Goal: Task Accomplishment & Management: Use online tool/utility

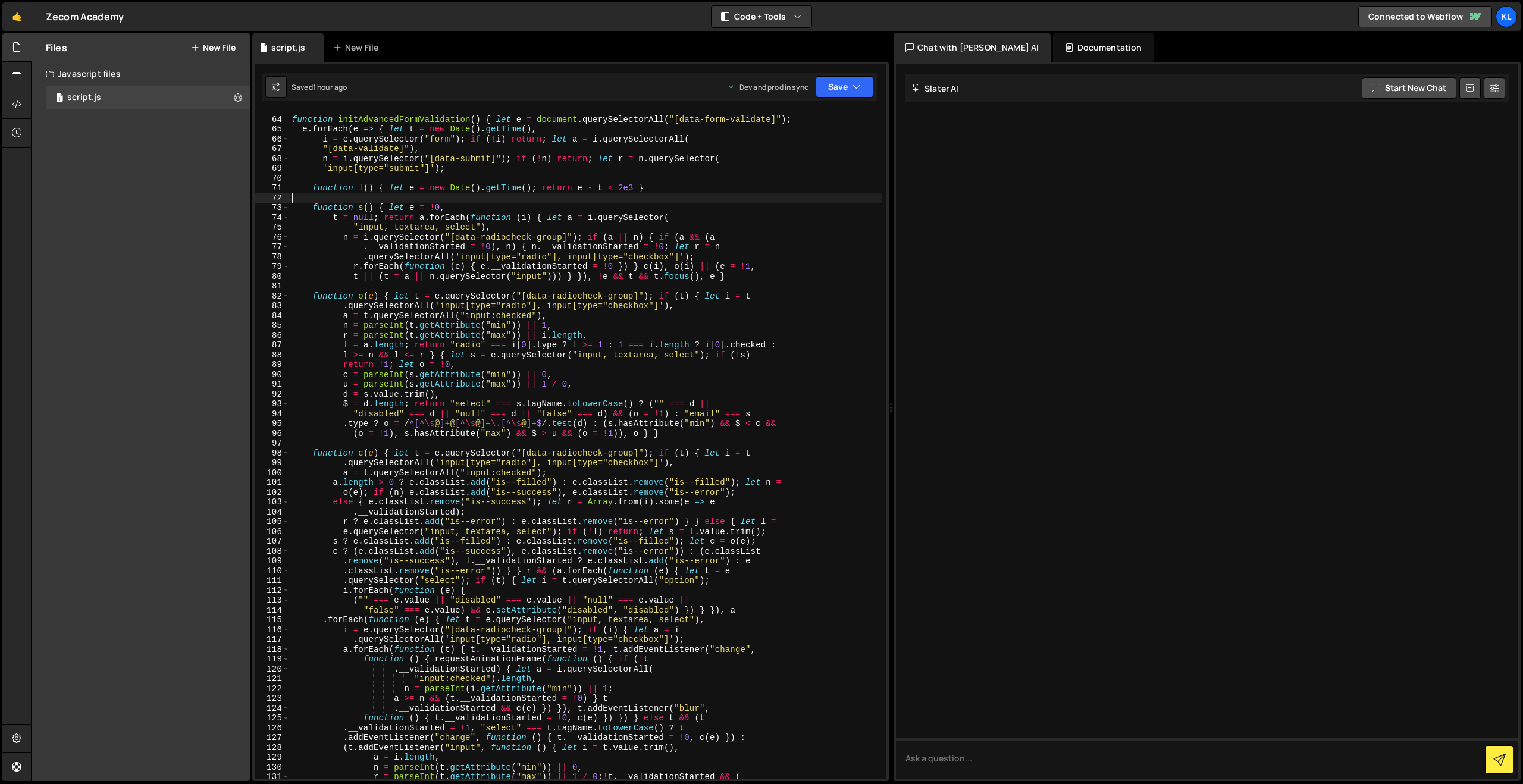
type textarea "() => { initGeneral(), handleResize() }, 100));"
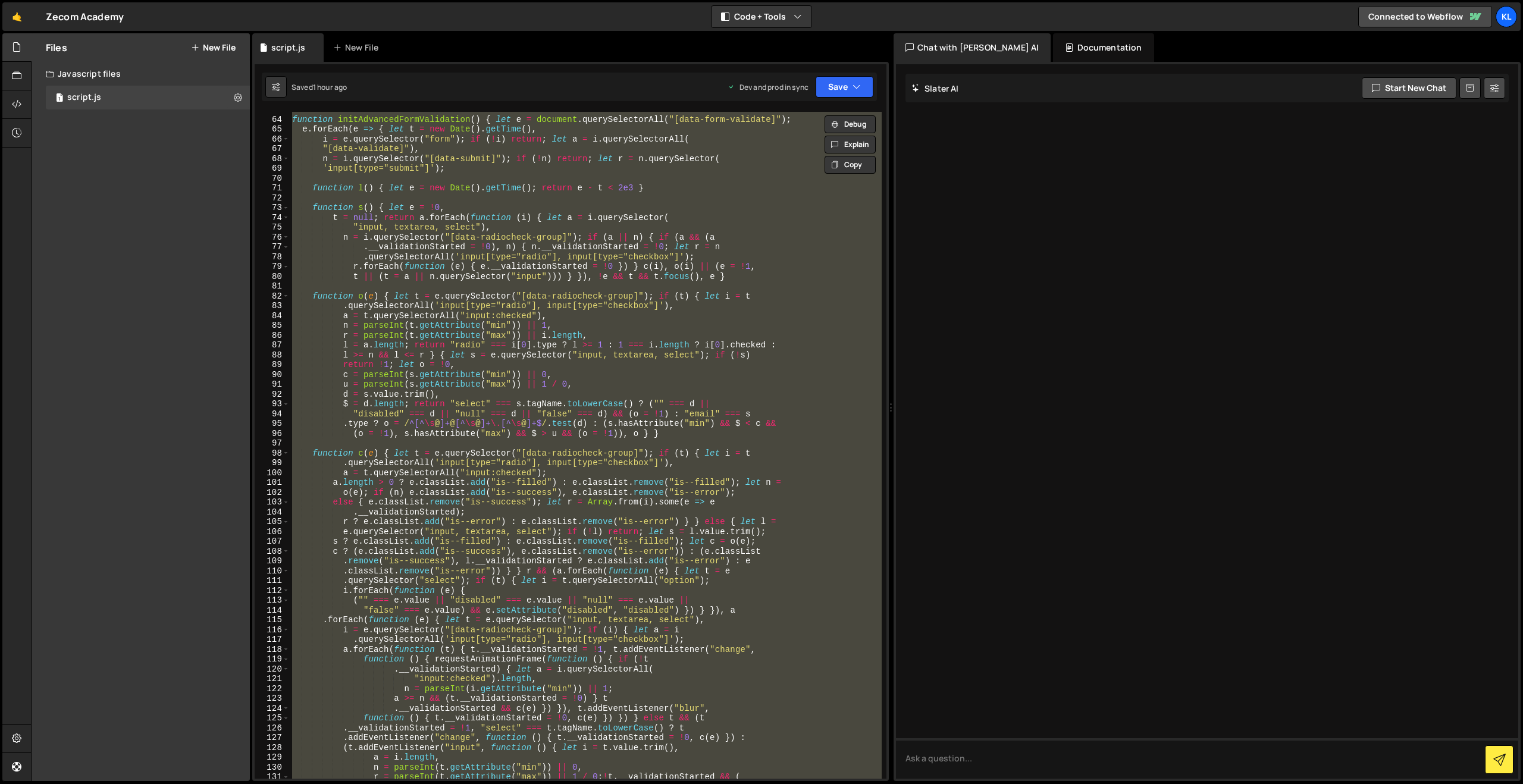
scroll to position [10385, 0]
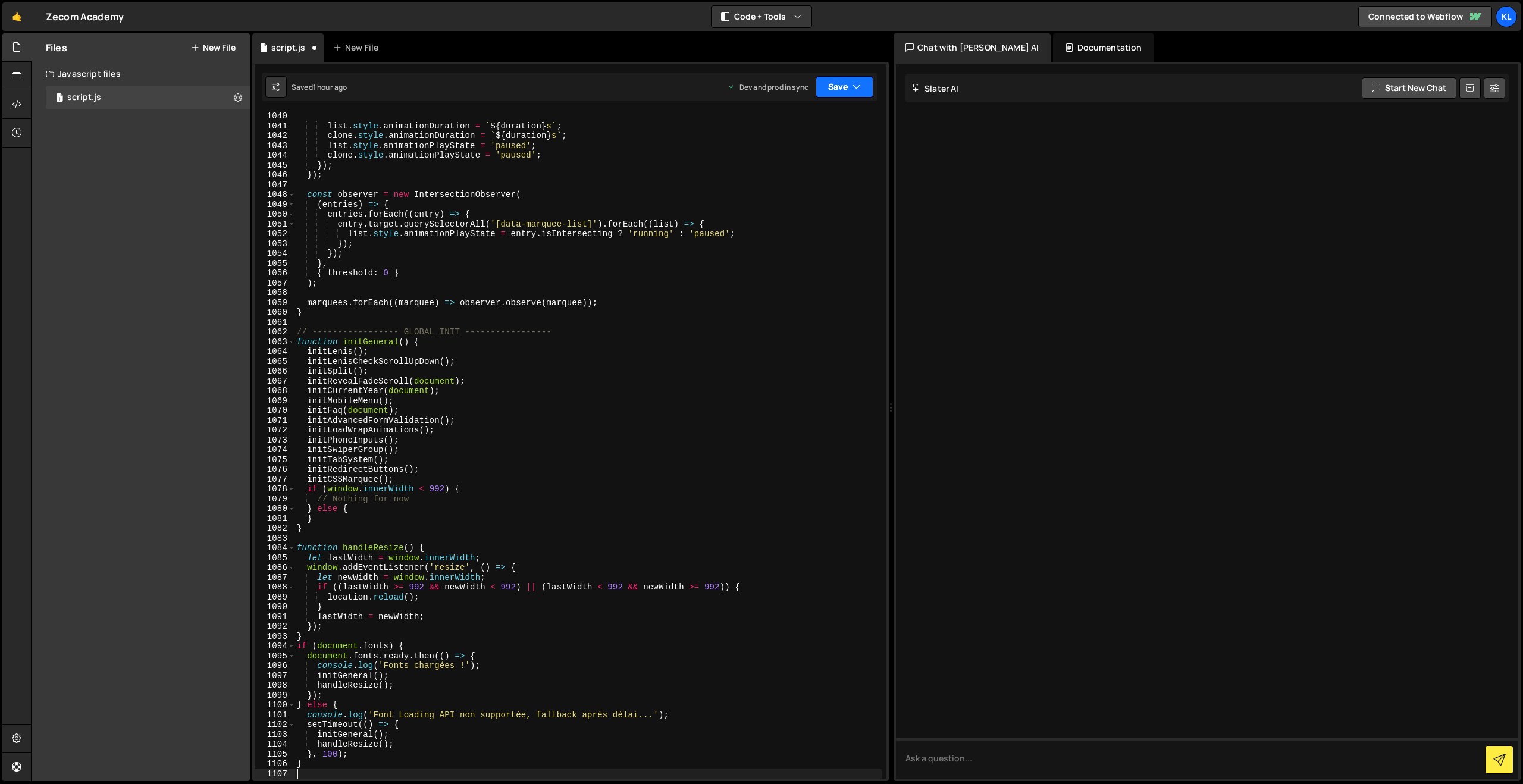
click at [825, 88] on button "Save" at bounding box center [845, 87] width 58 height 22
click at [789, 169] on div "1 hour ago" at bounding box center [781, 167] width 35 height 10
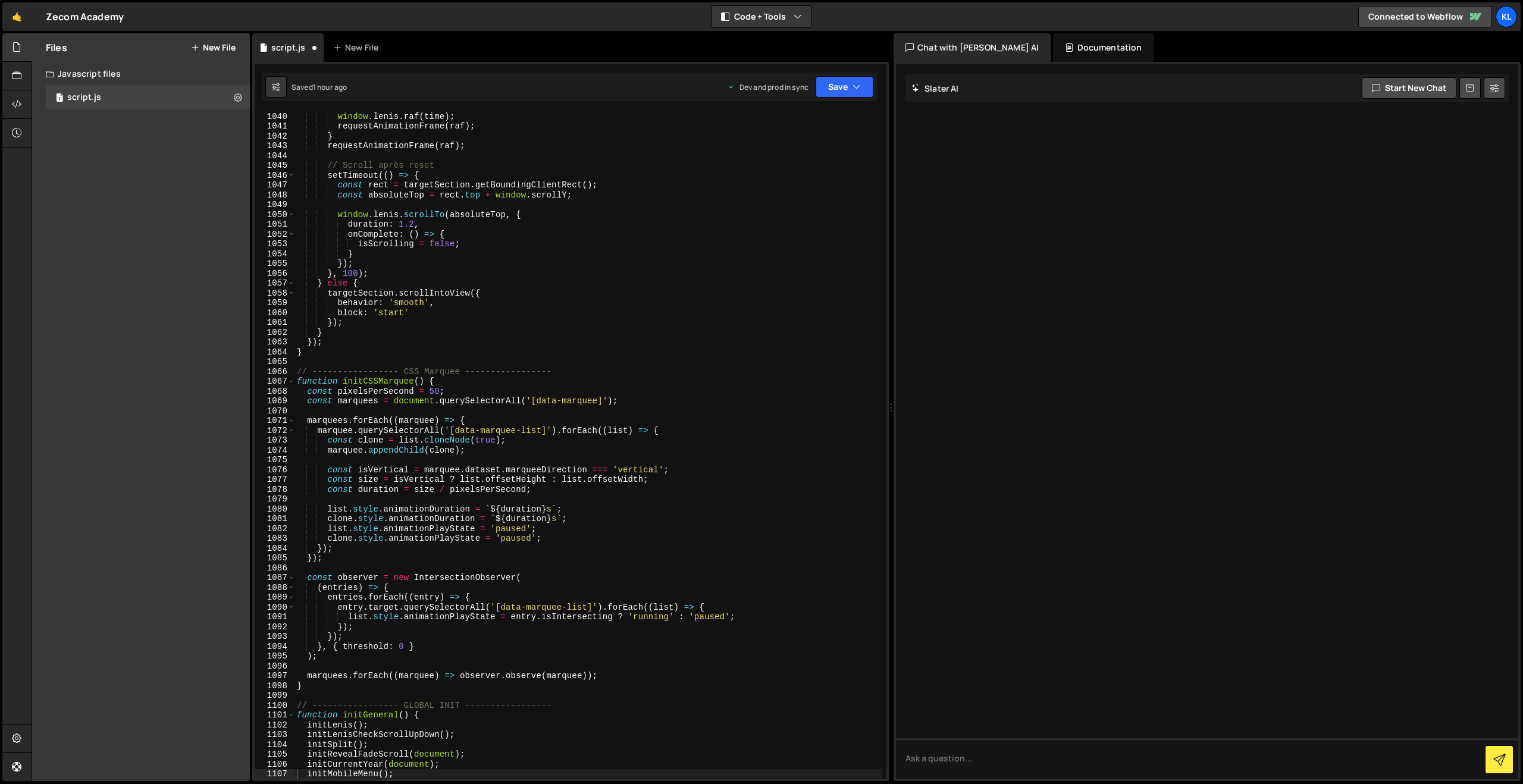
scroll to position [10198, 0]
click at [448, 189] on div "window . lenis . raf ( time ) ; requestAnimationFrame ( raf ) ; } requestAnimat…" at bounding box center [588, 454] width 587 height 686
type textarea "}"
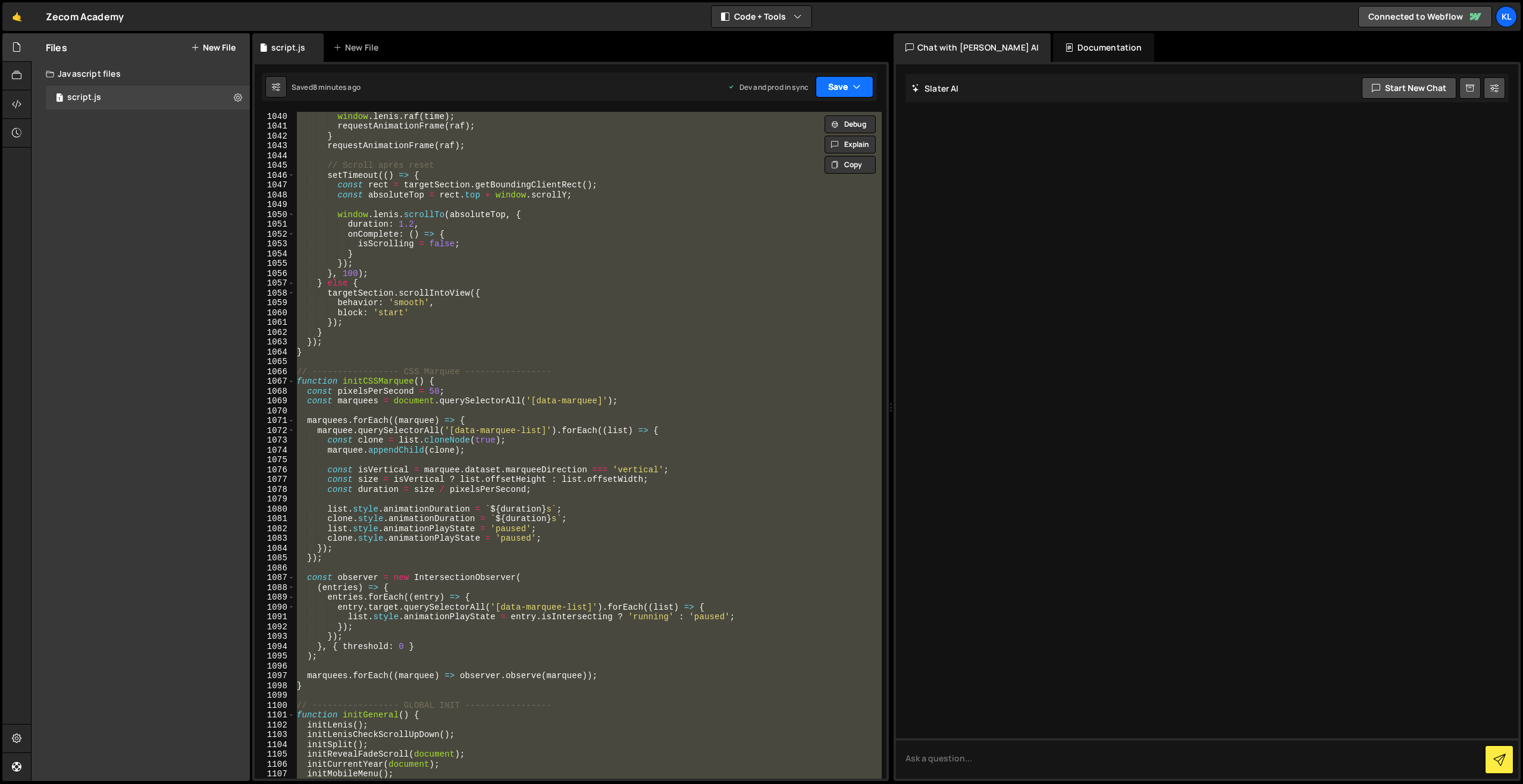
paste textarea
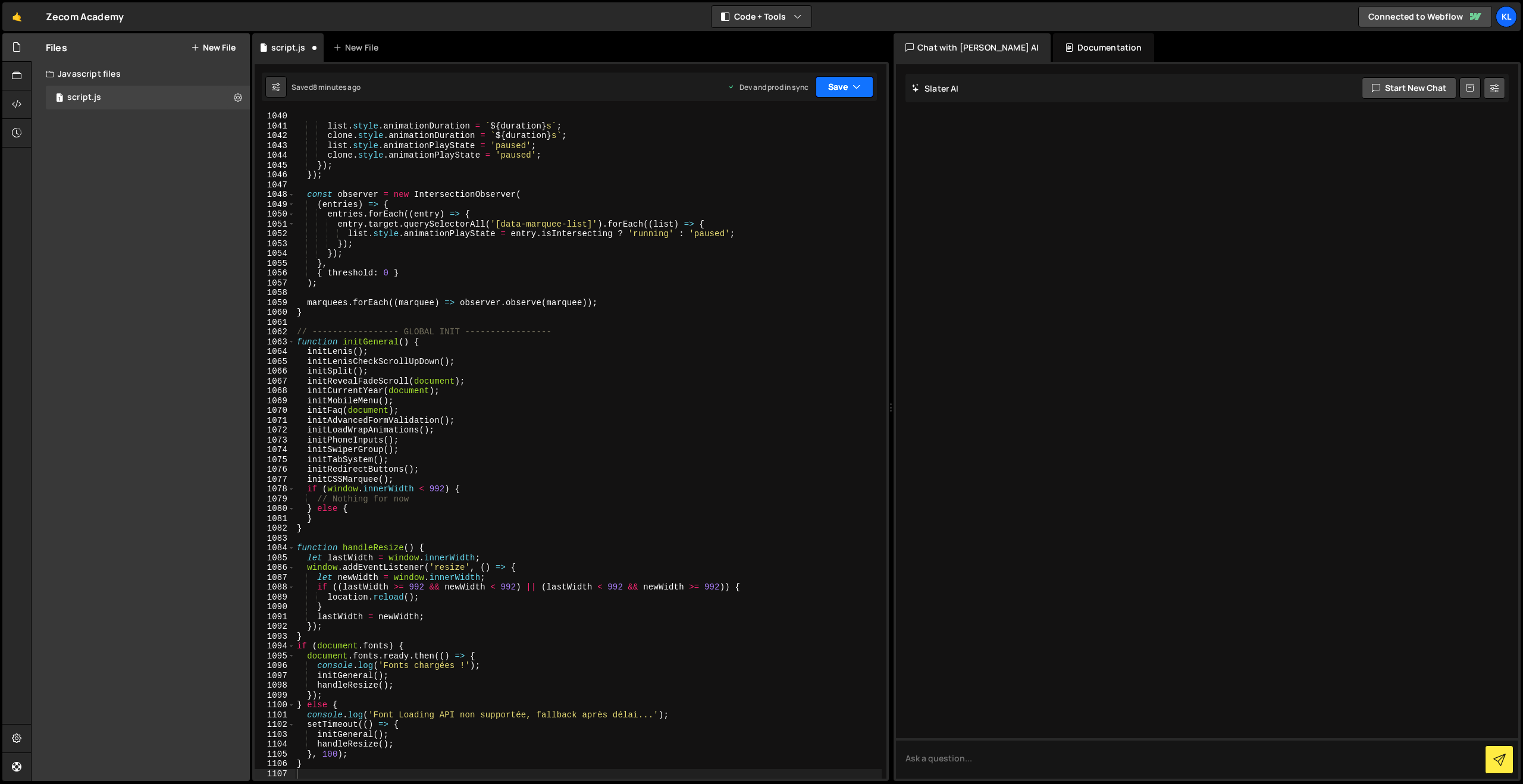
click at [848, 87] on button "Save" at bounding box center [845, 87] width 58 height 22
click at [778, 164] on div "8 minutes ago" at bounding box center [786, 167] width 46 height 10
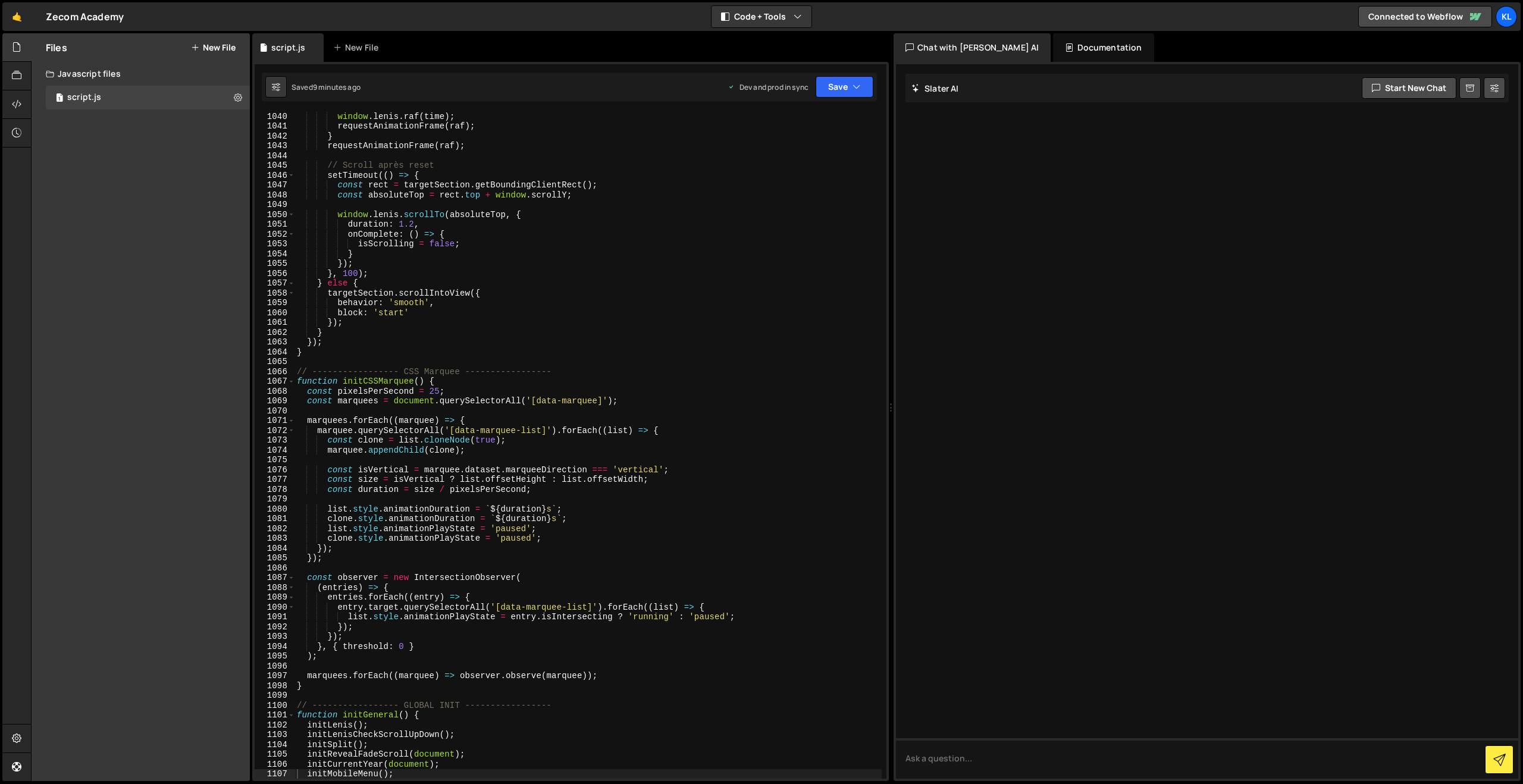
click at [526, 182] on div "window . lenis . raf ( time ) ; requestAnimationFrame ( raf ) ; } requestAnimat…" at bounding box center [588, 454] width 587 height 686
type textarea "}"
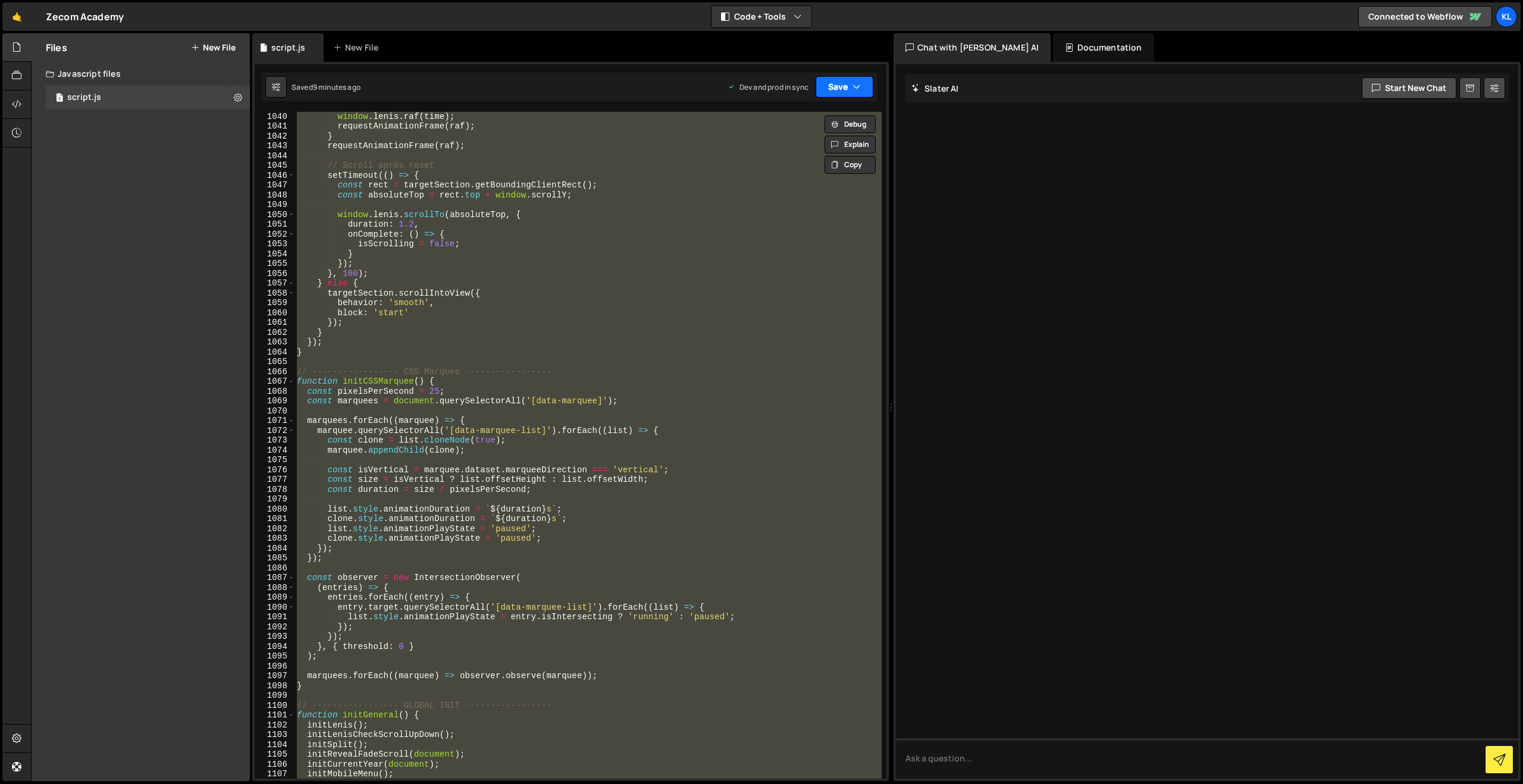
paste textarea
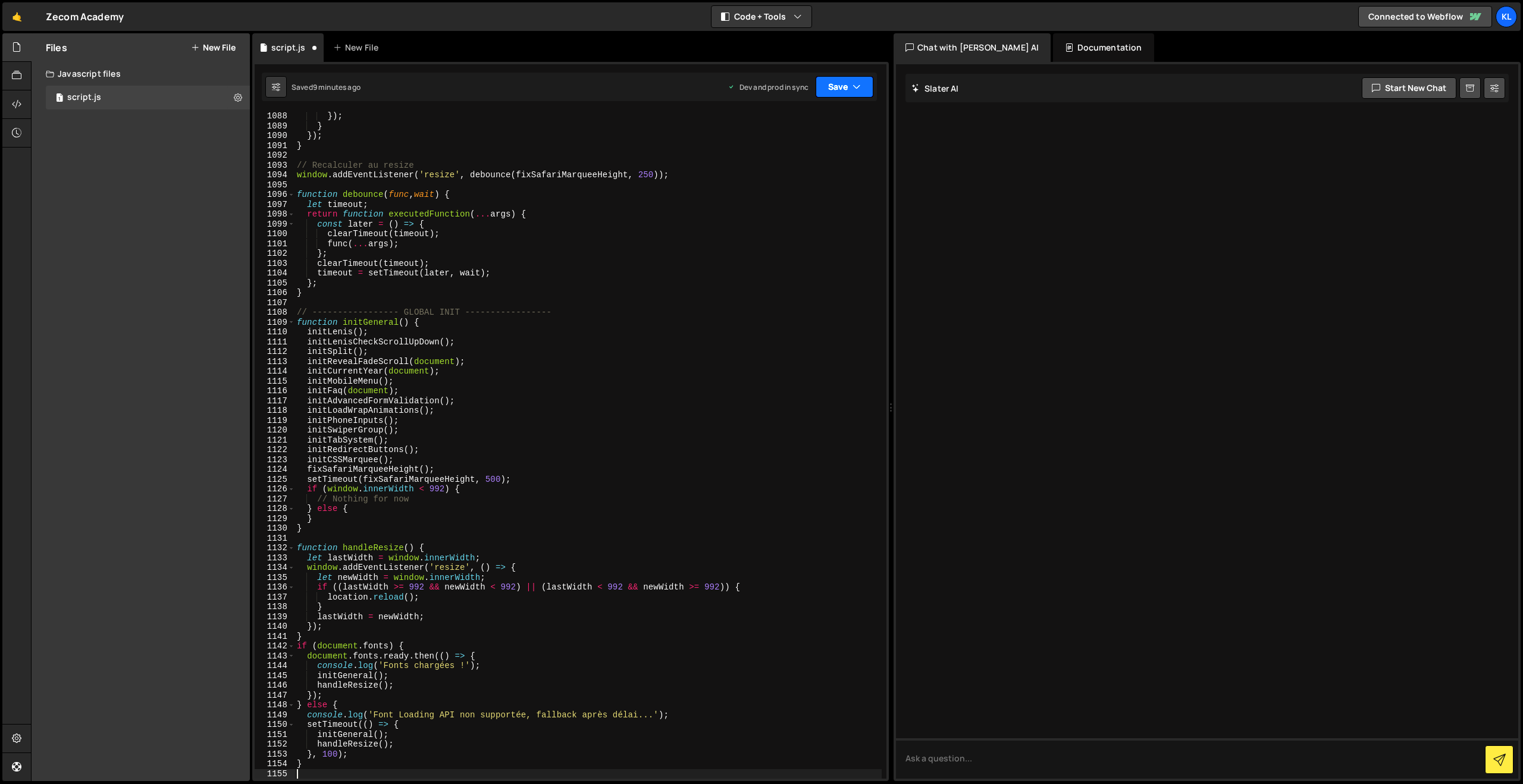
click at [838, 90] on button "Save" at bounding box center [845, 87] width 58 height 22
drag, startPoint x: 794, startPoint y: 155, endPoint x: 700, endPoint y: 105, distance: 106.5
click at [794, 155] on div "Save to Production S" at bounding box center [804, 155] width 124 height 12
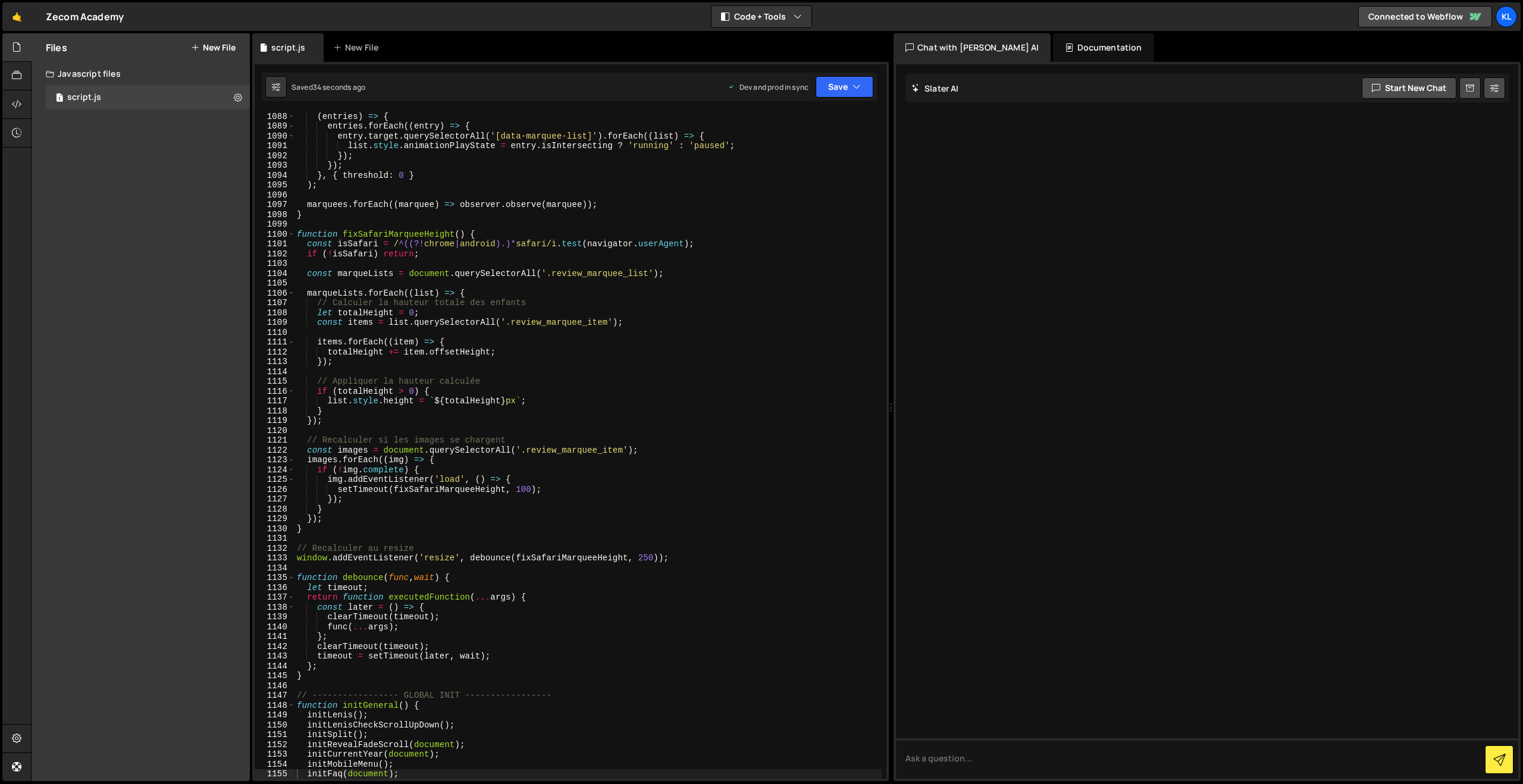
click at [553, 209] on div "( entries ) => { entries . forEach (( entry ) => { entry . target . querySelect…" at bounding box center [588, 454] width 587 height 686
type textarea "}"
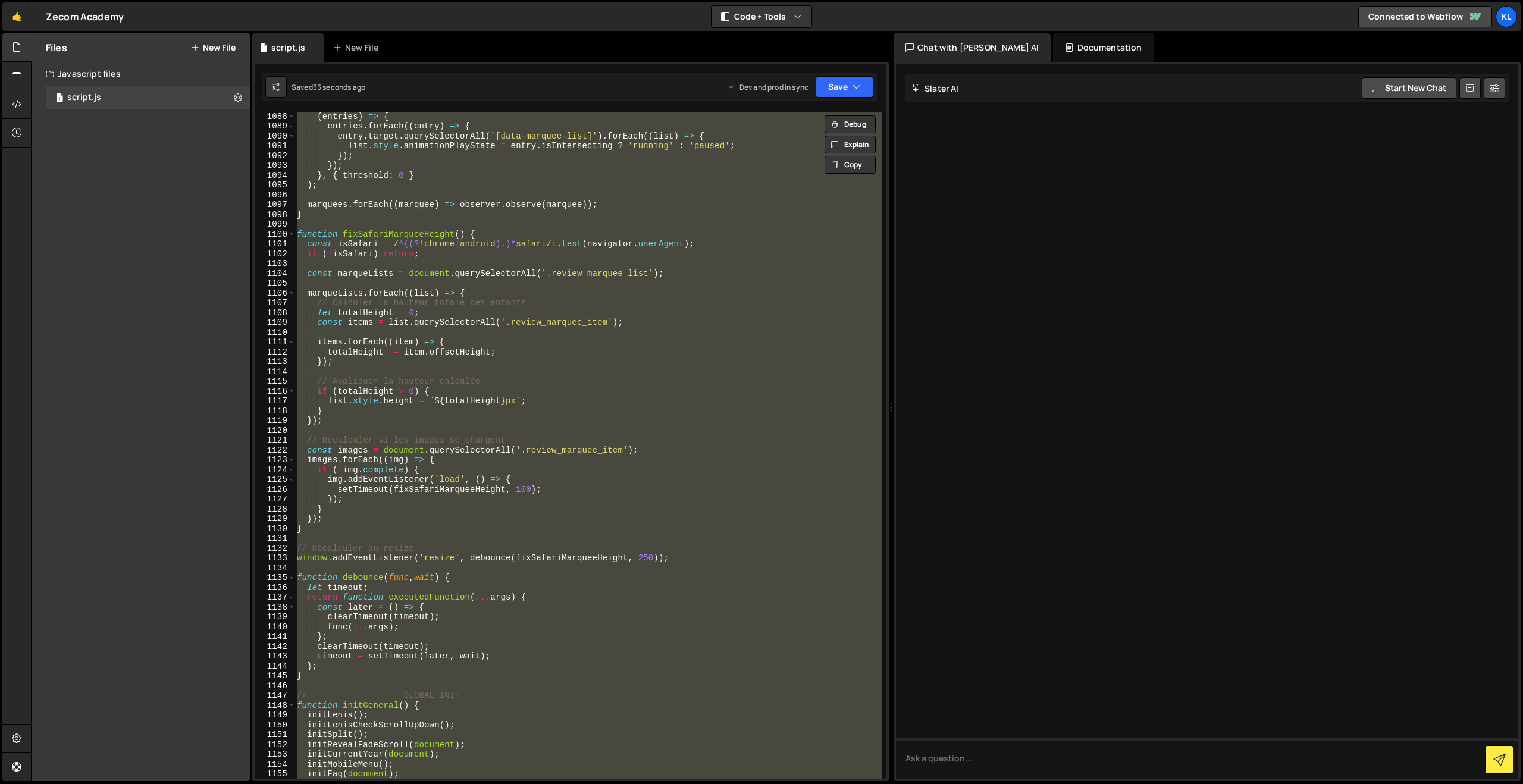
paste textarea
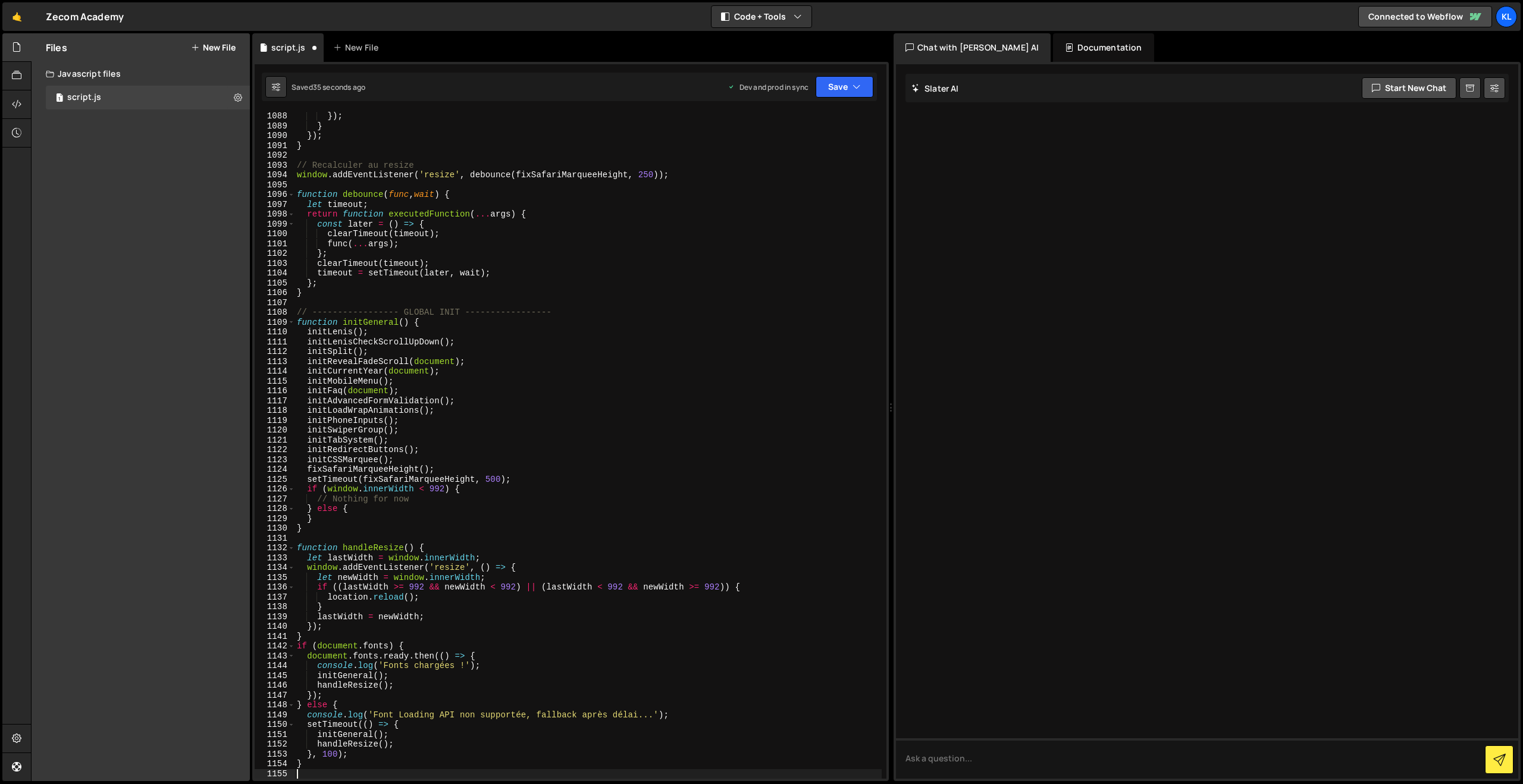
scroll to position [10856, 0]
click at [814, 92] on div "Dev and prod in sync Upgrade to Edit Save Save to Staging S Saved 35 seconds ag…" at bounding box center [800, 87] width 146 height 22
drag, startPoint x: 844, startPoint y: 75, endPoint x: 837, endPoint y: 98, distance: 24.0
click at [844, 75] on div "Saved 36 seconds ago Dev and prod in sync Upgrade to Edit Save Save to Staging …" at bounding box center [569, 87] width 615 height 28
click at [845, 78] on button "Save" at bounding box center [845, 87] width 58 height 22
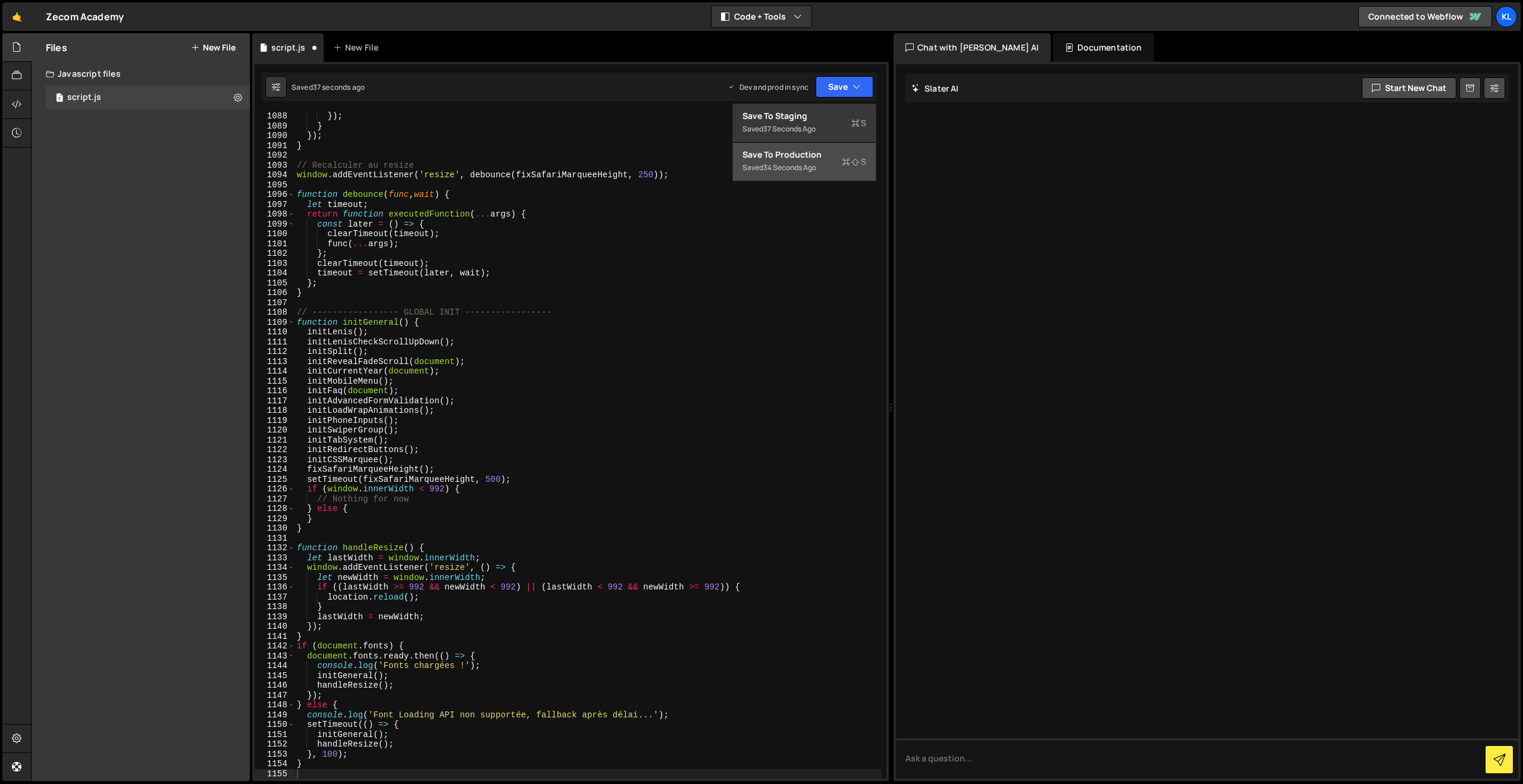
click at [786, 159] on div "Save to Production S" at bounding box center [804, 155] width 124 height 12
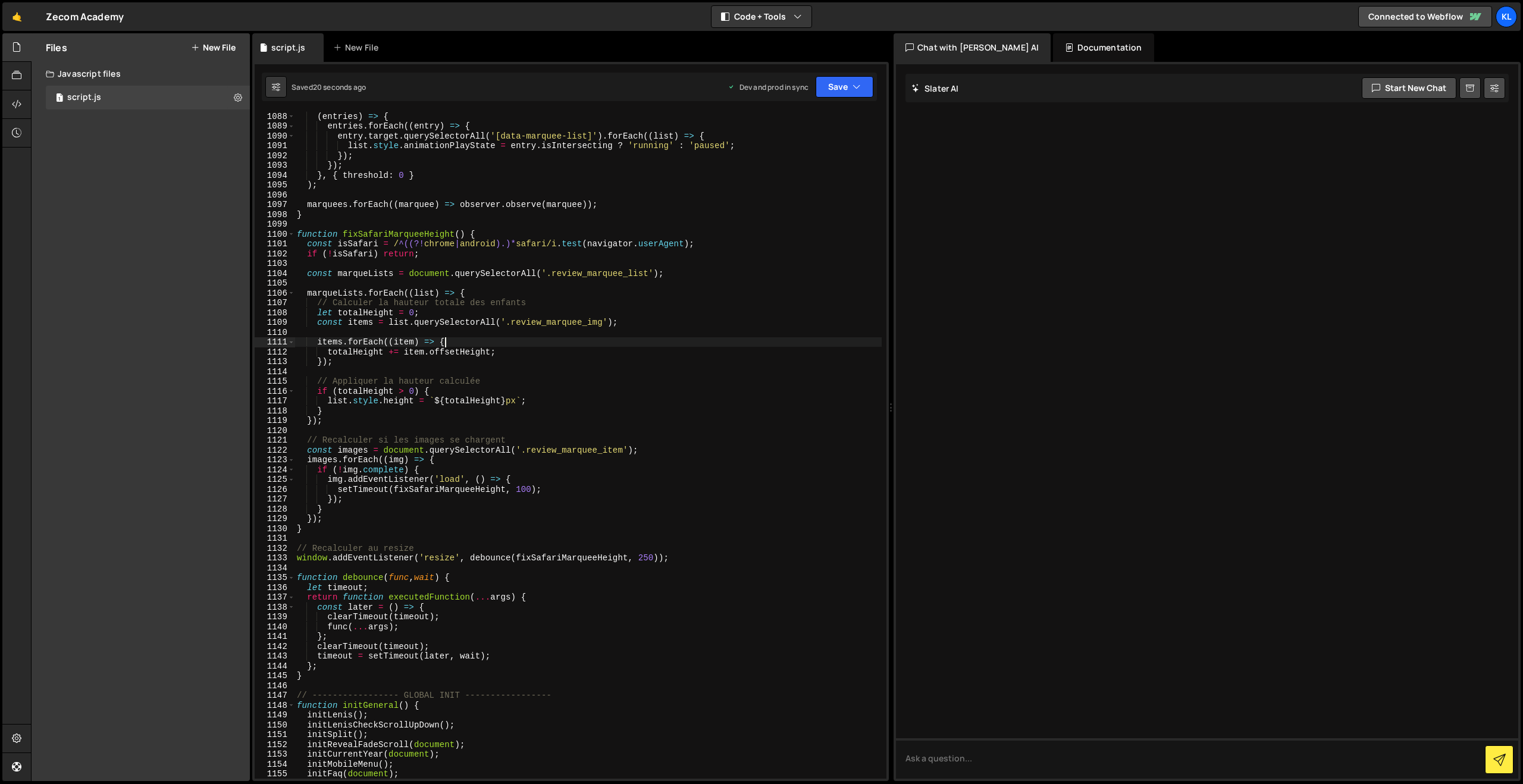
drag, startPoint x: 585, startPoint y: 346, endPoint x: 597, endPoint y: 328, distance: 21.6
click at [584, 345] on div "( entries ) => { entries . forEach (( entry ) => { entry . target . querySelect…" at bounding box center [588, 454] width 587 height 686
type textarea "}"
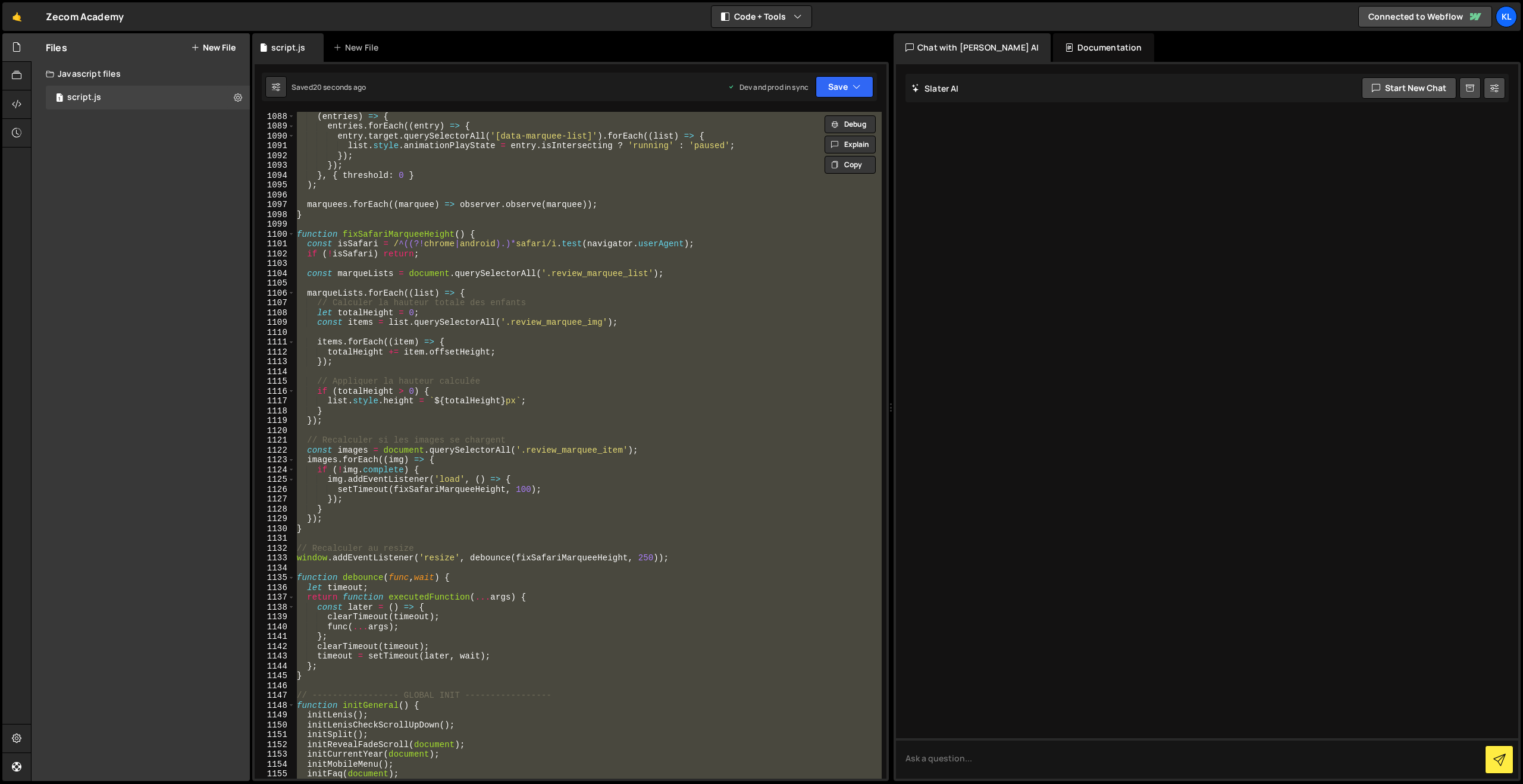
paste textarea
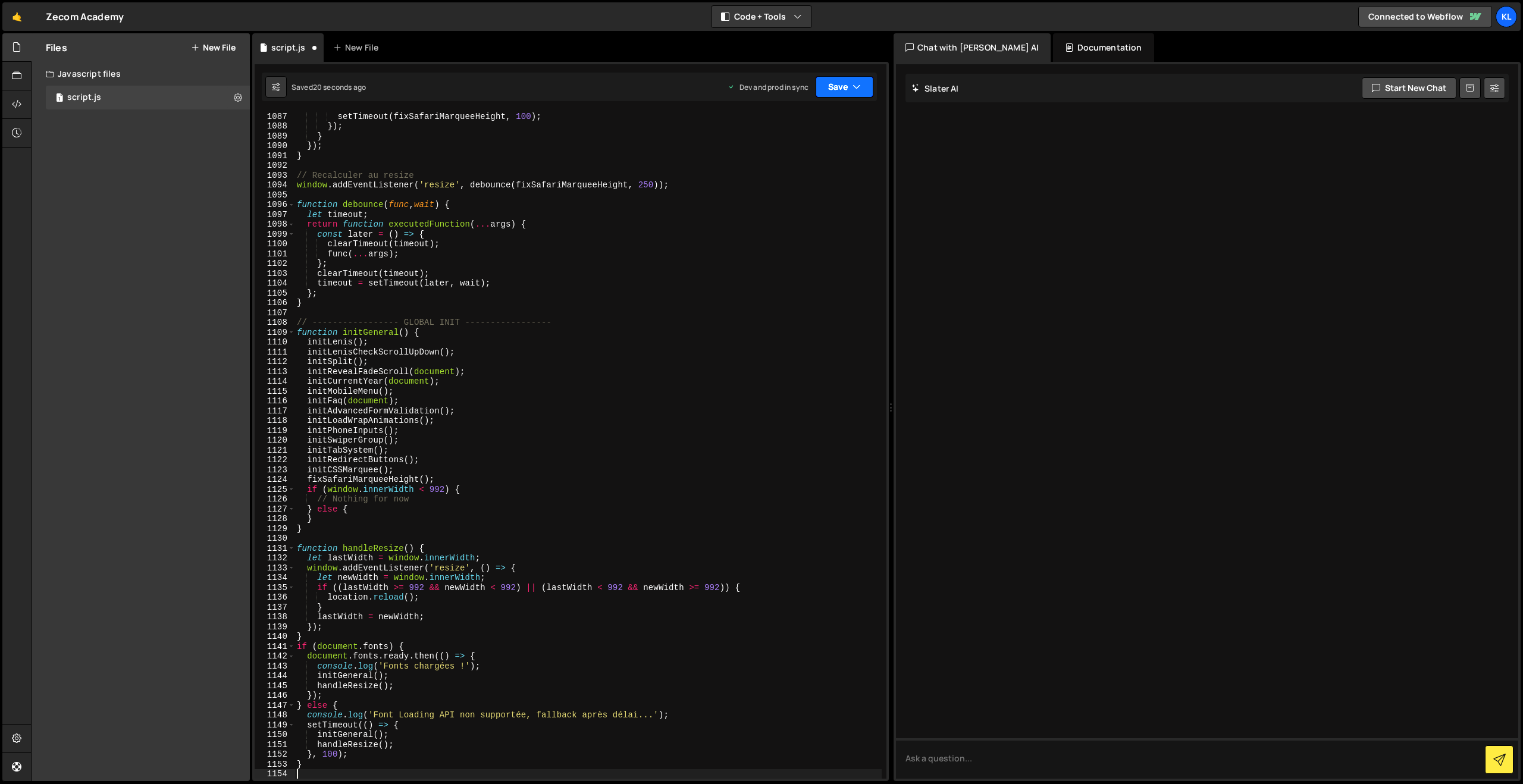
click at [844, 87] on button "Save" at bounding box center [845, 87] width 58 height 22
drag, startPoint x: 802, startPoint y: 153, endPoint x: 794, endPoint y: 147, distance: 10.0
click at [802, 153] on div "Save to Production S" at bounding box center [804, 155] width 124 height 12
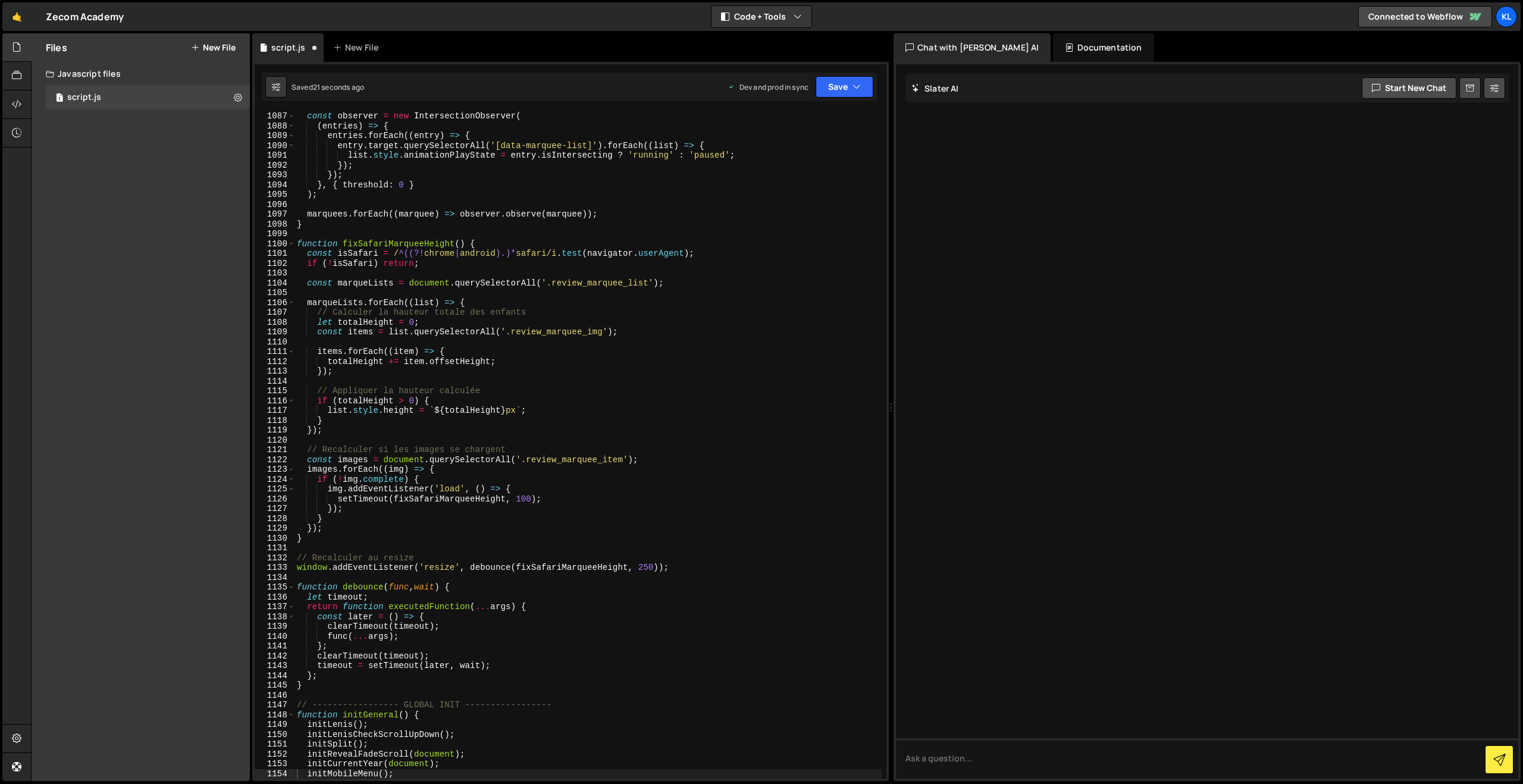
scroll to position [10660, 0]
drag, startPoint x: 540, startPoint y: 312, endPoint x: 565, endPoint y: 292, distance: 32.0
click at [539, 312] on div "const observer = new IntersectionObserver ( ( entries ) => { entries . forEach …" at bounding box center [588, 454] width 587 height 686
type textarea "}"
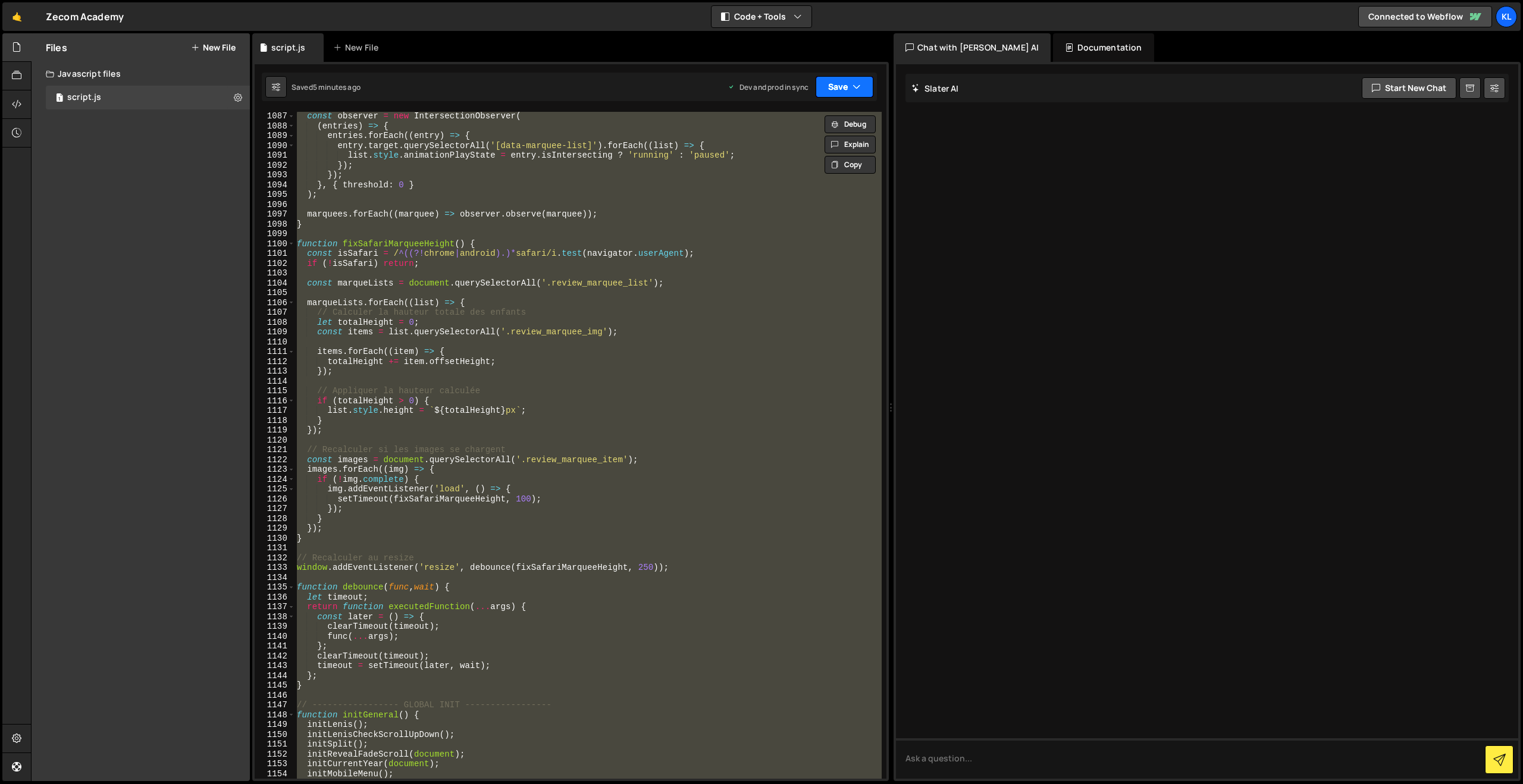
paste textarea
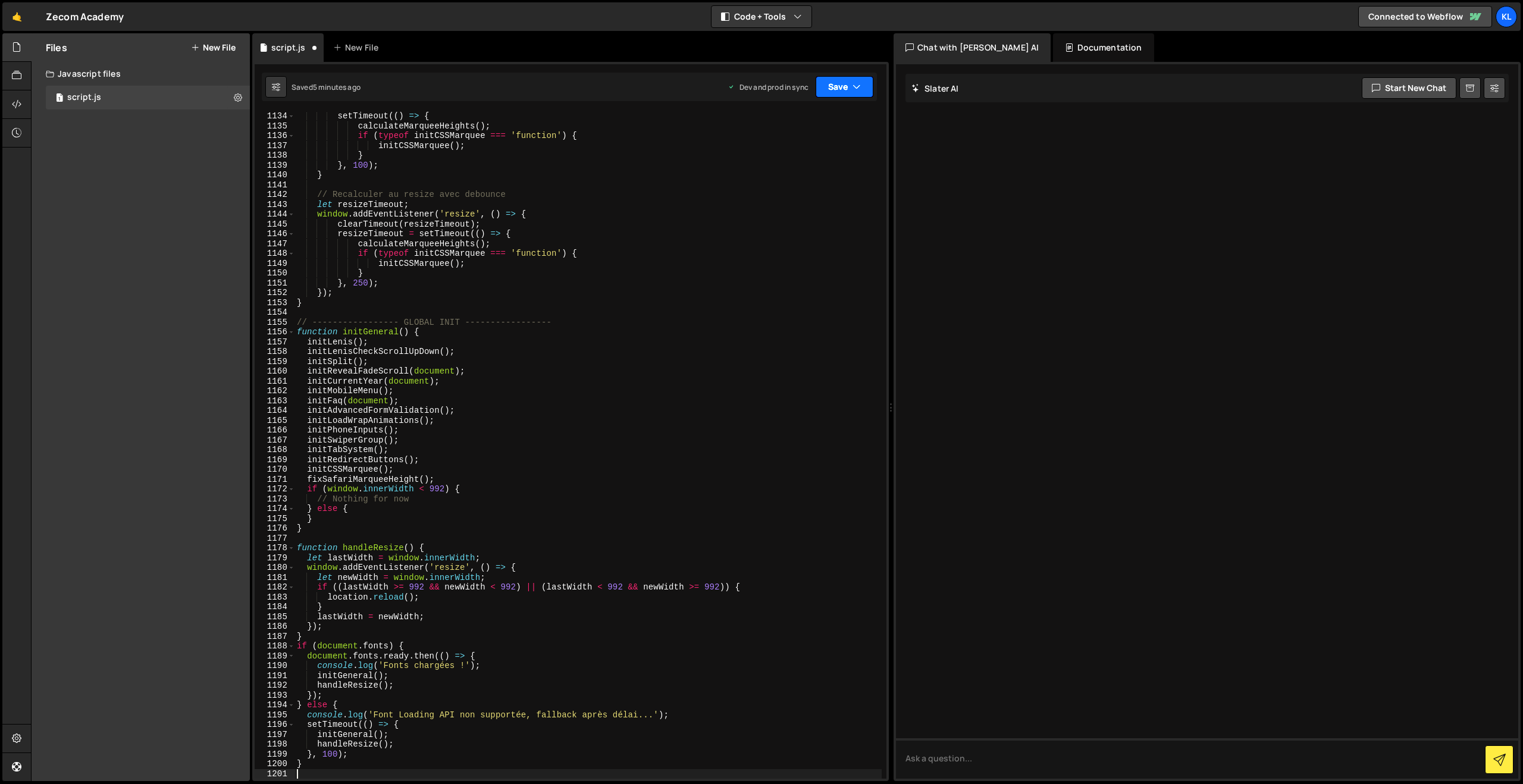
click at [836, 87] on button "Save" at bounding box center [845, 87] width 58 height 22
click at [757, 168] on div "Saved 5 minutes ago" at bounding box center [804, 168] width 124 height 14
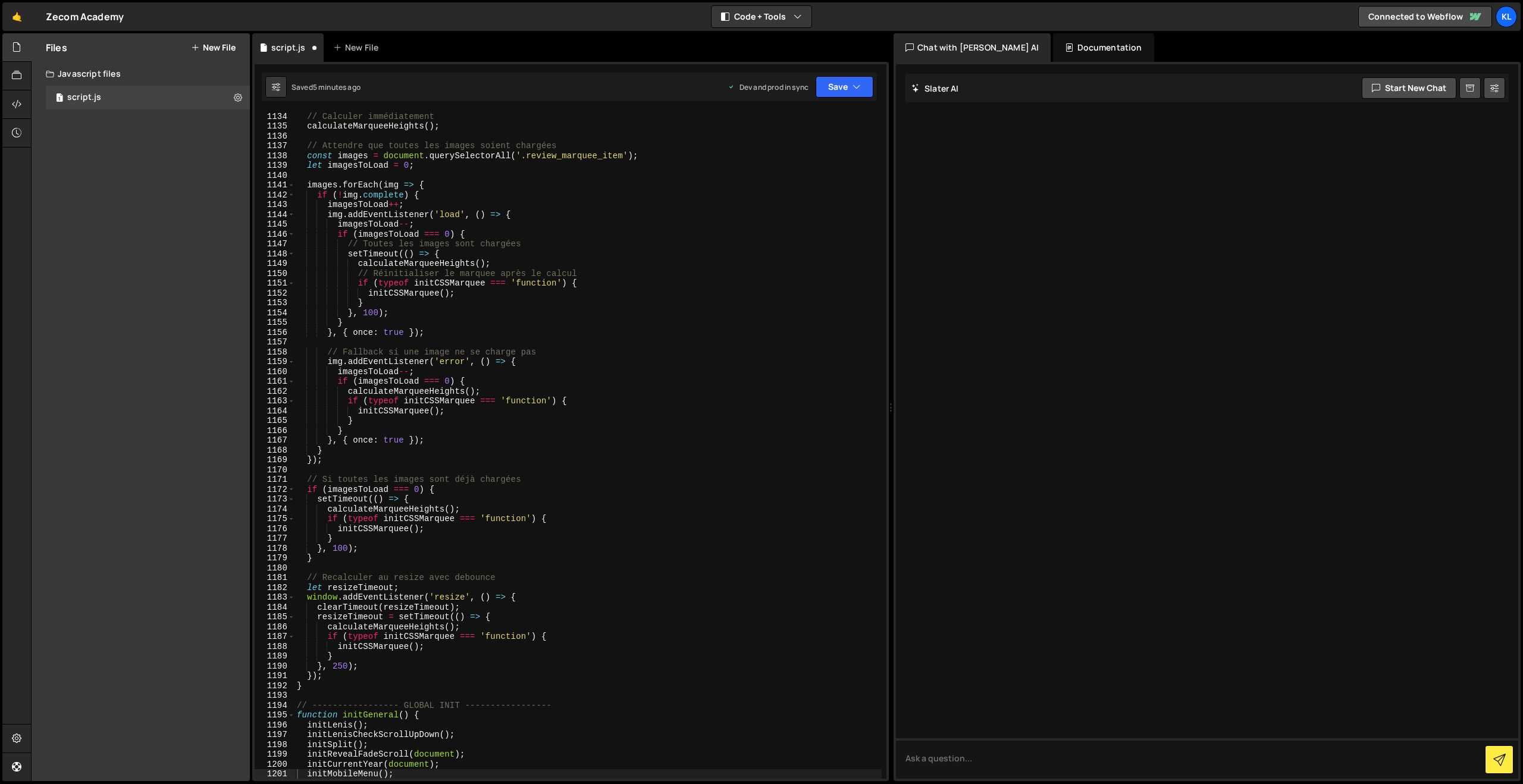
scroll to position [11121, 0]
drag, startPoint x: 643, startPoint y: 220, endPoint x: 647, endPoint y: 212, distance: 8.9
click at [642, 219] on div "// Calculer immédiatement calculateMarqueeHeights ( ) ; // Attendre que toutes …" at bounding box center [588, 454] width 587 height 686
type textarea "}"
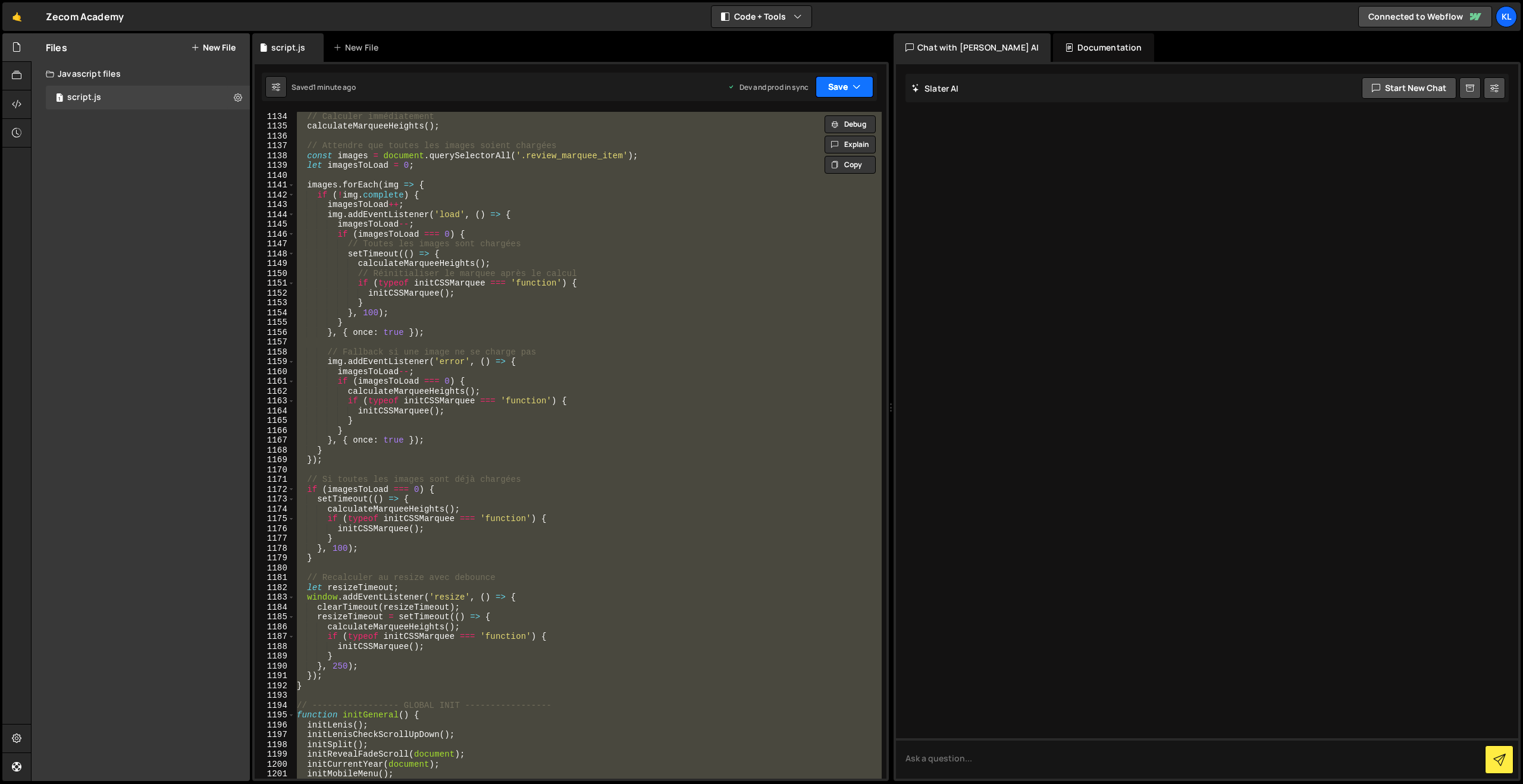
paste textarea
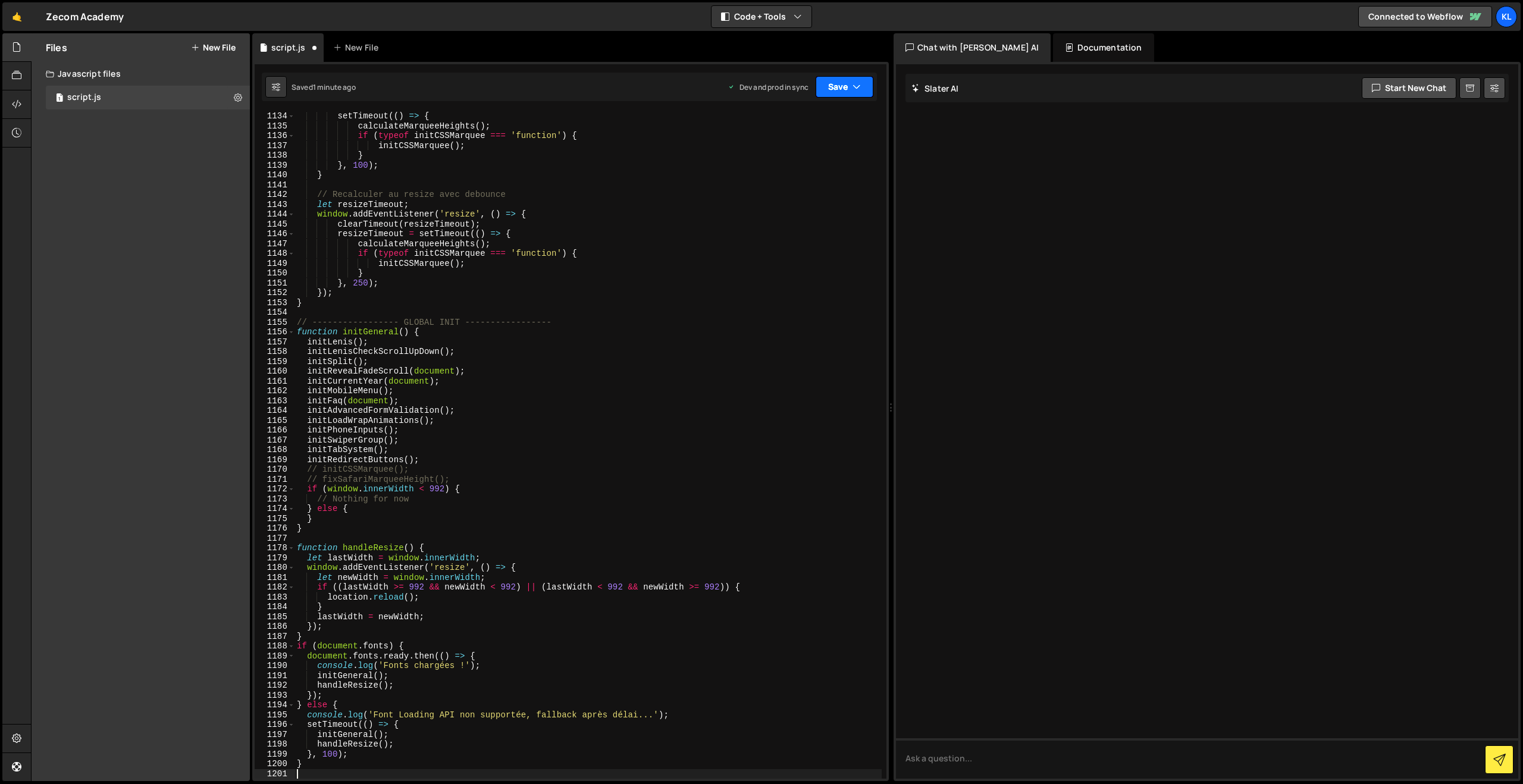
click at [839, 84] on button "Save" at bounding box center [845, 87] width 58 height 22
click at [769, 169] on div "1 minute ago" at bounding box center [784, 167] width 42 height 10
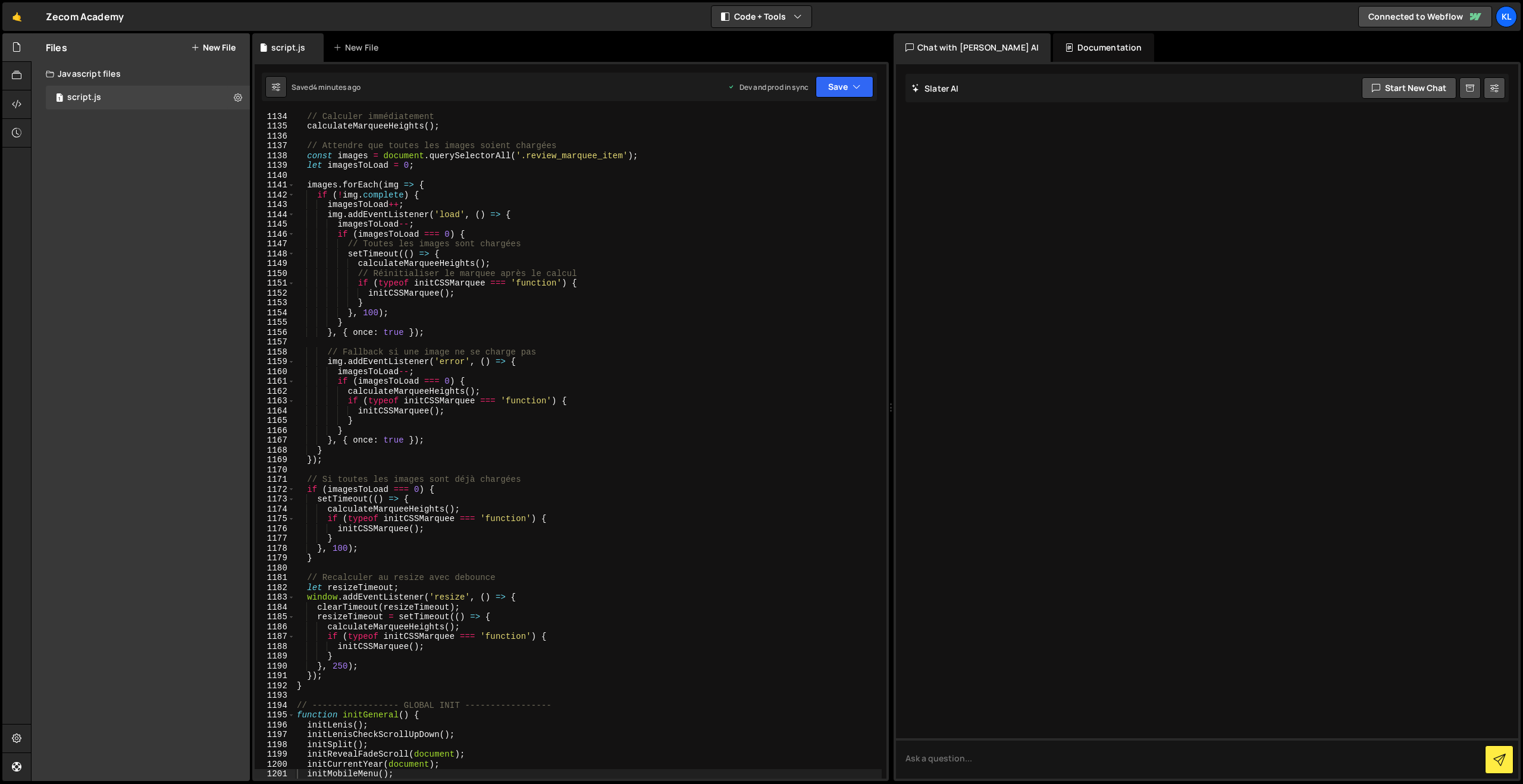
click at [448, 228] on div "// Calculer immédiatement calculateMarqueeHeights ( ) ; // Attendre que toutes …" at bounding box center [588, 454] width 587 height 686
type textarea "}"
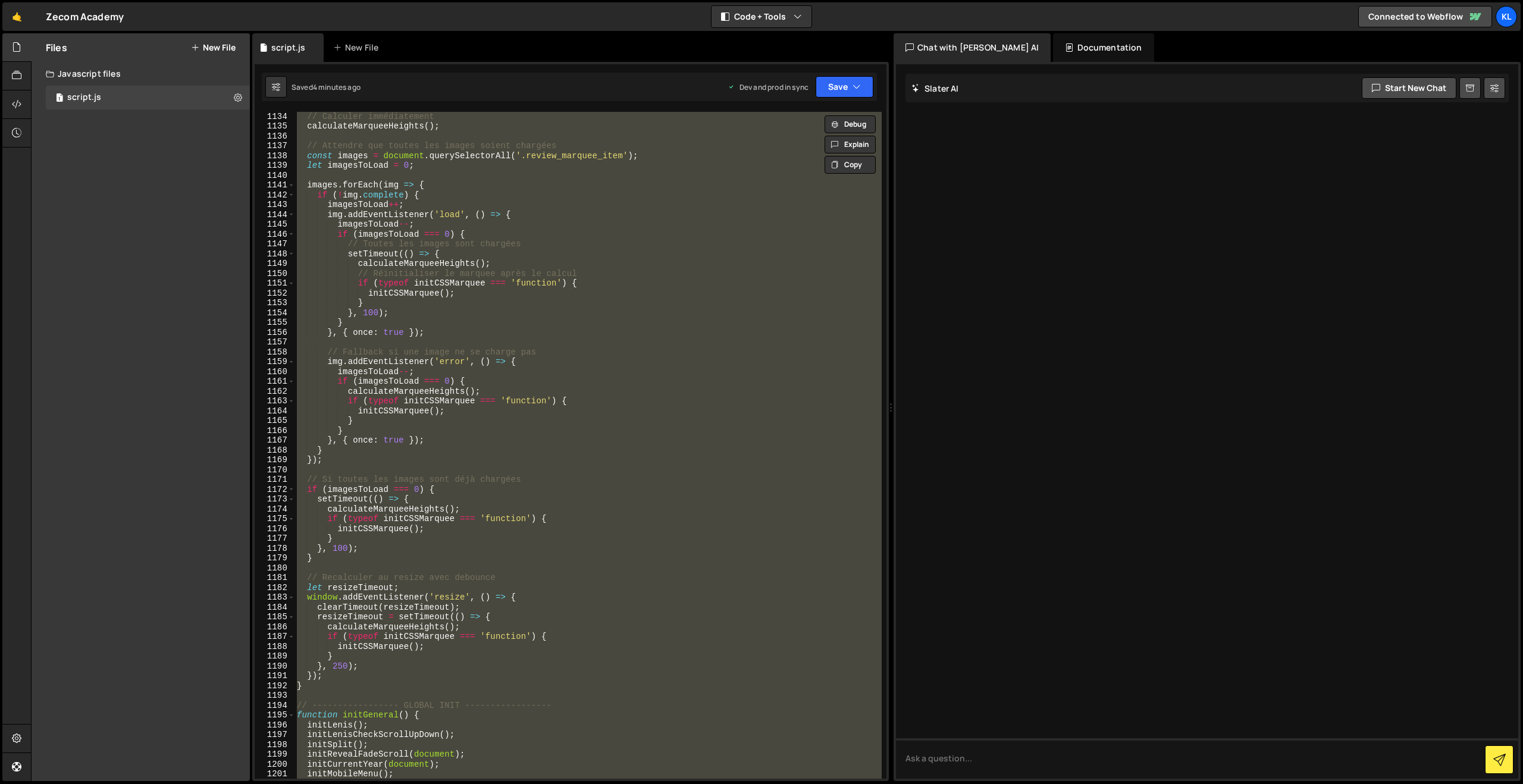
paste textarea
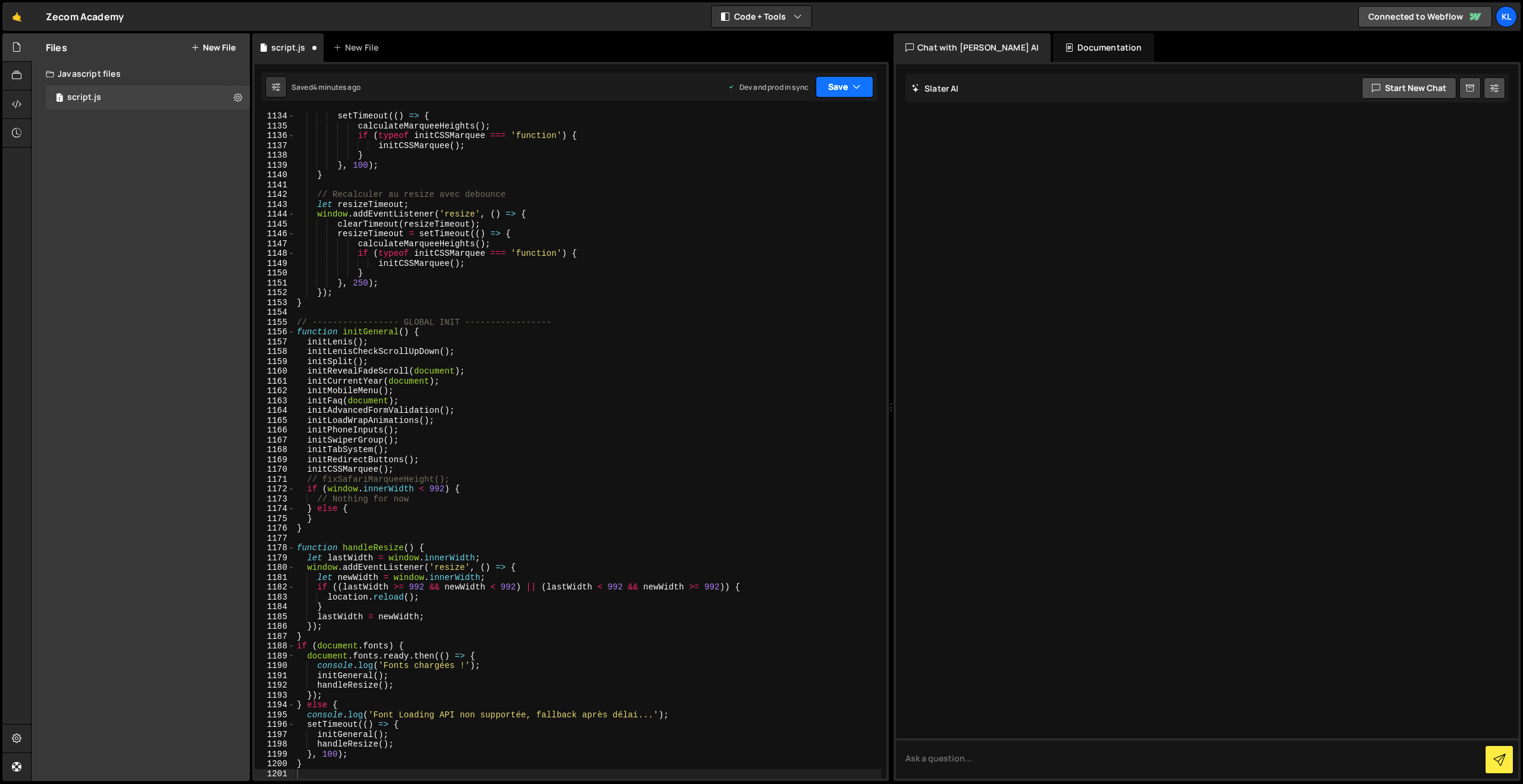
click at [822, 85] on button "Save" at bounding box center [845, 87] width 58 height 22
click at [790, 163] on div "4 minutes ago" at bounding box center [786, 167] width 46 height 10
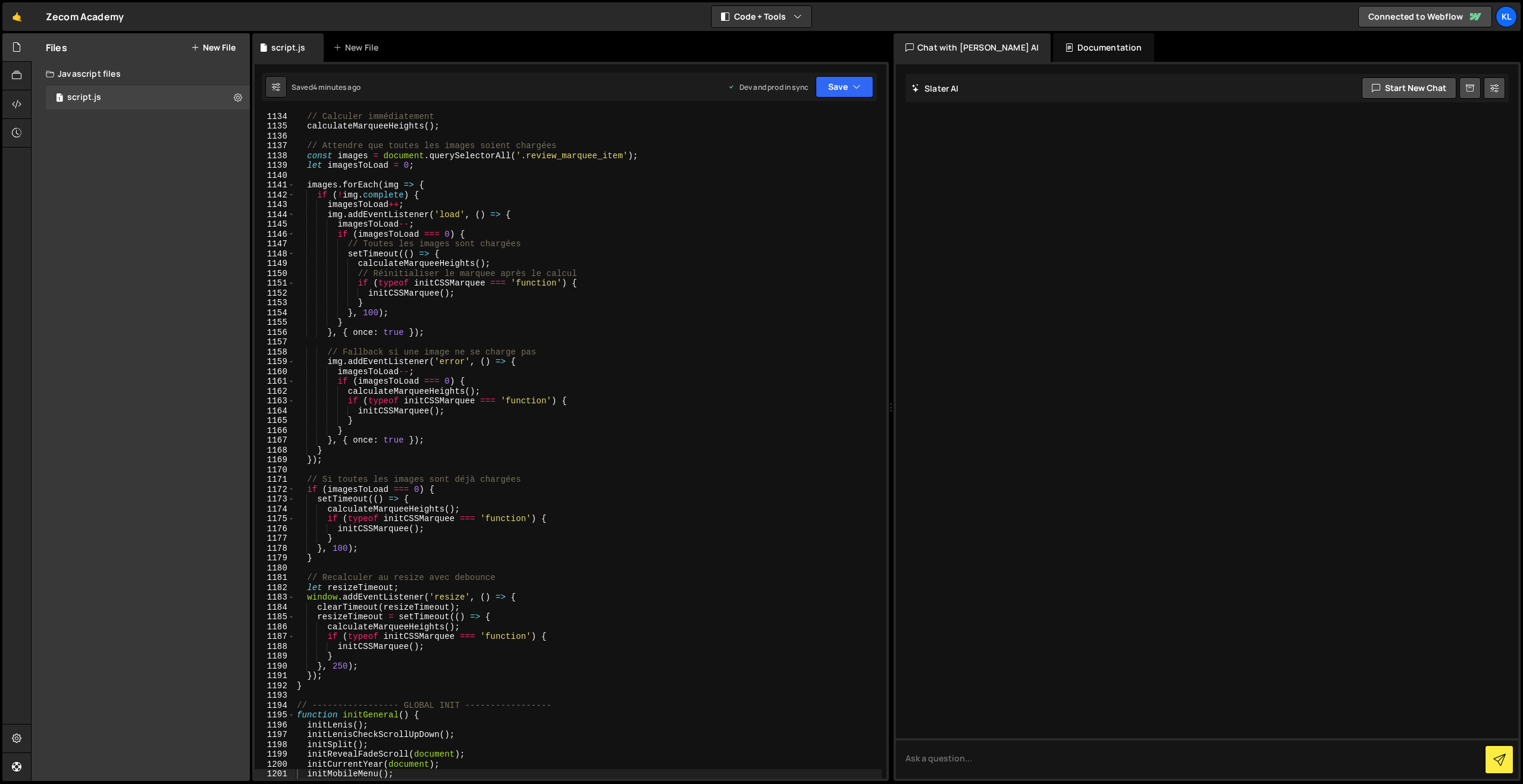
click at [588, 212] on div "// Calculer immédiatement calculateMarqueeHeights ( ) ; // Attendre que toutes …" at bounding box center [588, 454] width 587 height 686
type textarea "}"
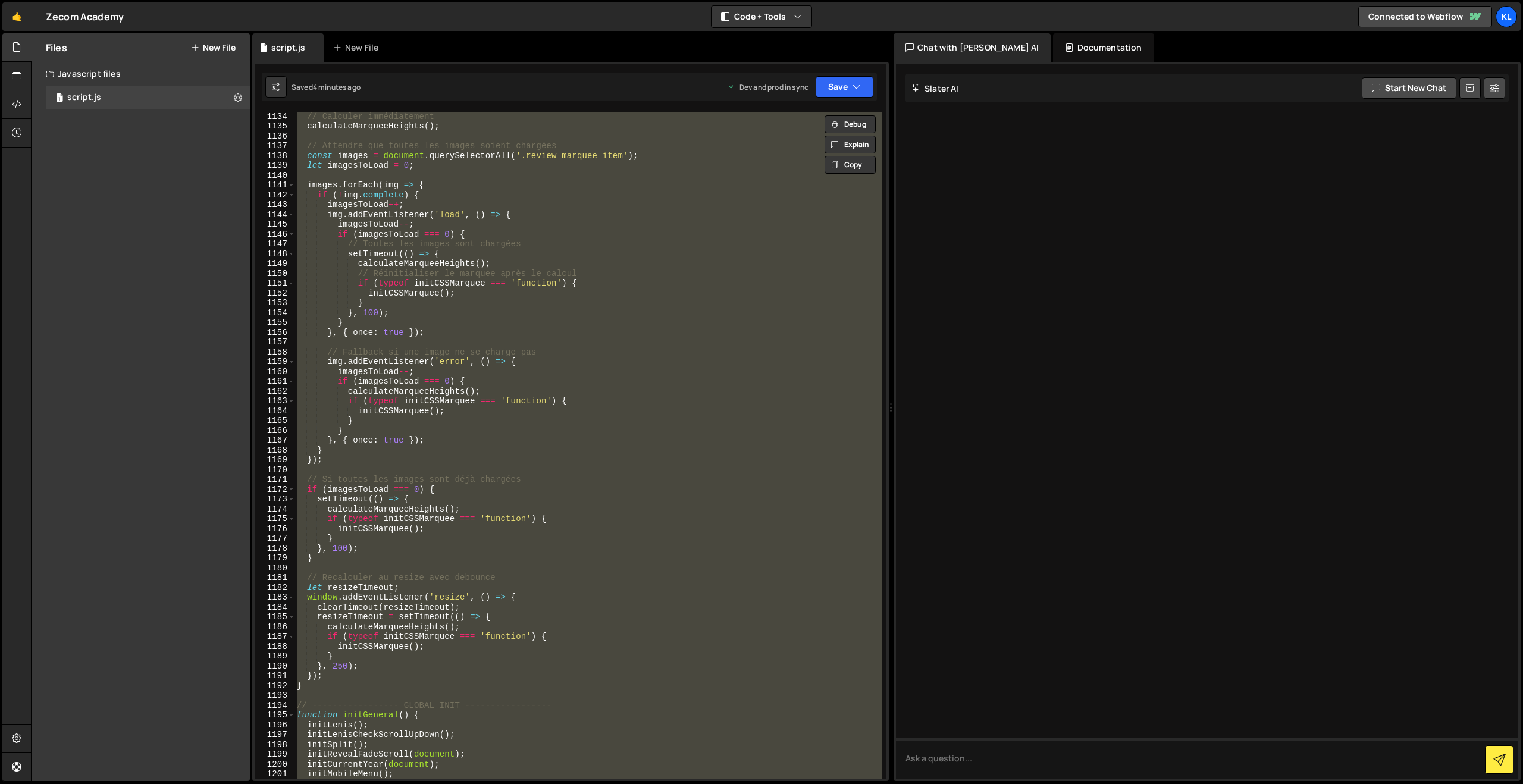
paste textarea
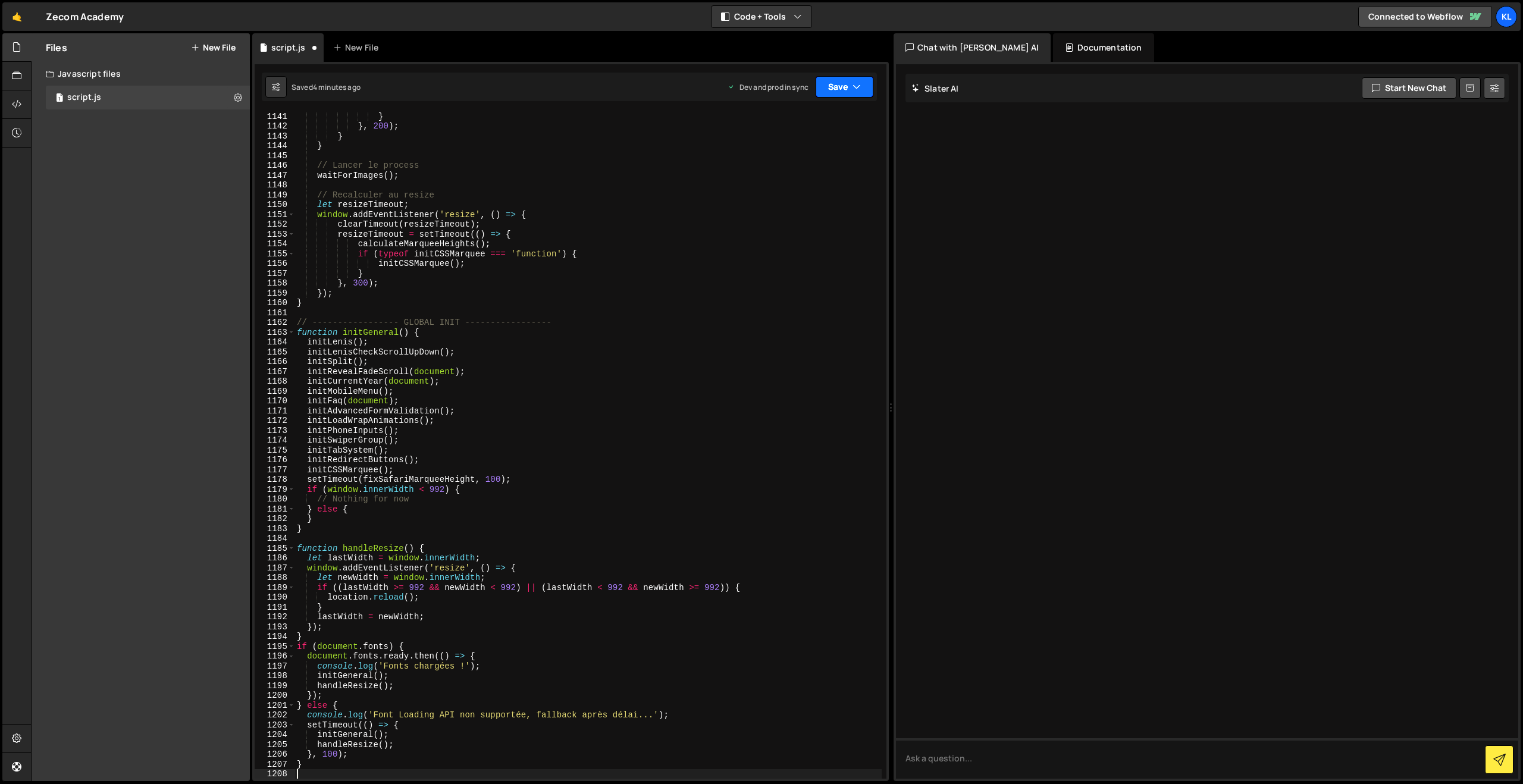
drag, startPoint x: 830, startPoint y: 95, endPoint x: 793, endPoint y: 150, distance: 66.3
click at [830, 95] on button "Save" at bounding box center [845, 87] width 58 height 22
click at [778, 166] on div "4 minutes ago" at bounding box center [786, 167] width 46 height 10
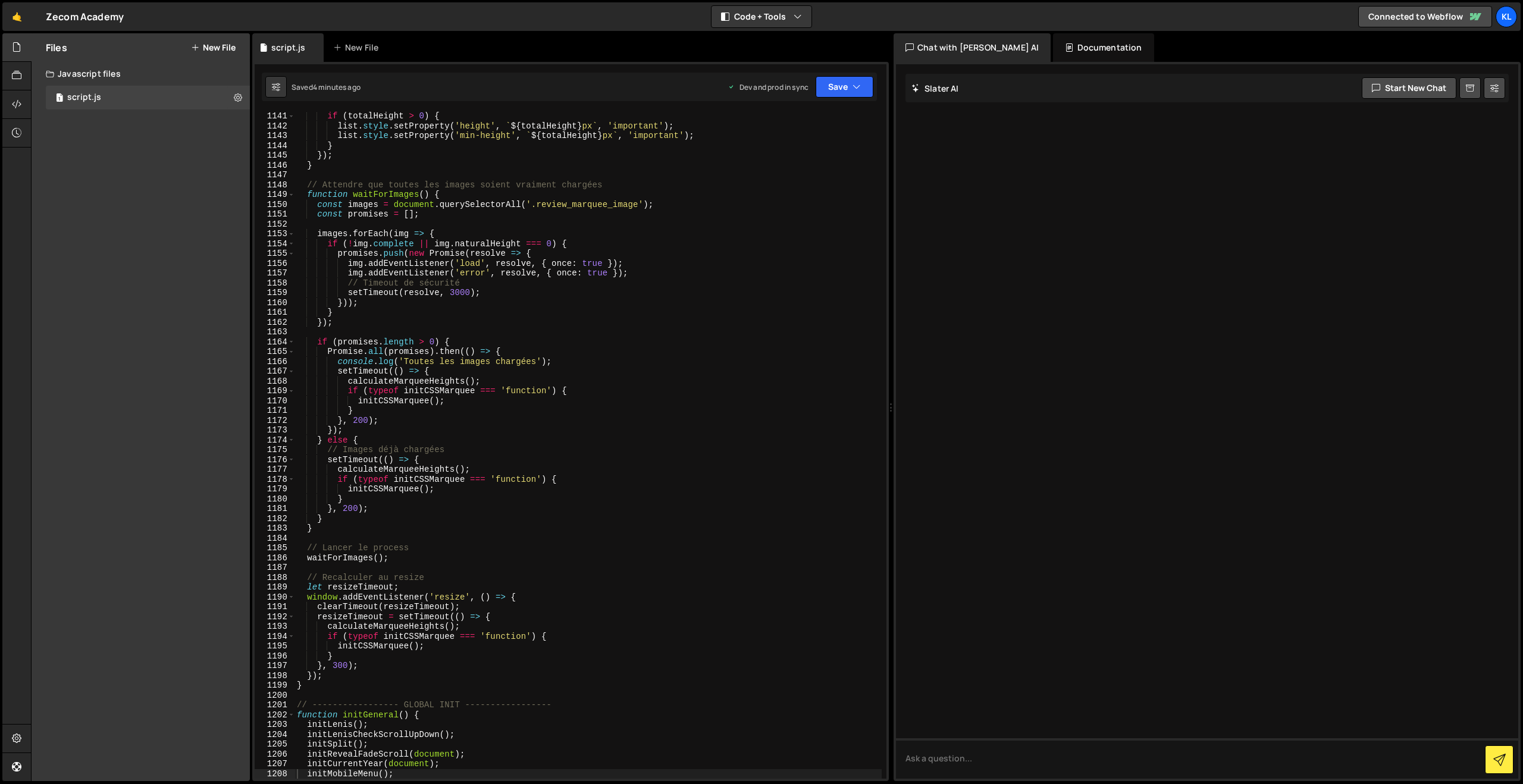
drag, startPoint x: 616, startPoint y: 228, endPoint x: 623, endPoint y: 215, distance: 14.8
click at [614, 228] on div "if ( totalHeight > 0 ) { list . style . setProperty ( 'height' , ` ${ totalHeig…" at bounding box center [588, 454] width 587 height 686
type textarea "}"
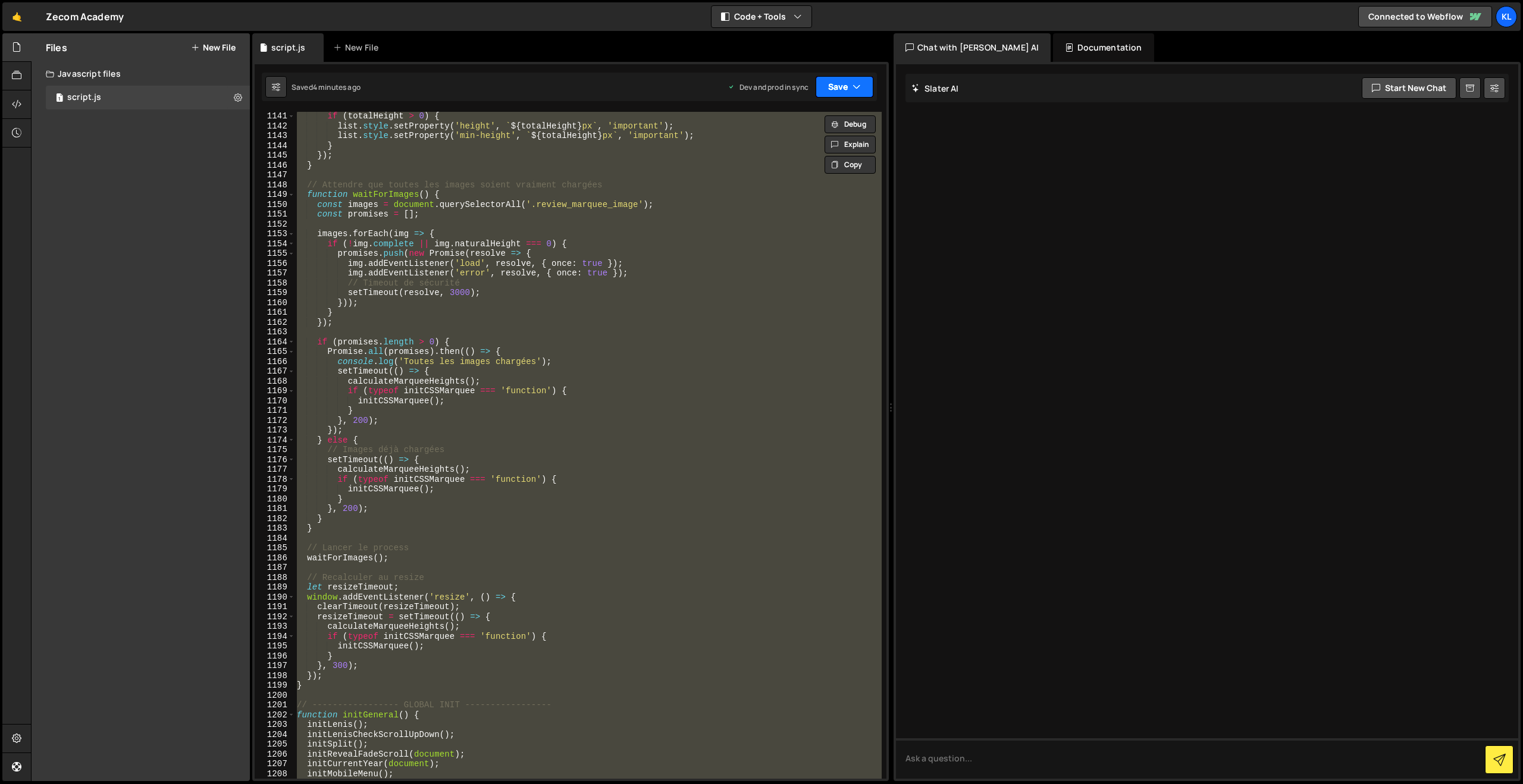
paste textarea
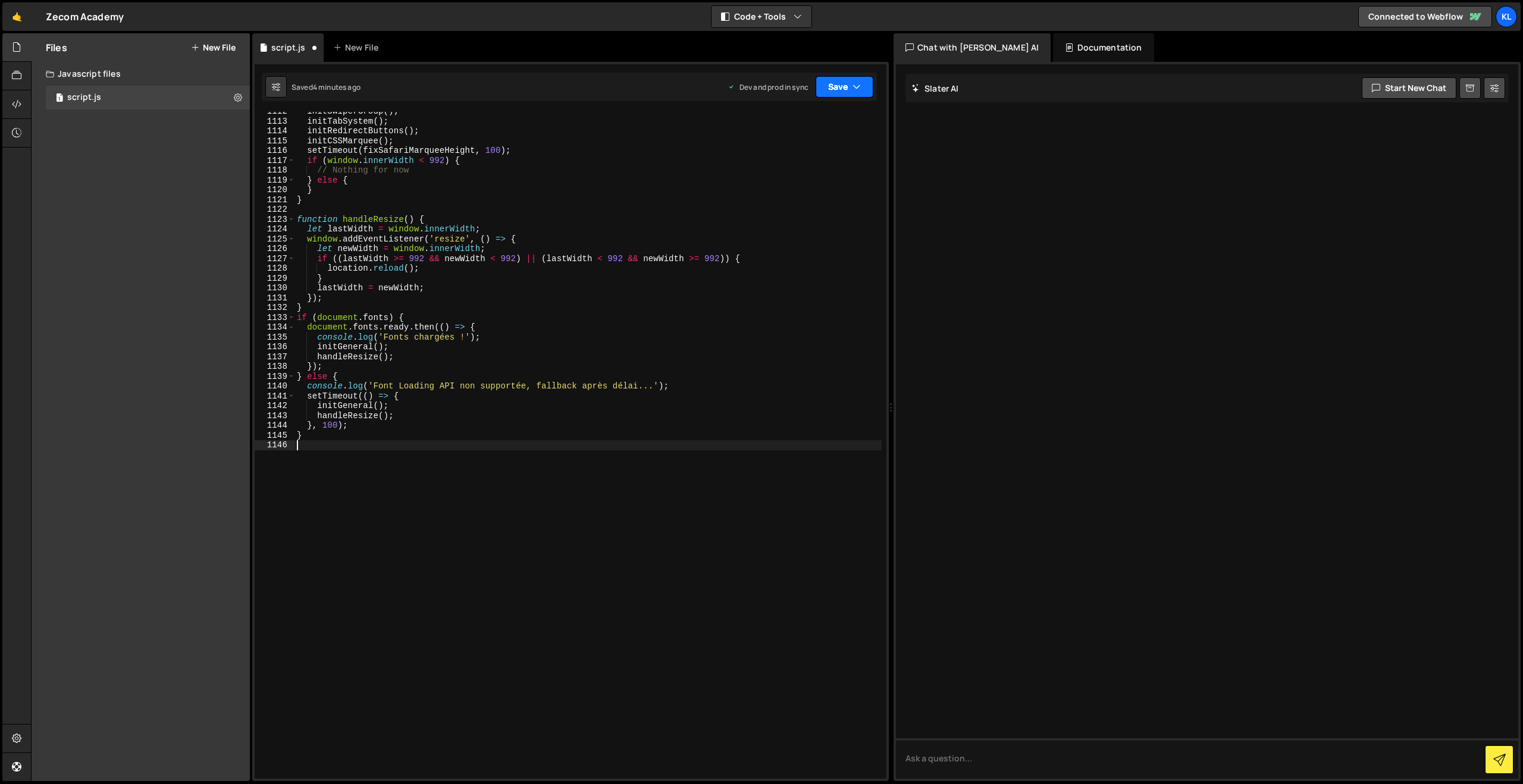
click at [837, 83] on button "Save" at bounding box center [845, 87] width 58 height 22
drag, startPoint x: 783, startPoint y: 160, endPoint x: 540, endPoint y: 1, distance: 290.4
click at [782, 160] on div "Save to Production S" at bounding box center [804, 155] width 124 height 12
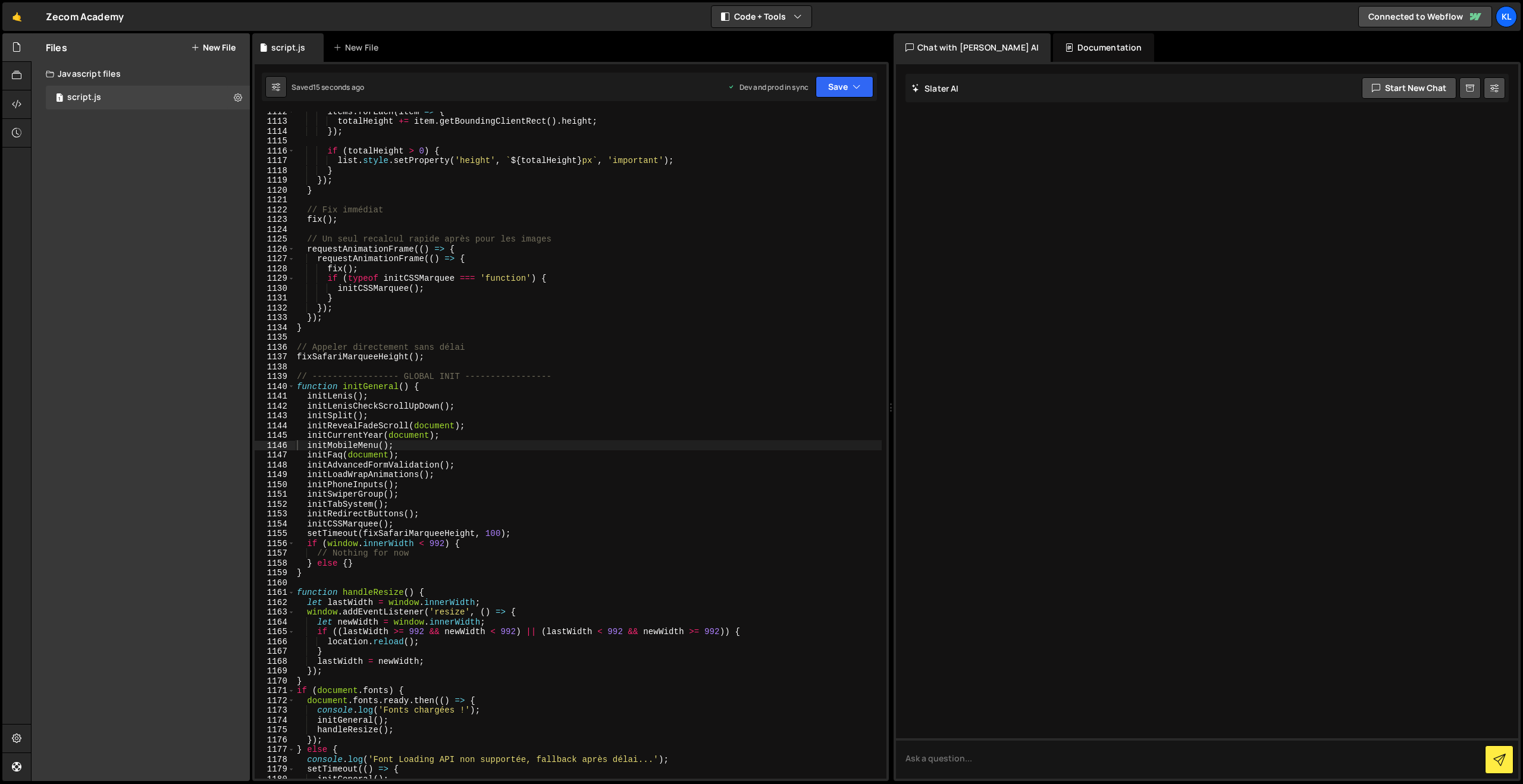
click at [492, 203] on div "items . forEach ( item => { totalHeight += item . getBoundingClientRect ( ) . h…" at bounding box center [588, 450] width 587 height 686
type textarea "}"
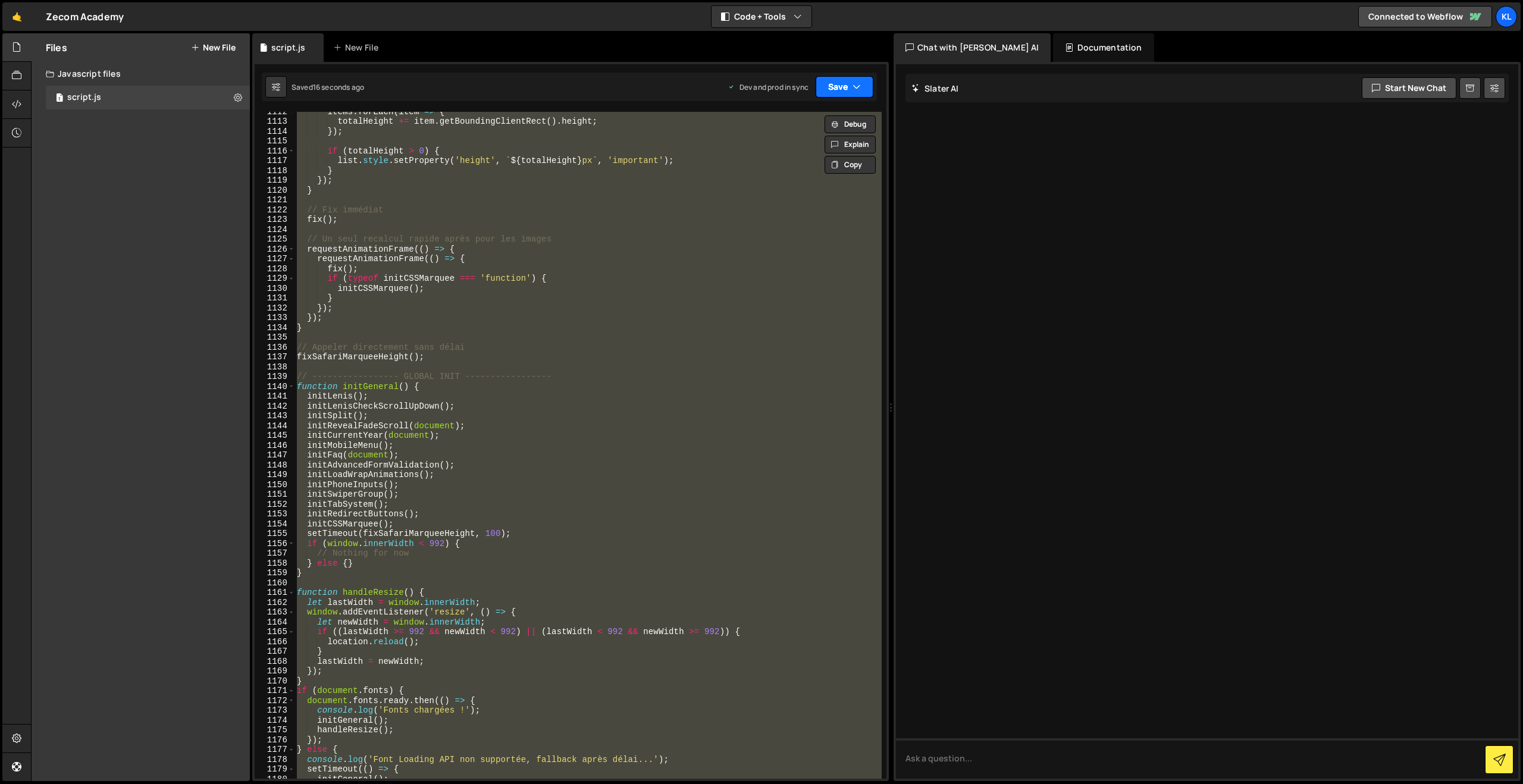
paste textarea
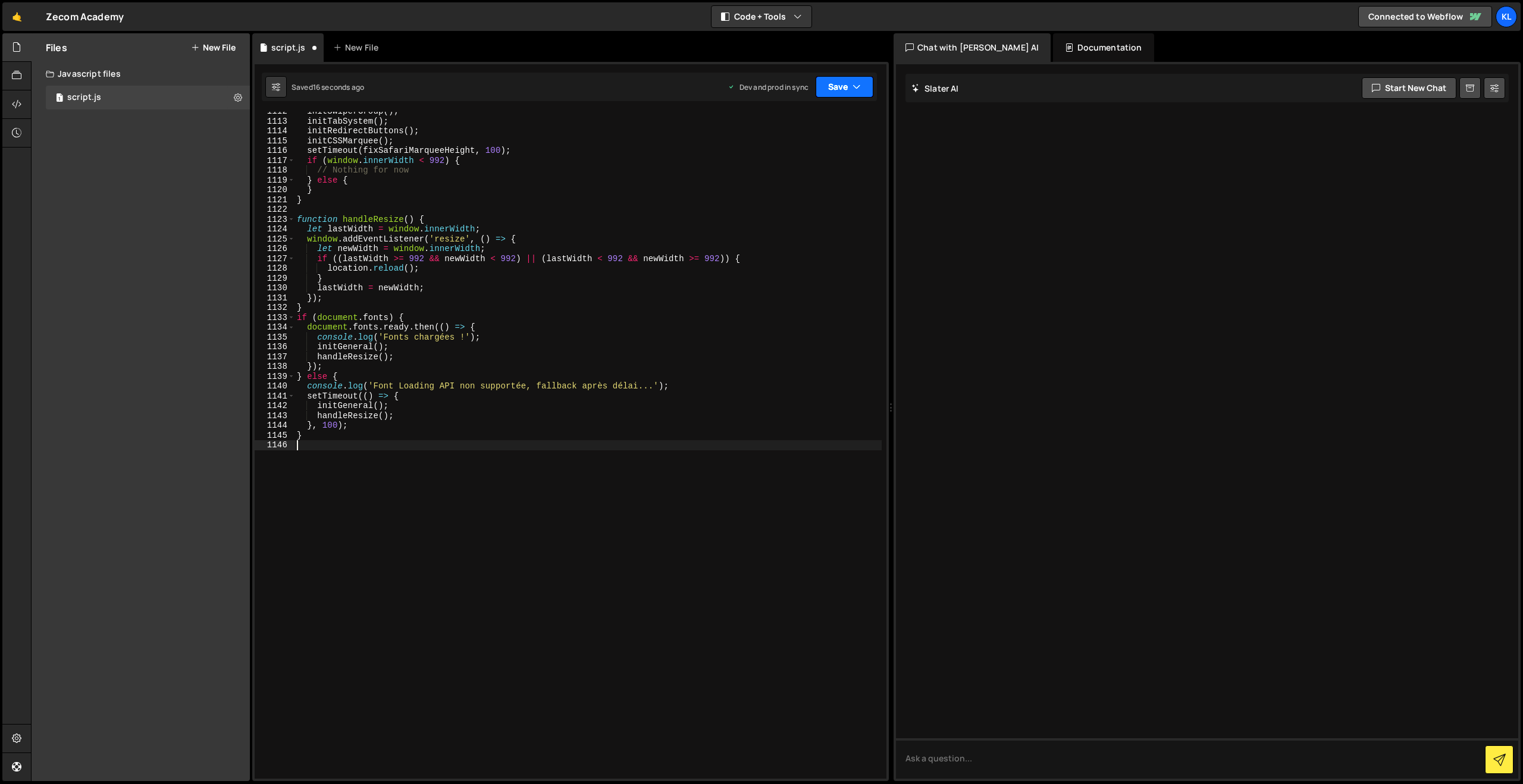
click at [861, 88] on button "Save" at bounding box center [845, 87] width 58 height 22
click at [775, 166] on div "15 seconds ago" at bounding box center [789, 167] width 52 height 10
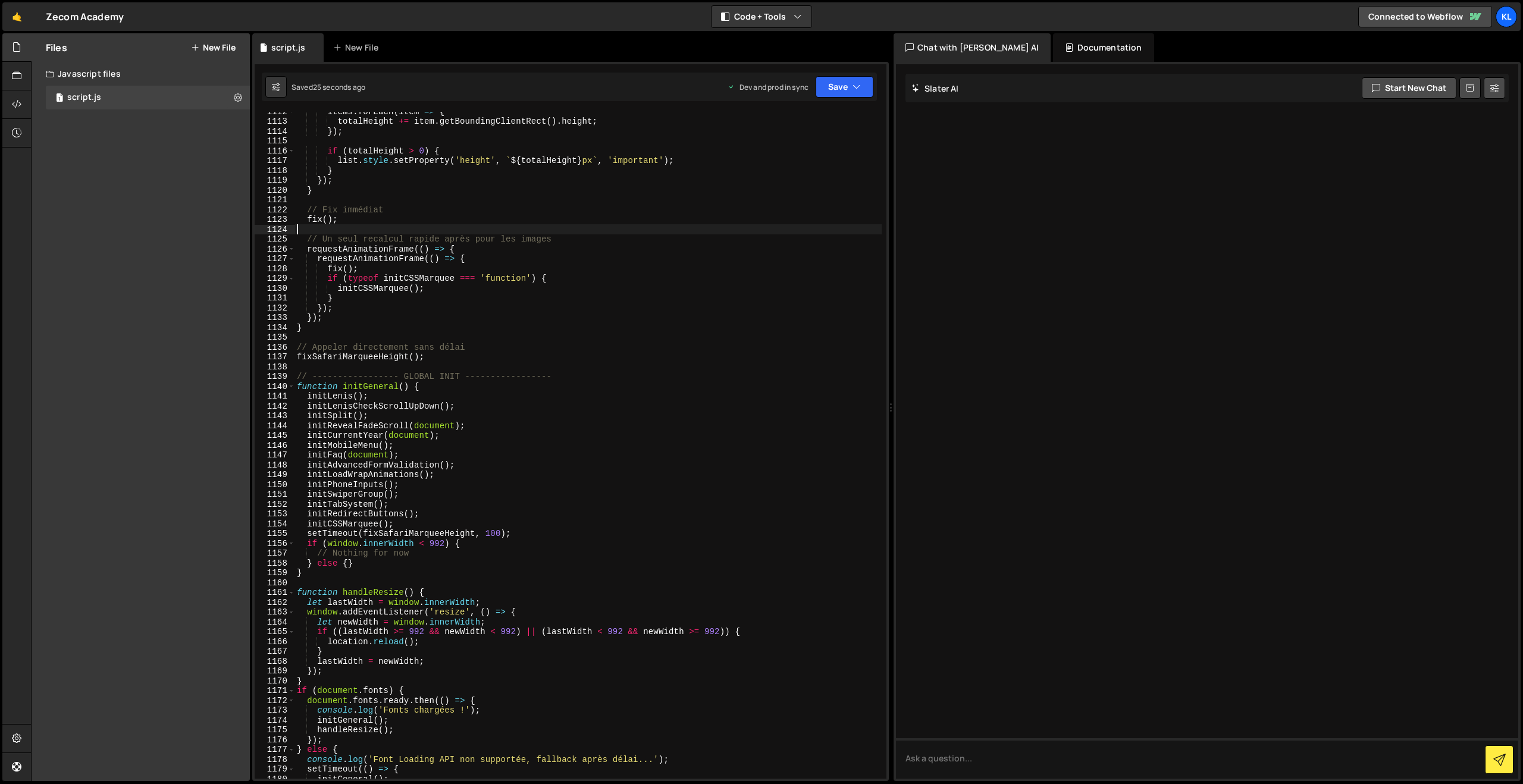
click at [482, 226] on div "items . forEach ( item => { totalHeight += item . getBoundingClientRect ( ) . h…" at bounding box center [588, 450] width 587 height 686
type textarea "}"
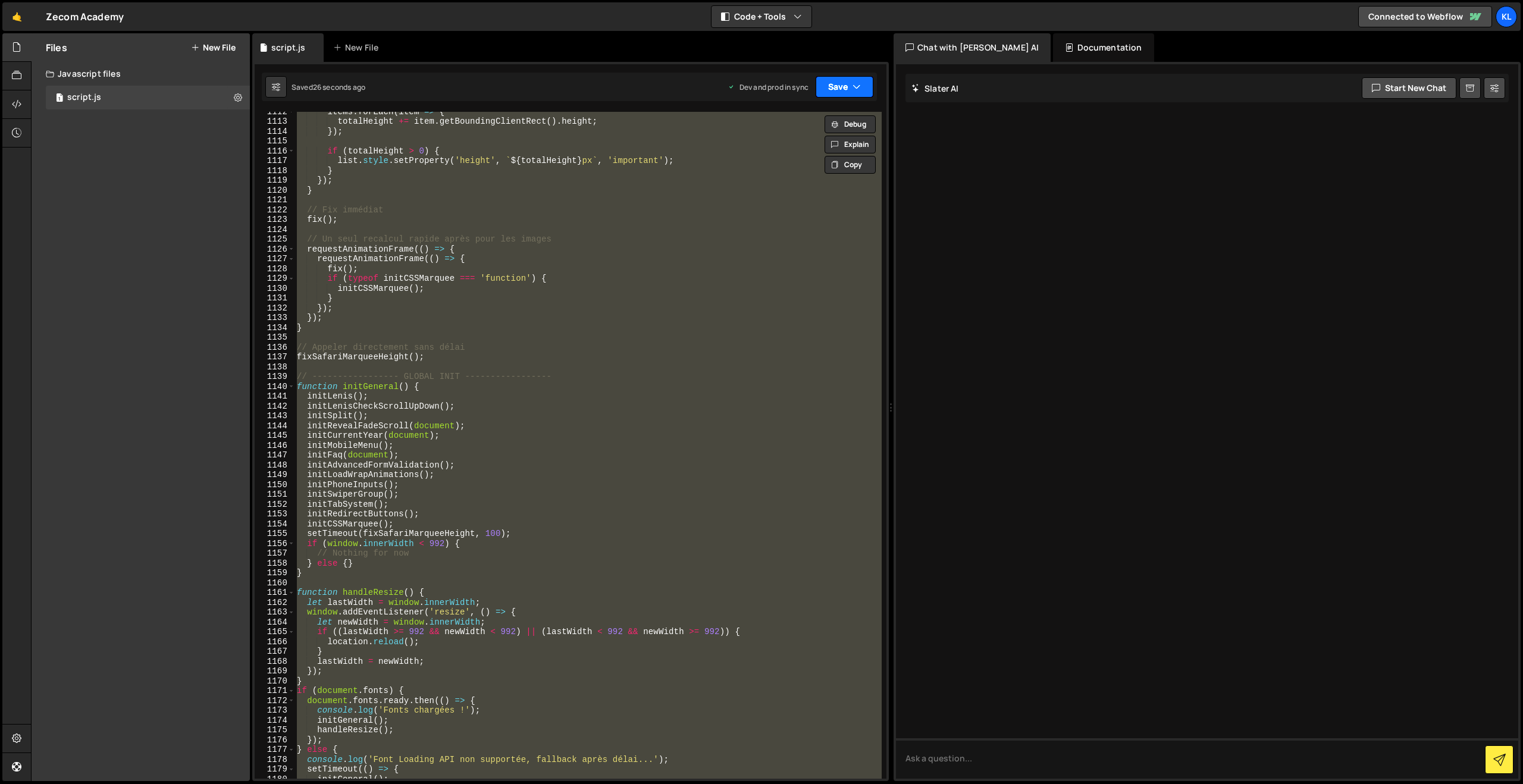
paste textarea
click at [853, 88] on icon "button" at bounding box center [857, 87] width 8 height 12
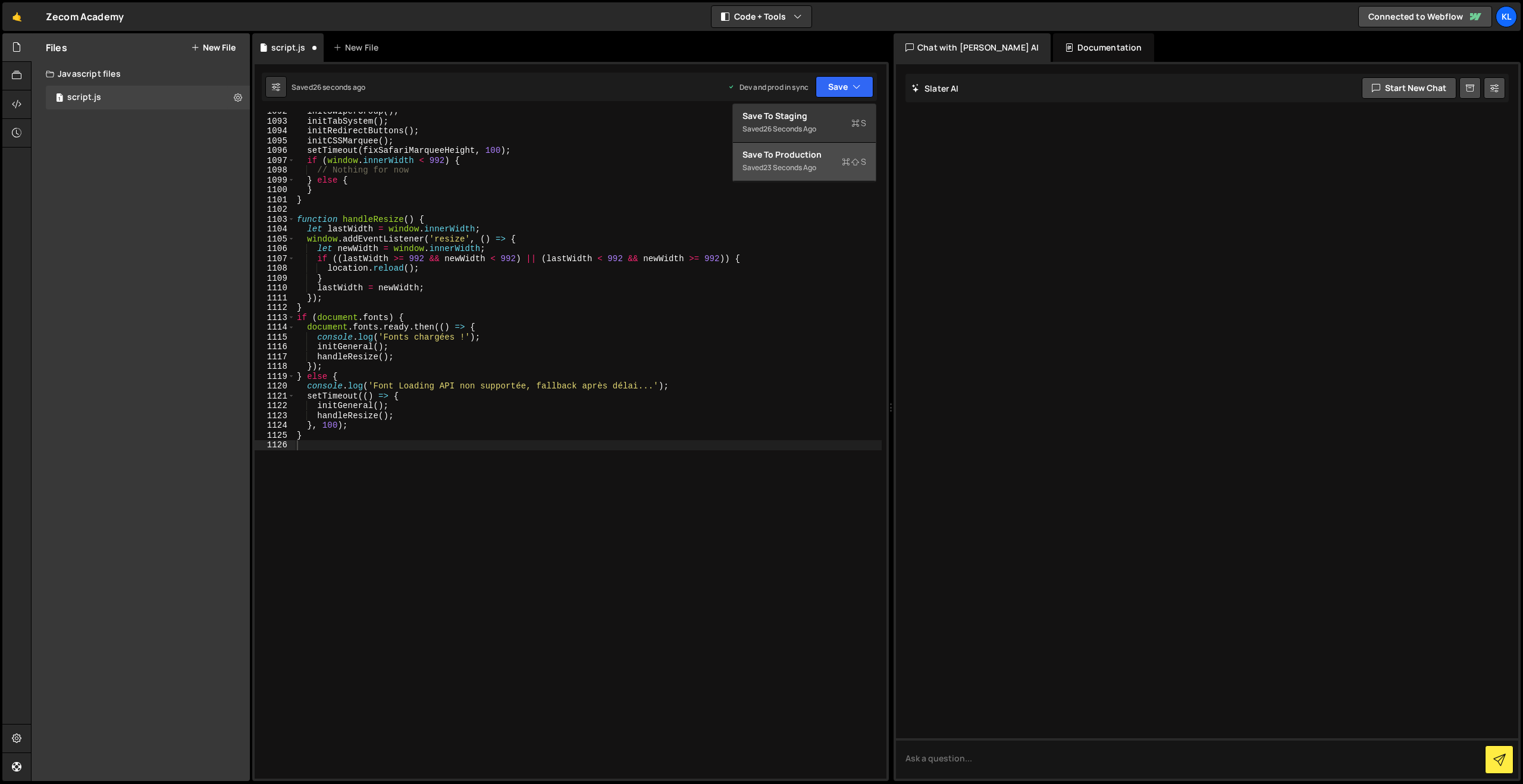
click at [803, 157] on div "Save to Production S" at bounding box center [804, 155] width 124 height 12
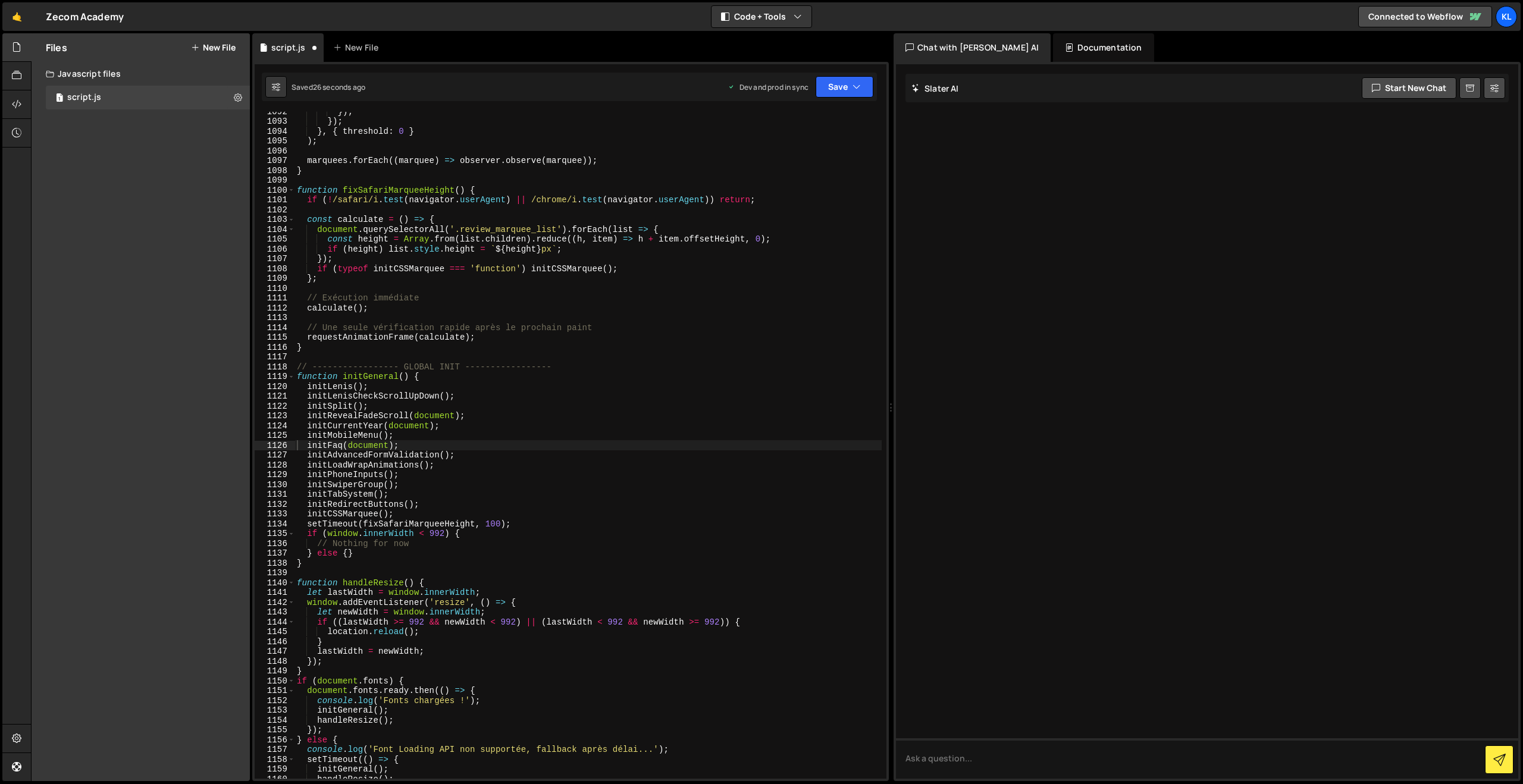
scroll to position [10714, 0]
click at [535, 341] on div "}) ; }) ; } , { threshold : 0 } ) ; marquees . forEach (( marquee ) => observer…" at bounding box center [588, 450] width 587 height 686
type textarea "}"
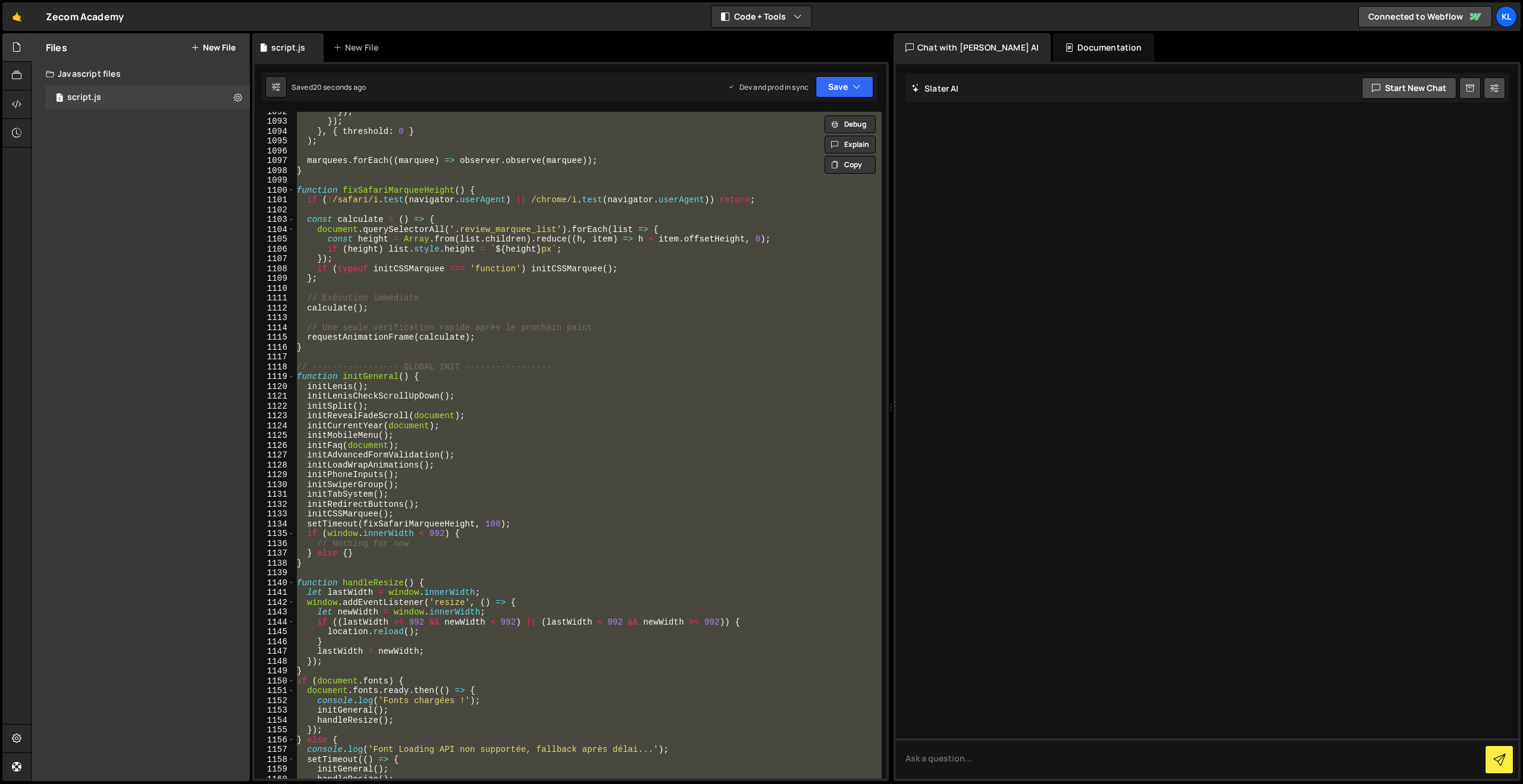
paste textarea
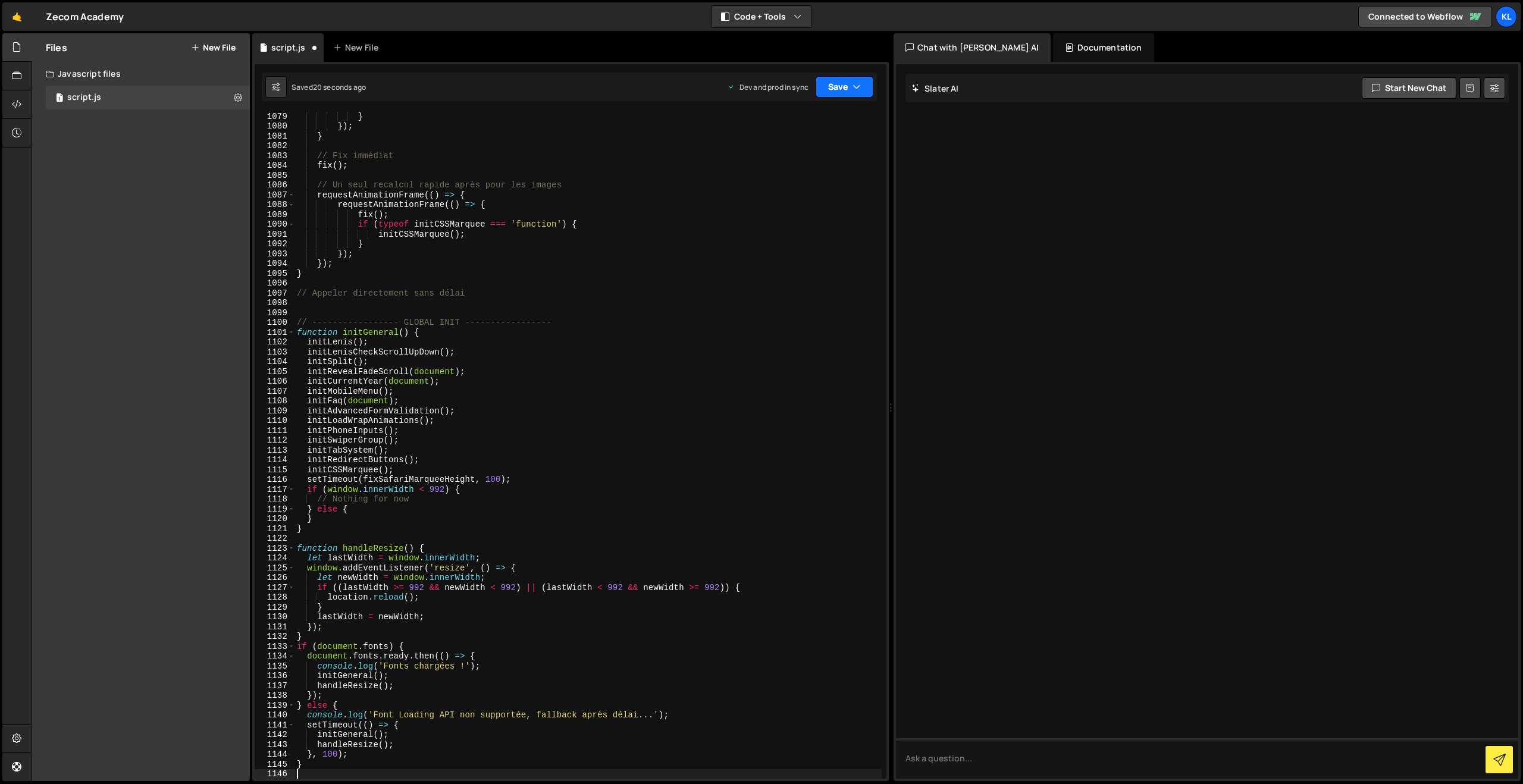
drag, startPoint x: 843, startPoint y: 86, endPoint x: 840, endPoint y: 95, distance: 9.5
click at [843, 86] on button "Save" at bounding box center [845, 87] width 58 height 22
click at [810, 149] on div "Save to Production S" at bounding box center [804, 155] width 124 height 12
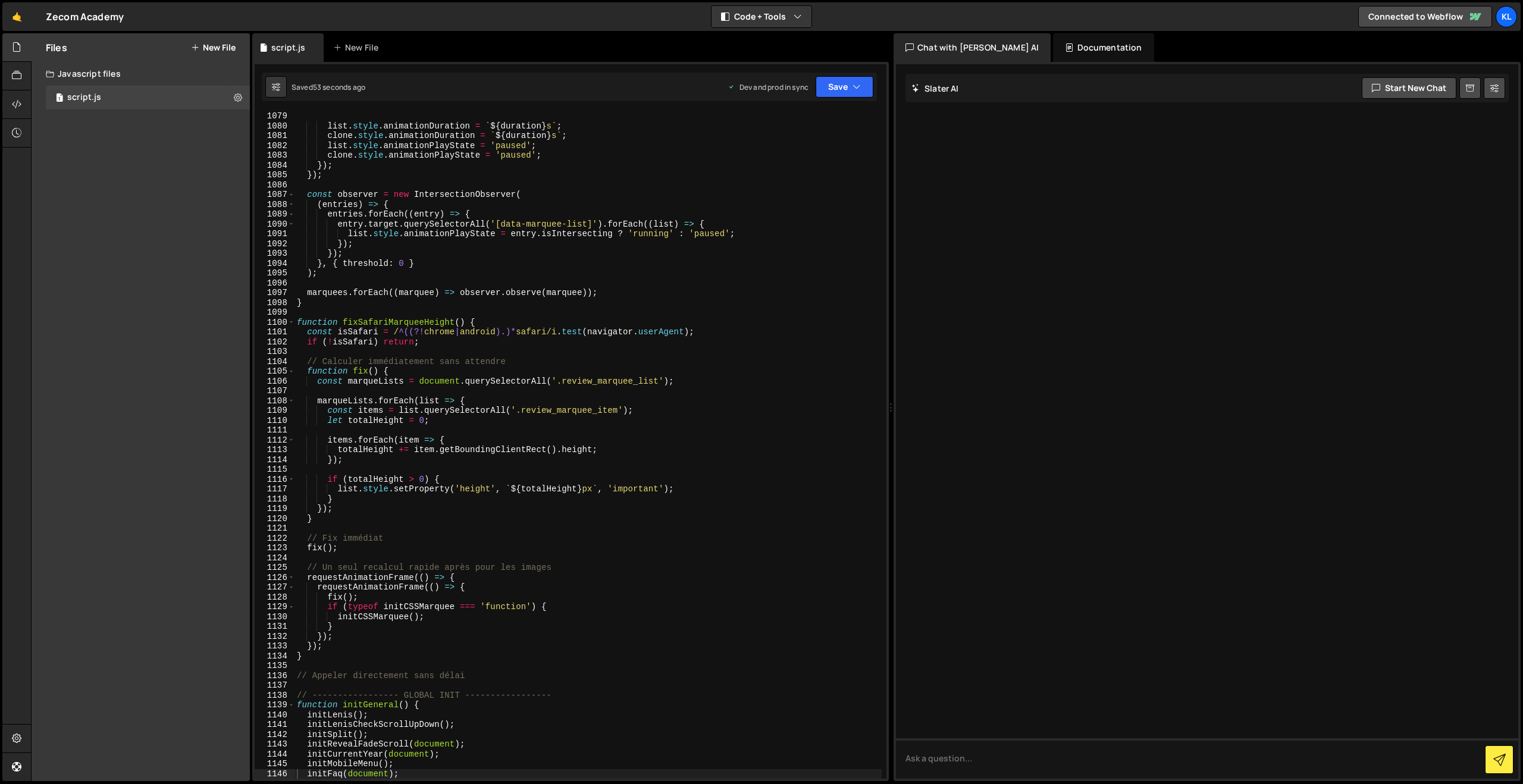
click at [475, 242] on div "list . style . animationDuration = ` ${ duration } s ` ; clone . style . animat…" at bounding box center [588, 454] width 587 height 686
type textarea "}"
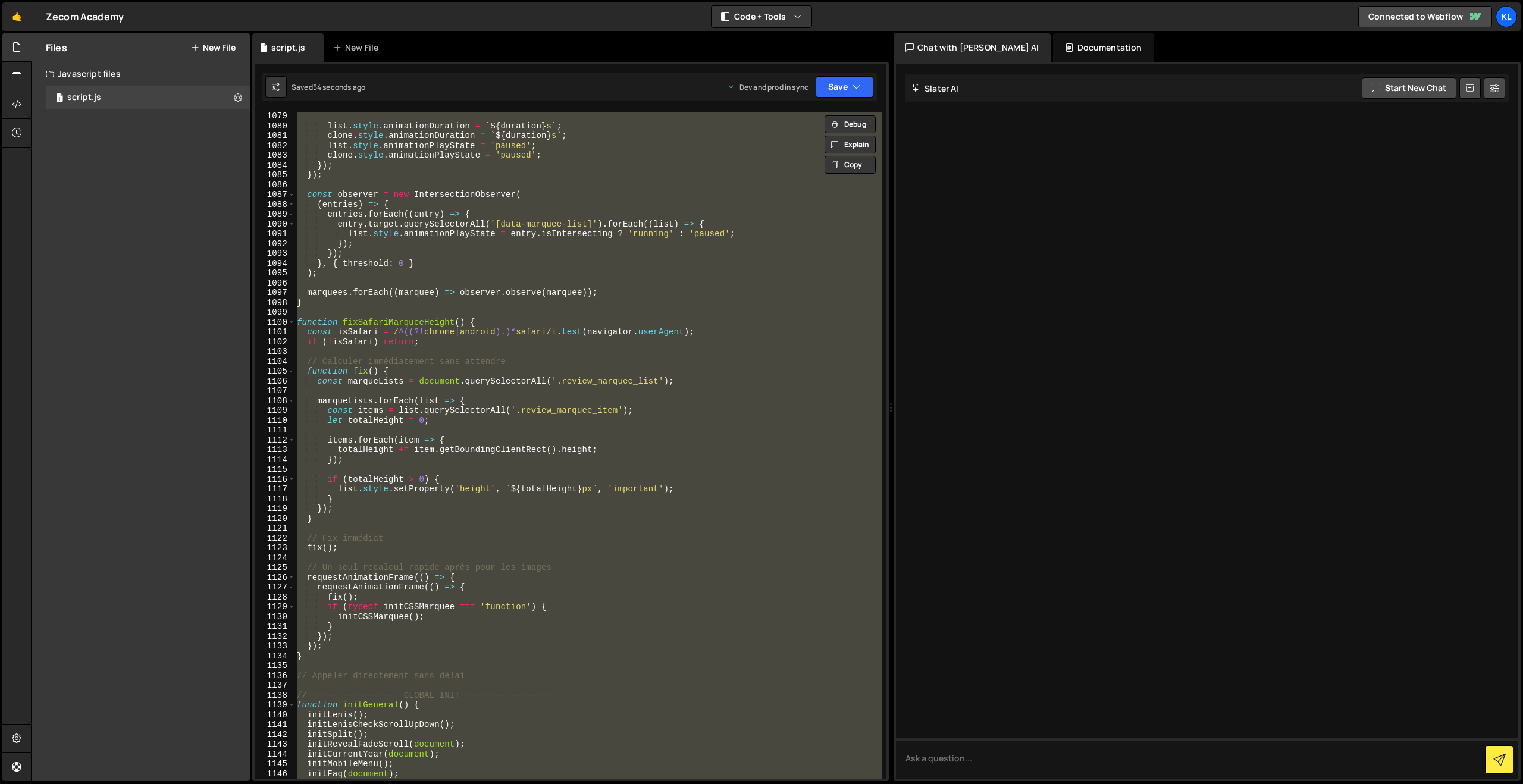
paste textarea
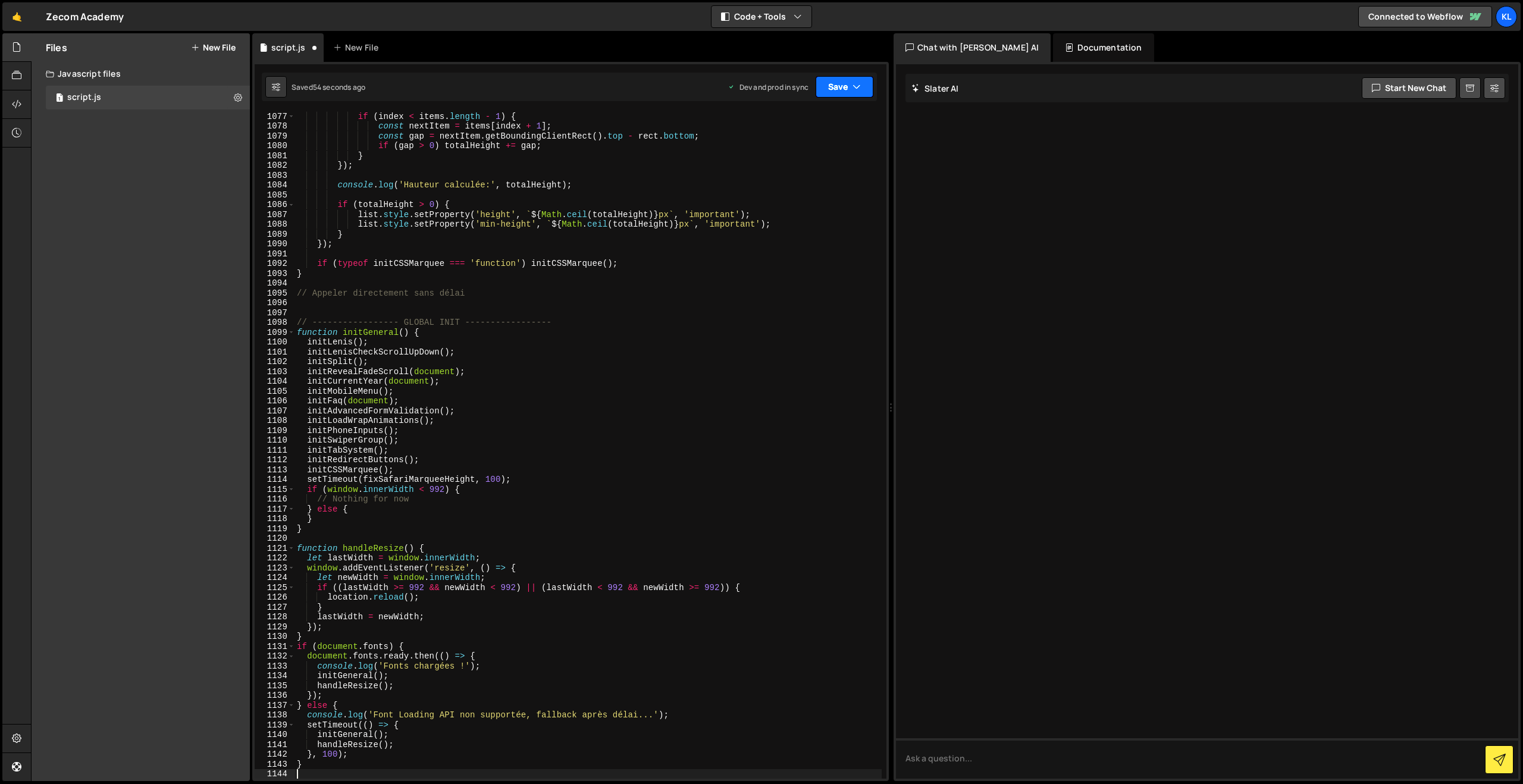
click at [851, 84] on button "Save" at bounding box center [845, 87] width 58 height 22
click at [797, 150] on div "Save to Production S" at bounding box center [804, 155] width 124 height 12
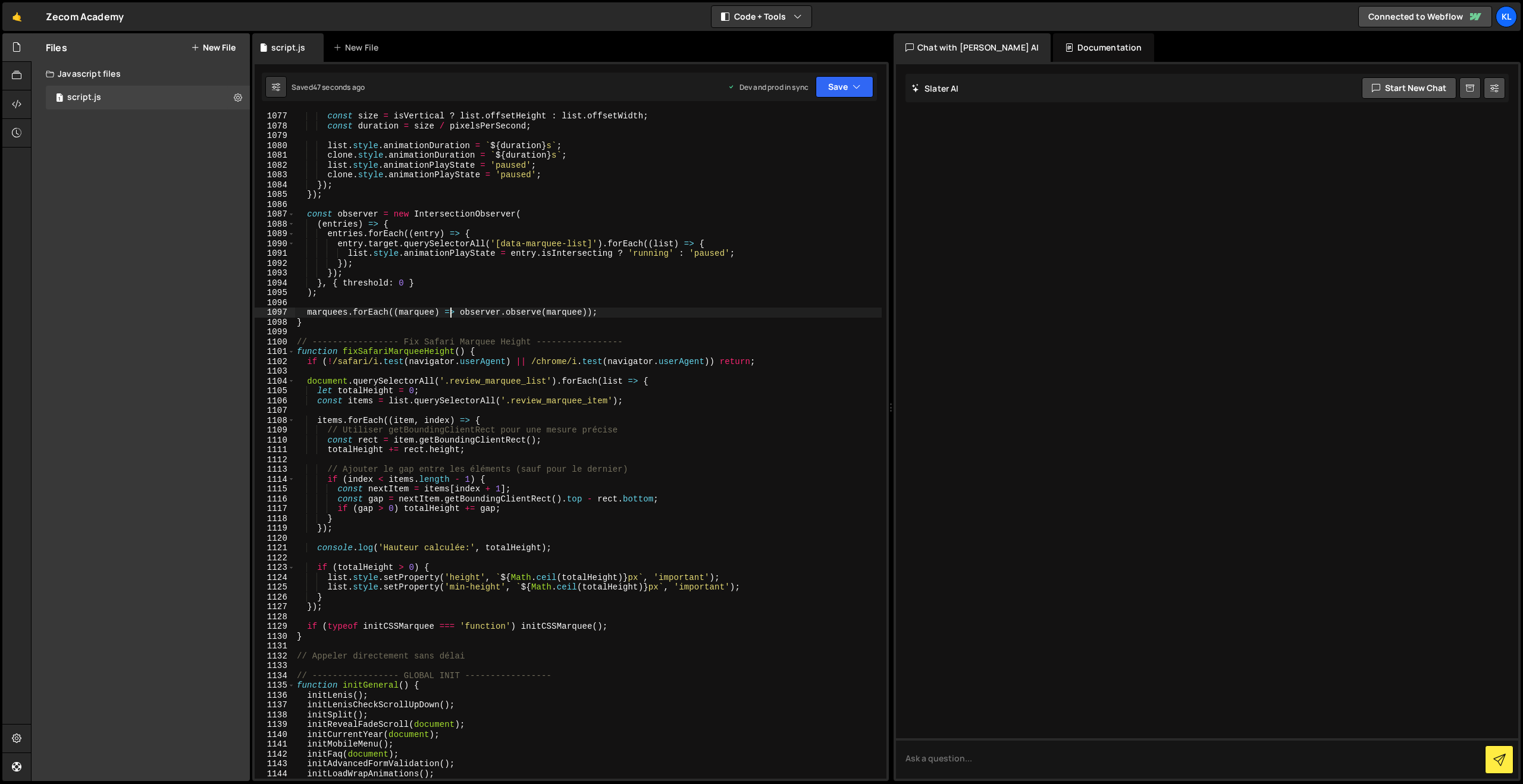
click at [448, 314] on div "const size = isVertical ? list . offsetHeight : list . offsetWidth ; const dura…" at bounding box center [588, 454] width 587 height 686
type textarea "}"
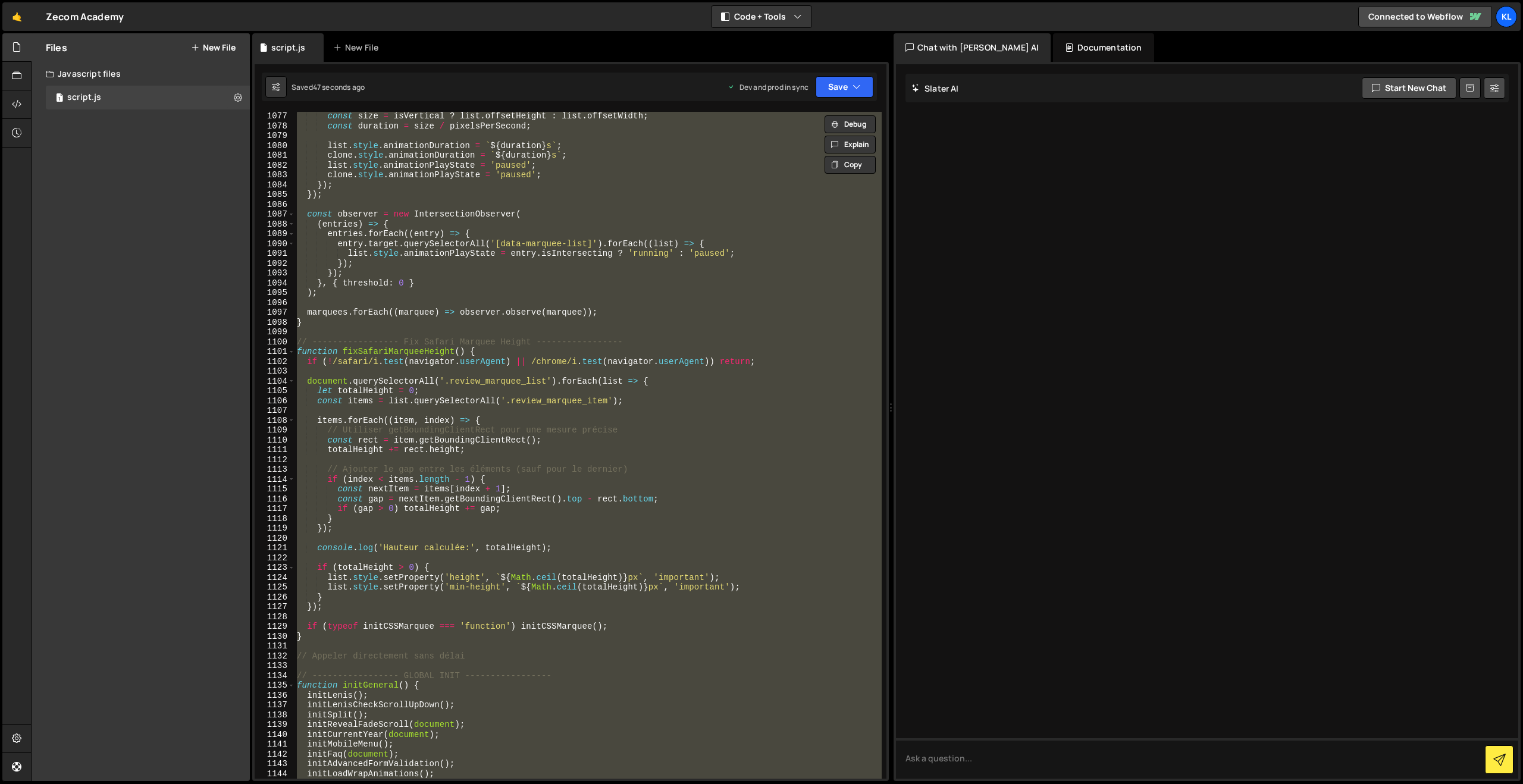
paste textarea
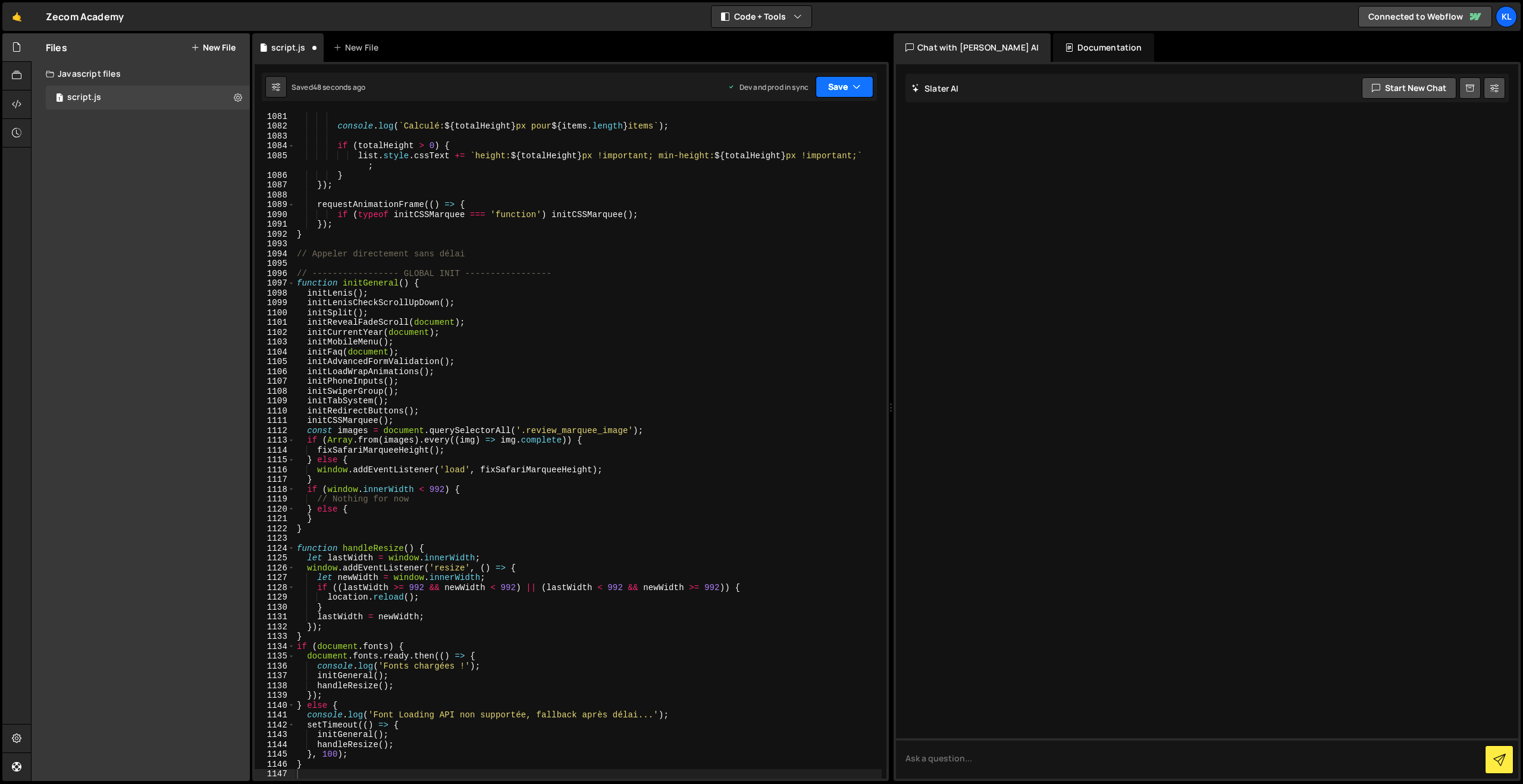
click at [844, 88] on button "Save" at bounding box center [845, 87] width 58 height 22
drag, startPoint x: 796, startPoint y: 156, endPoint x: 783, endPoint y: 147, distance: 15.8
click at [796, 156] on div "Save to Production S" at bounding box center [804, 155] width 124 height 12
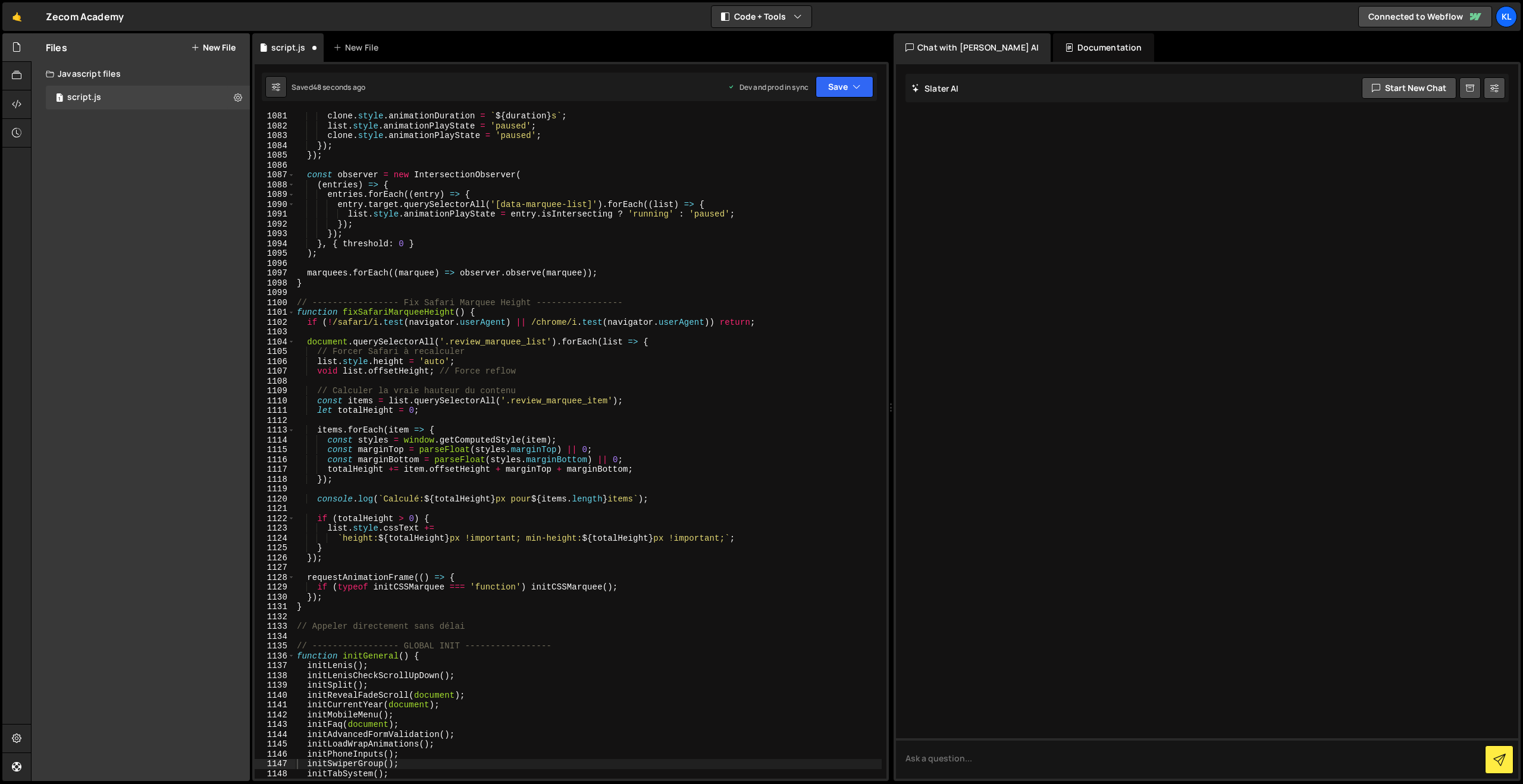
scroll to position [10600, 0]
click at [493, 281] on div "clone . style . animationDuration = ` ${ duration } s ` ; list . style . animat…" at bounding box center [588, 454] width 587 height 686
type textarea "}"
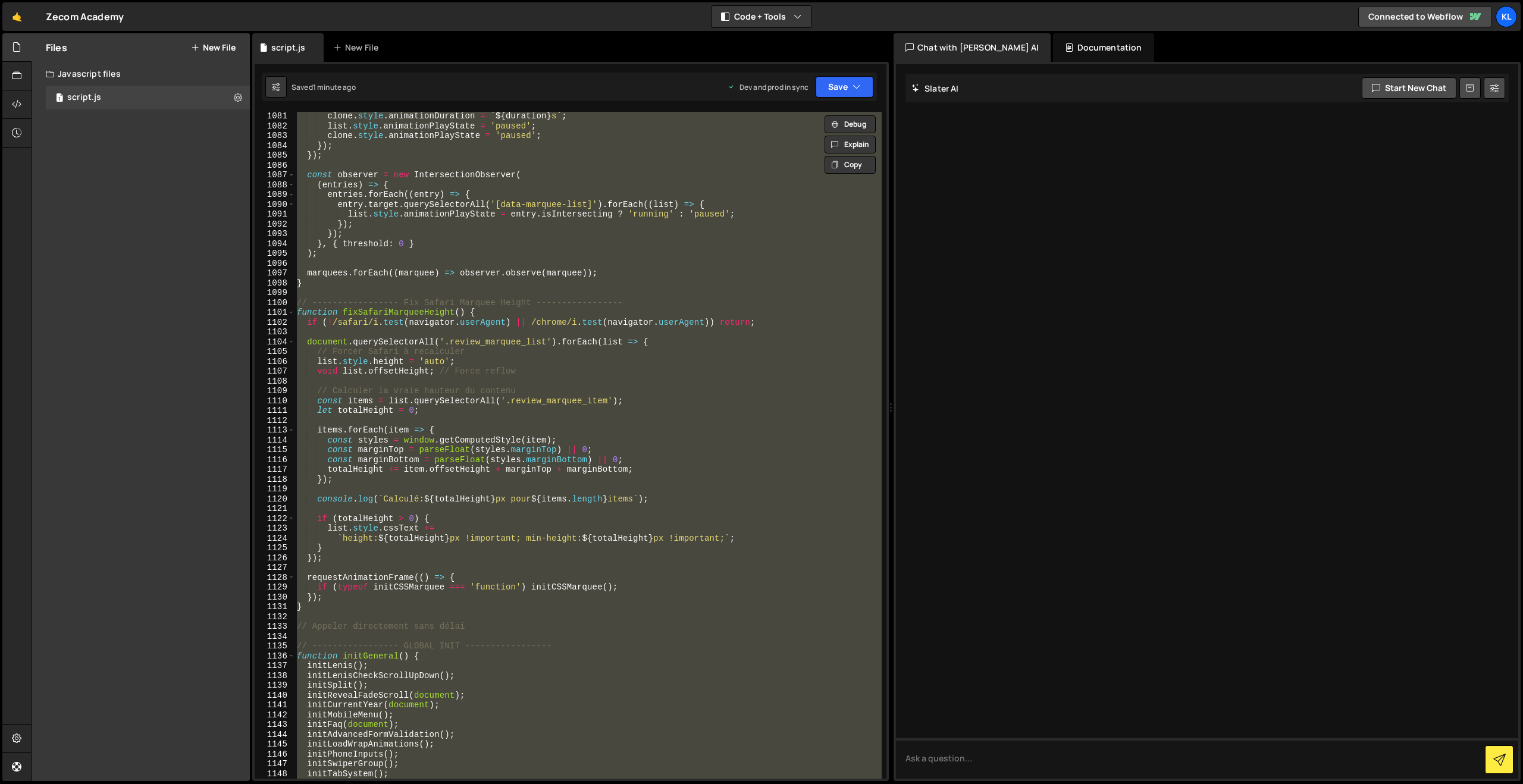
paste textarea
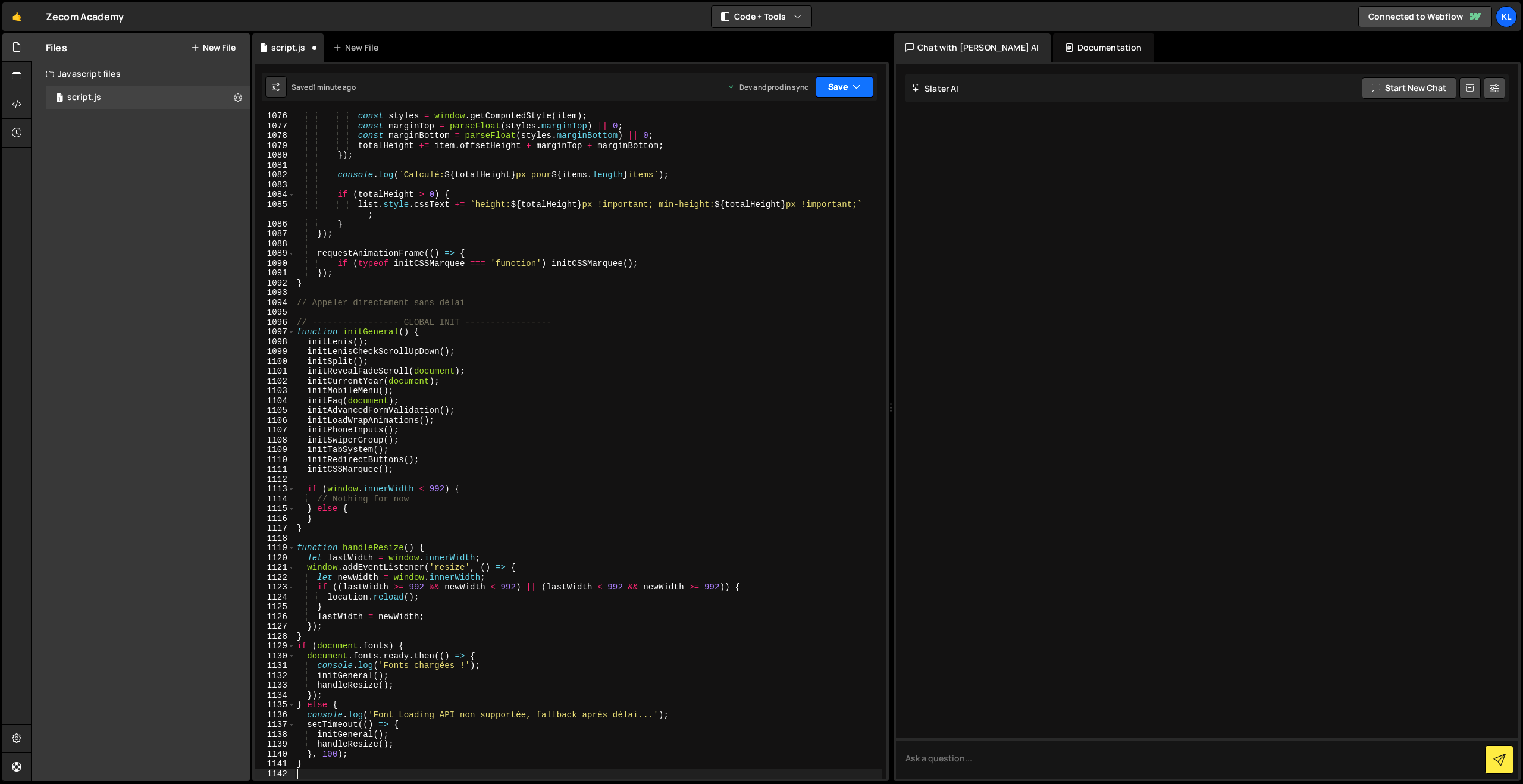
click at [838, 91] on button "Save" at bounding box center [845, 87] width 58 height 22
click at [800, 152] on div "Save to Production S" at bounding box center [804, 155] width 124 height 12
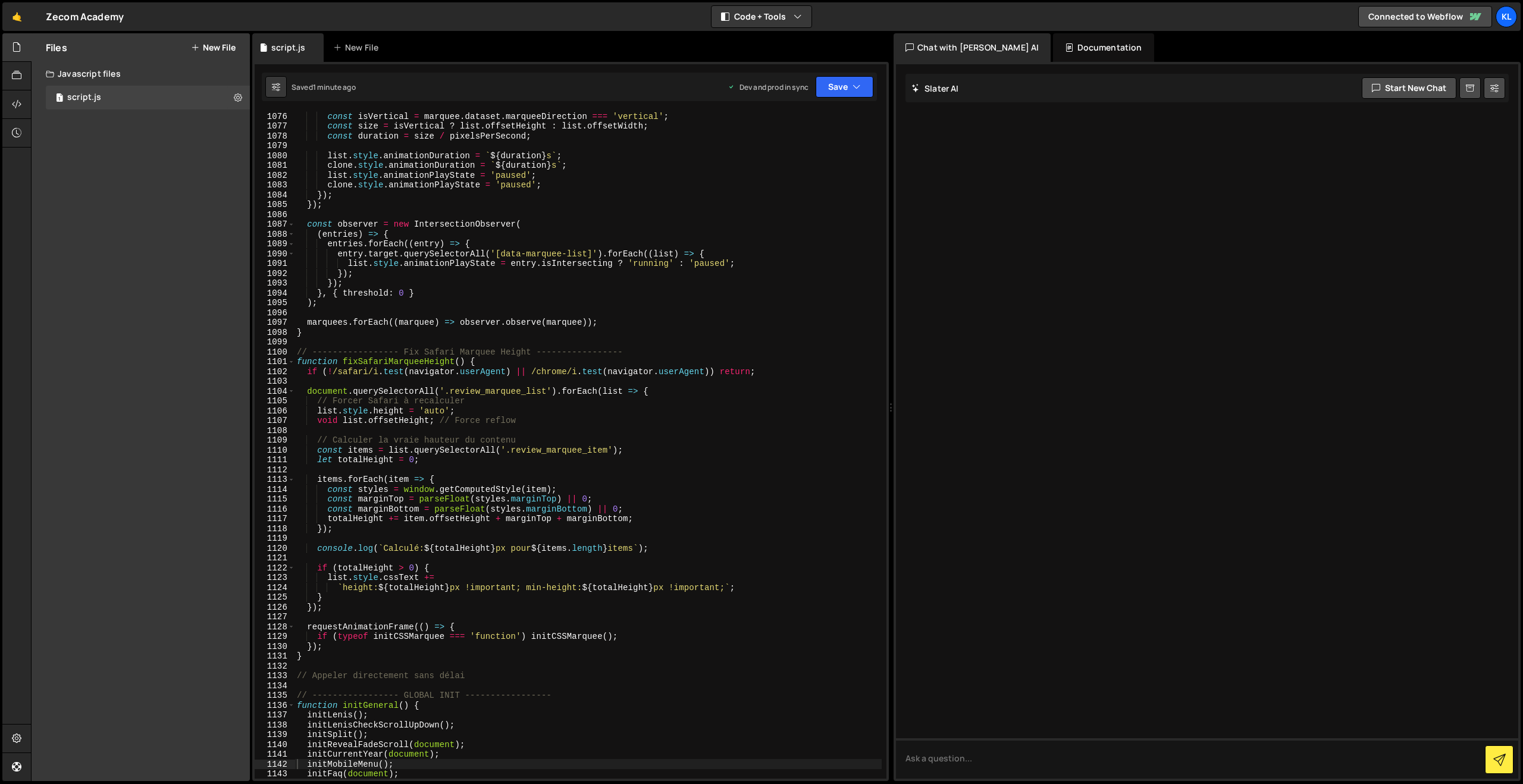
click at [552, 238] on div "const isVertical = marquee . dataset . marqueeDirection === 'vertical' ; const …" at bounding box center [588, 454] width 587 height 686
type textarea "}"
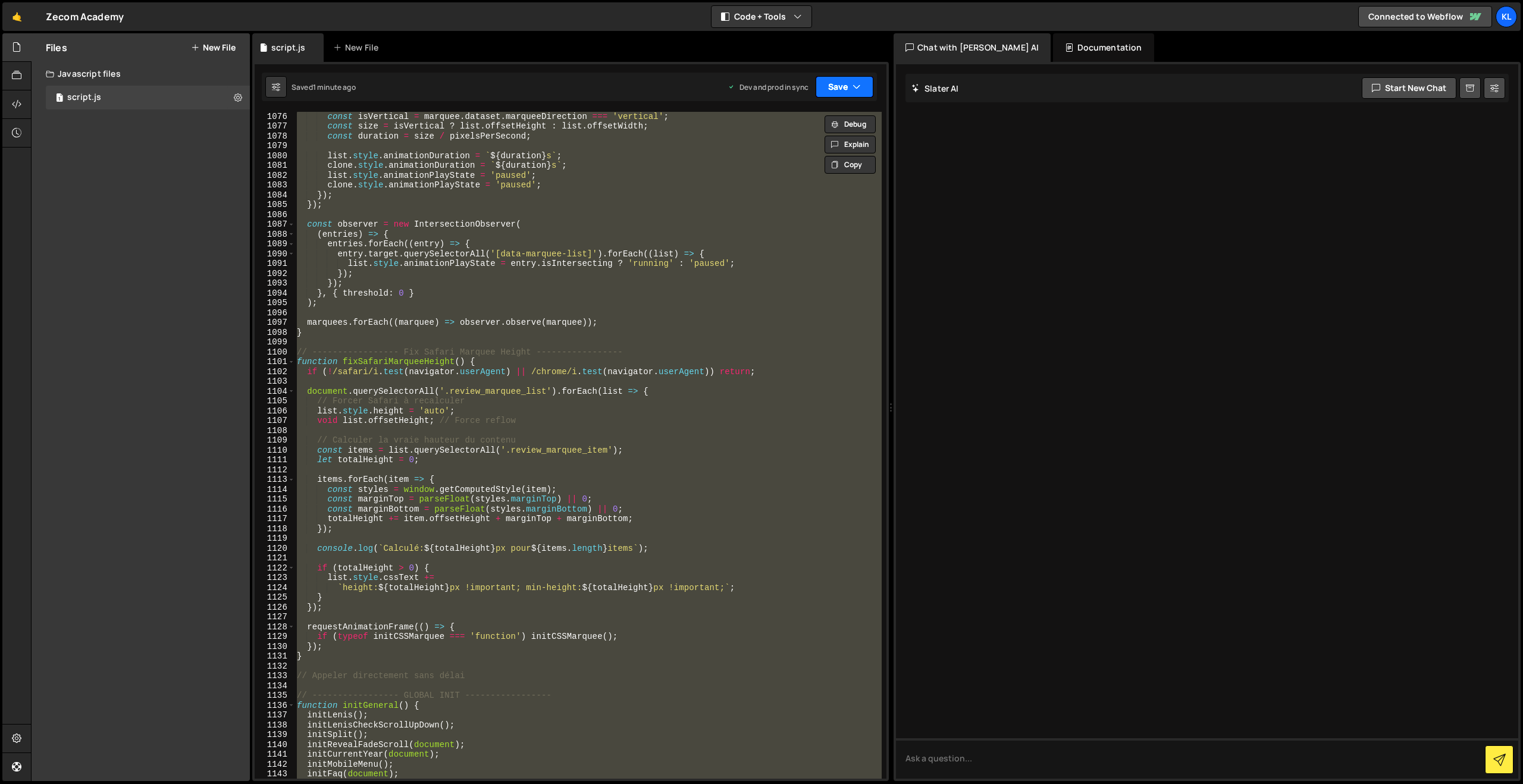
paste textarea
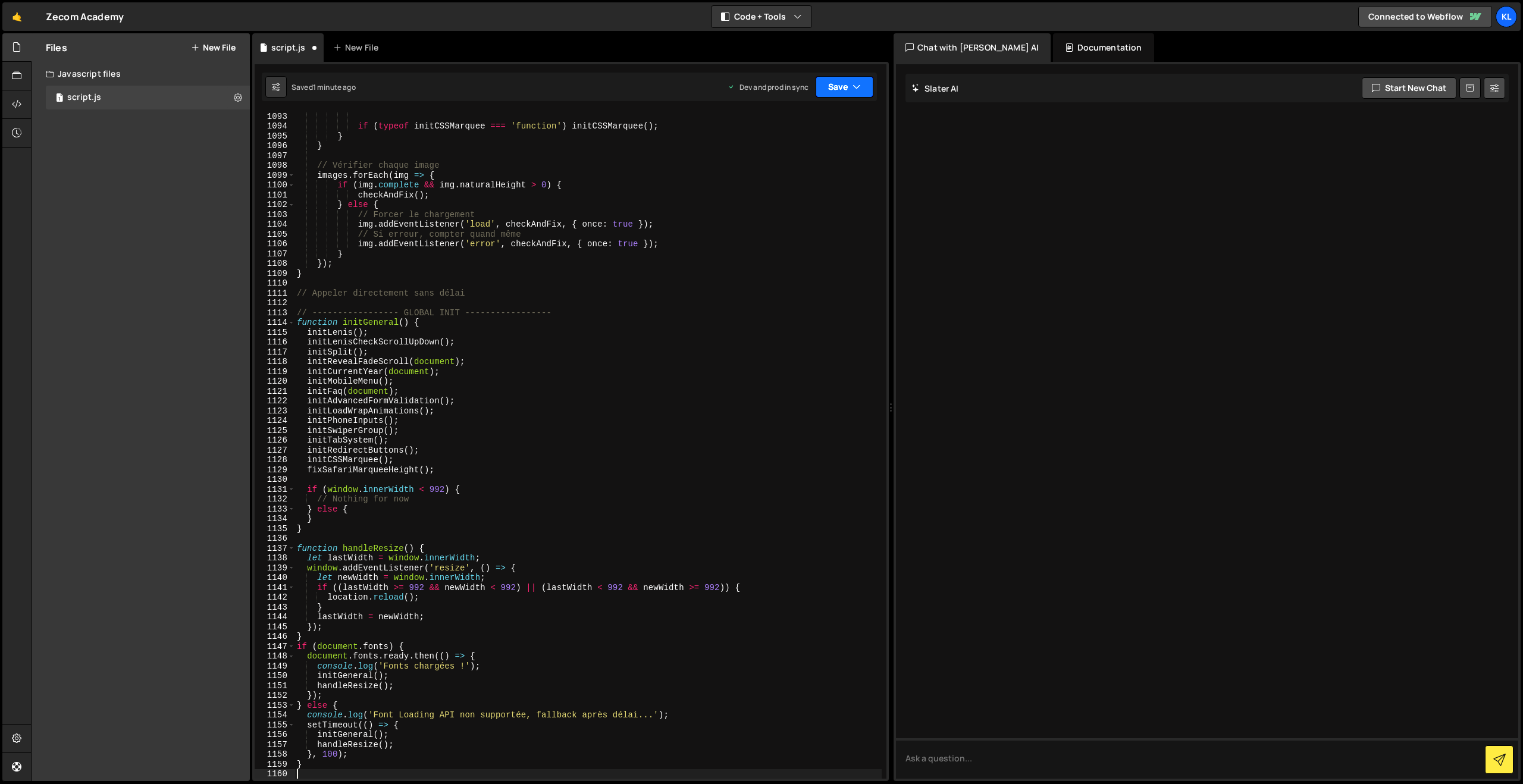
click at [820, 79] on button "Save" at bounding box center [845, 87] width 58 height 22
click at [775, 171] on div "1 minute ago" at bounding box center [784, 167] width 42 height 10
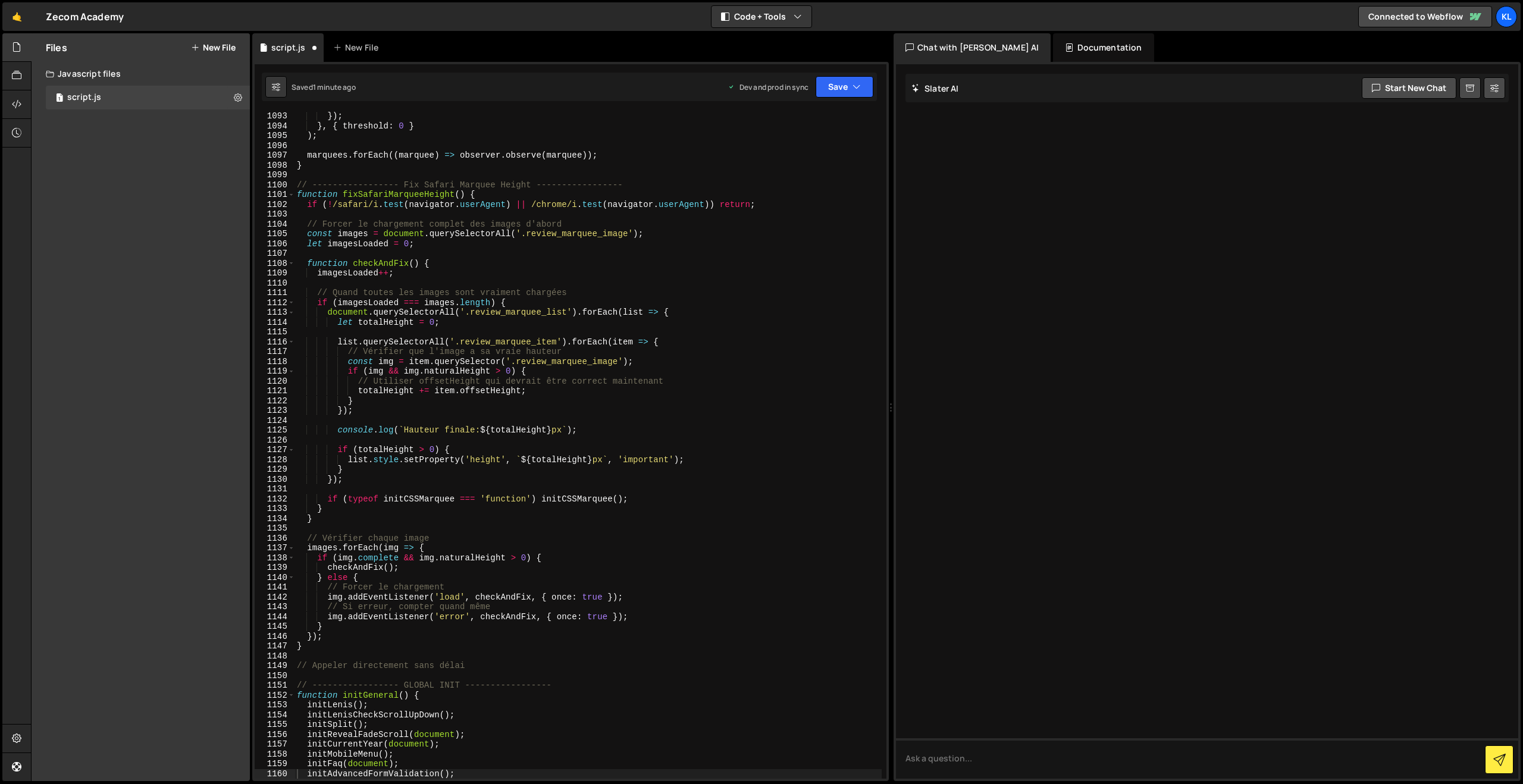
scroll to position [10718, 0]
click at [611, 274] on div "}) ; } , { threshold : 0 } ) ; marquees . forEach (( marquee ) => observer . ob…" at bounding box center [588, 454] width 587 height 686
type textarea "}"
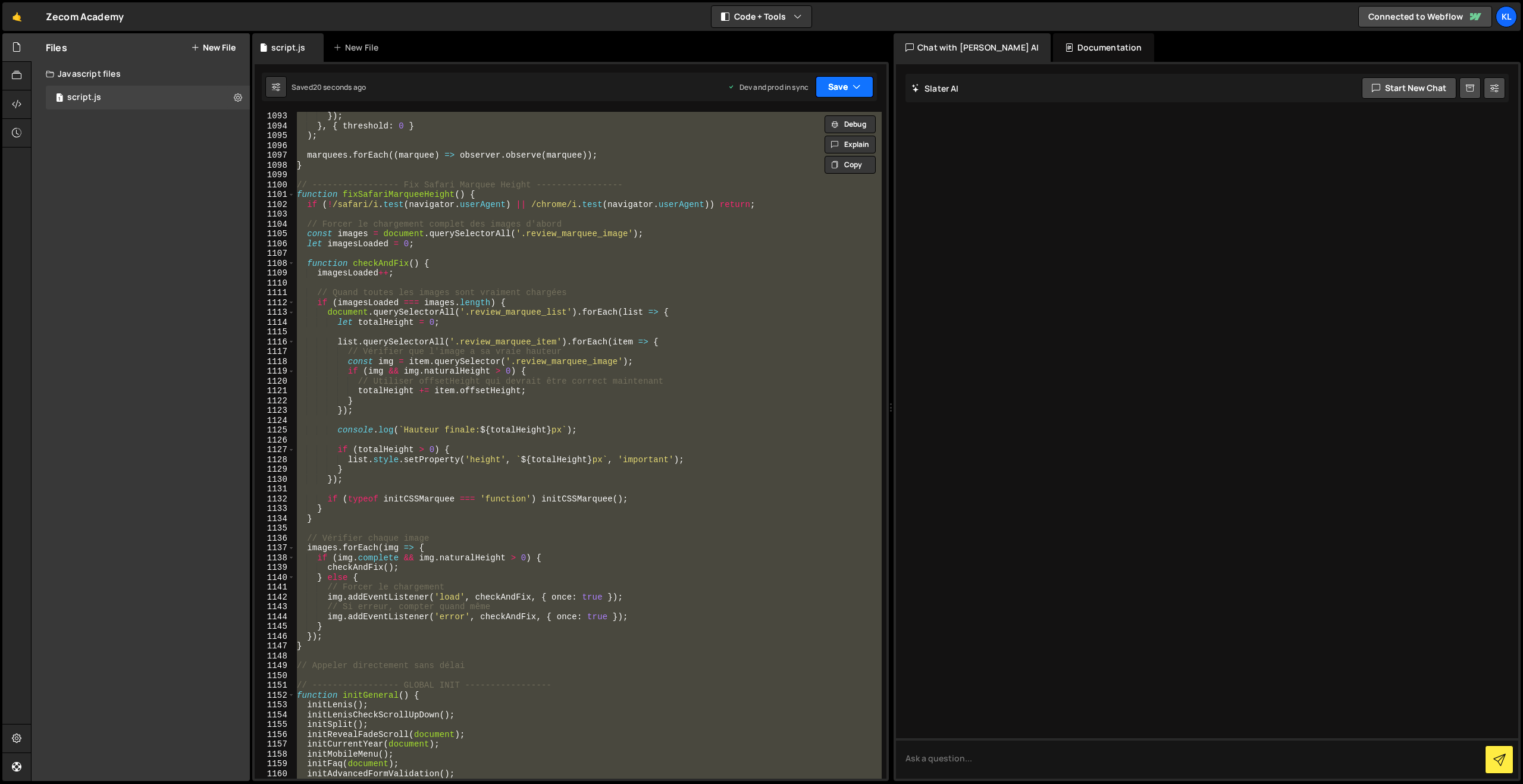
paste textarea
click at [835, 83] on button "Save" at bounding box center [845, 87] width 58 height 22
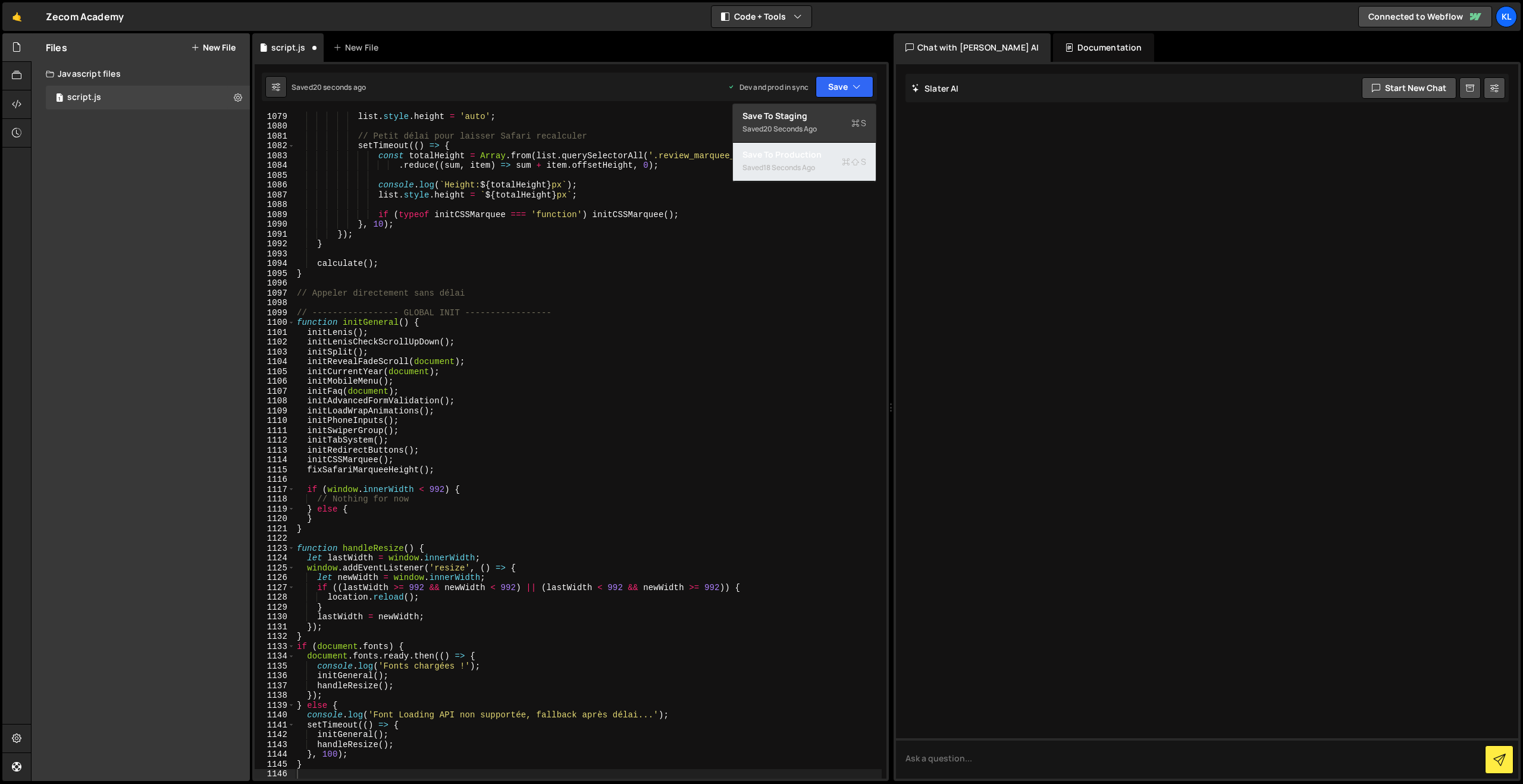
click at [787, 172] on div "18 seconds ago" at bounding box center [789, 167] width 52 height 10
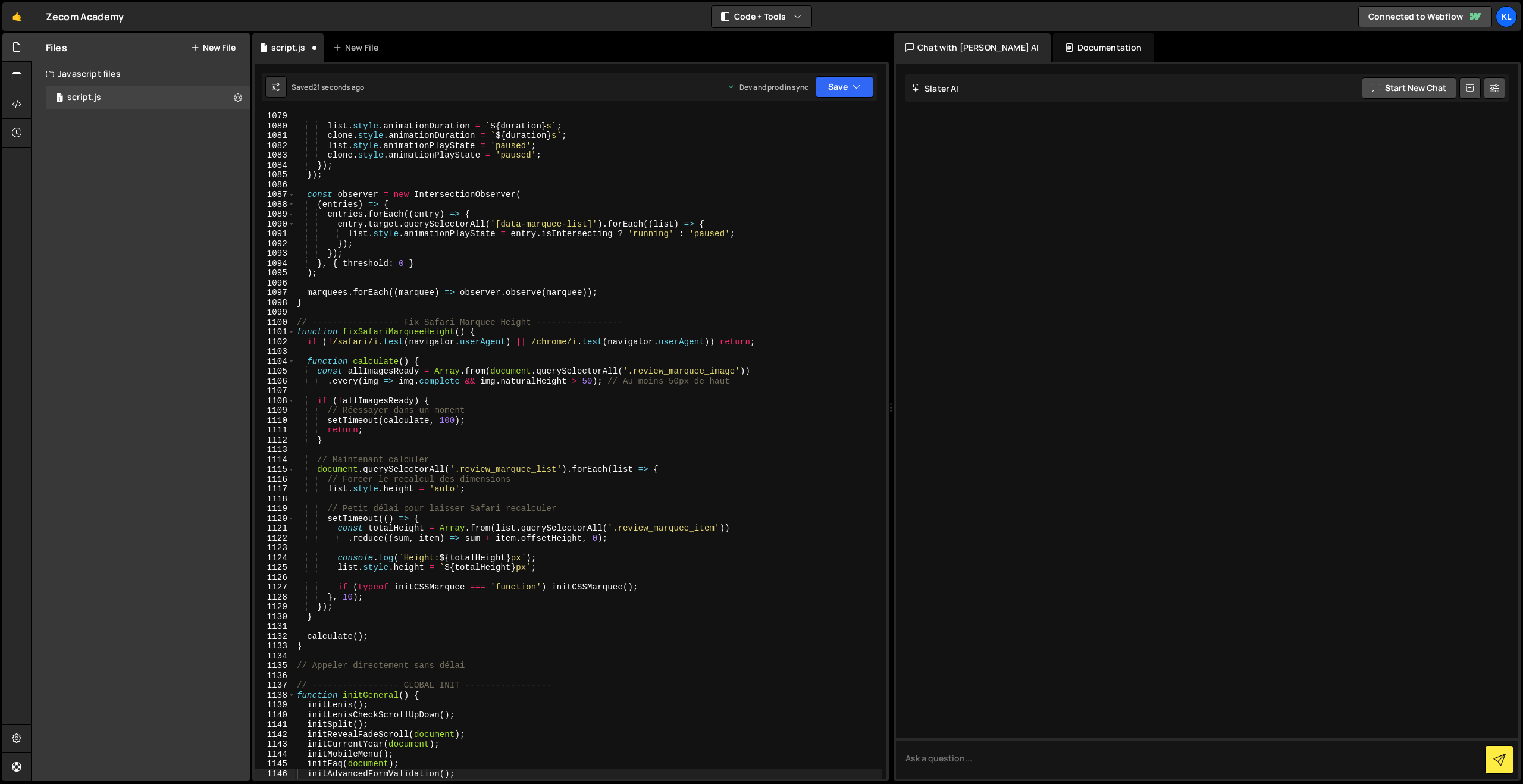
scroll to position [10581, 0]
drag, startPoint x: 458, startPoint y: 291, endPoint x: 495, endPoint y: 218, distance: 81.8
click at [458, 291] on div "list . style . animationDuration = ` ${ duration } s ` ; clone . style . animat…" at bounding box center [588, 454] width 587 height 686
type textarea "}"
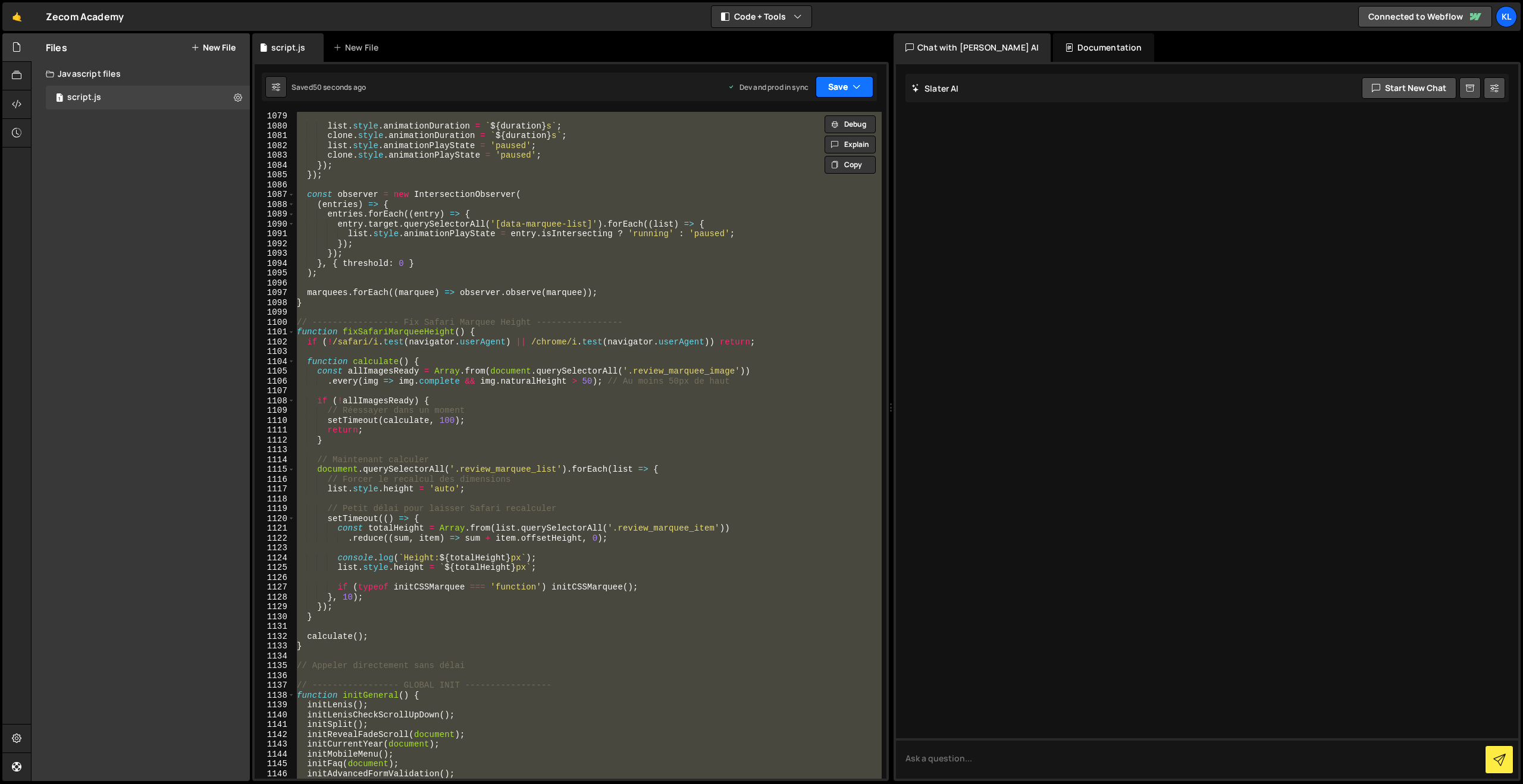
paste textarea
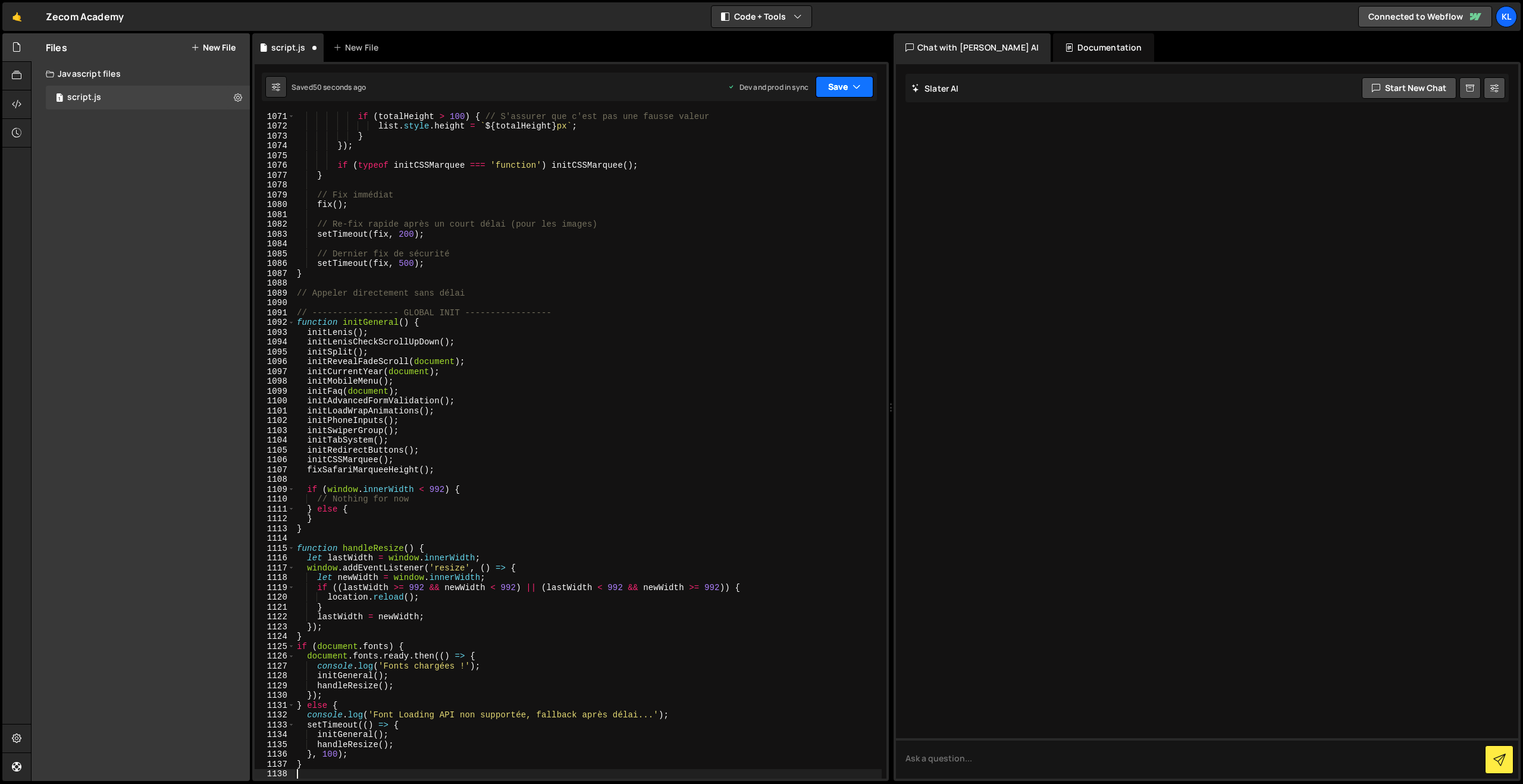
click at [830, 84] on button "Save" at bounding box center [845, 87] width 58 height 22
click at [798, 162] on div "Saved 49 seconds ago" at bounding box center [804, 168] width 124 height 14
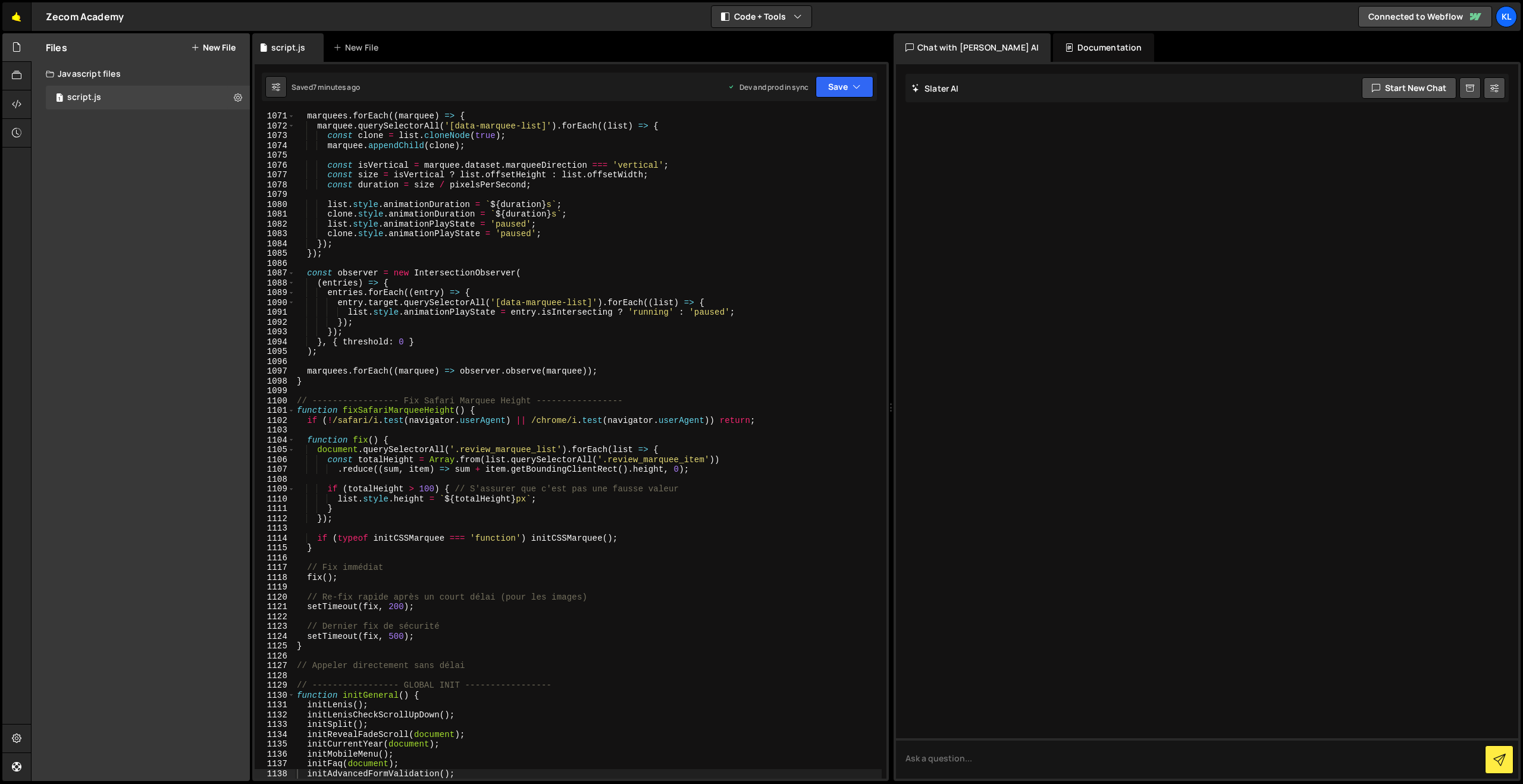
click at [20, 18] on link "🤙" at bounding box center [17, 17] width 29 height 28
